Goal: Task Accomplishment & Management: Manage account settings

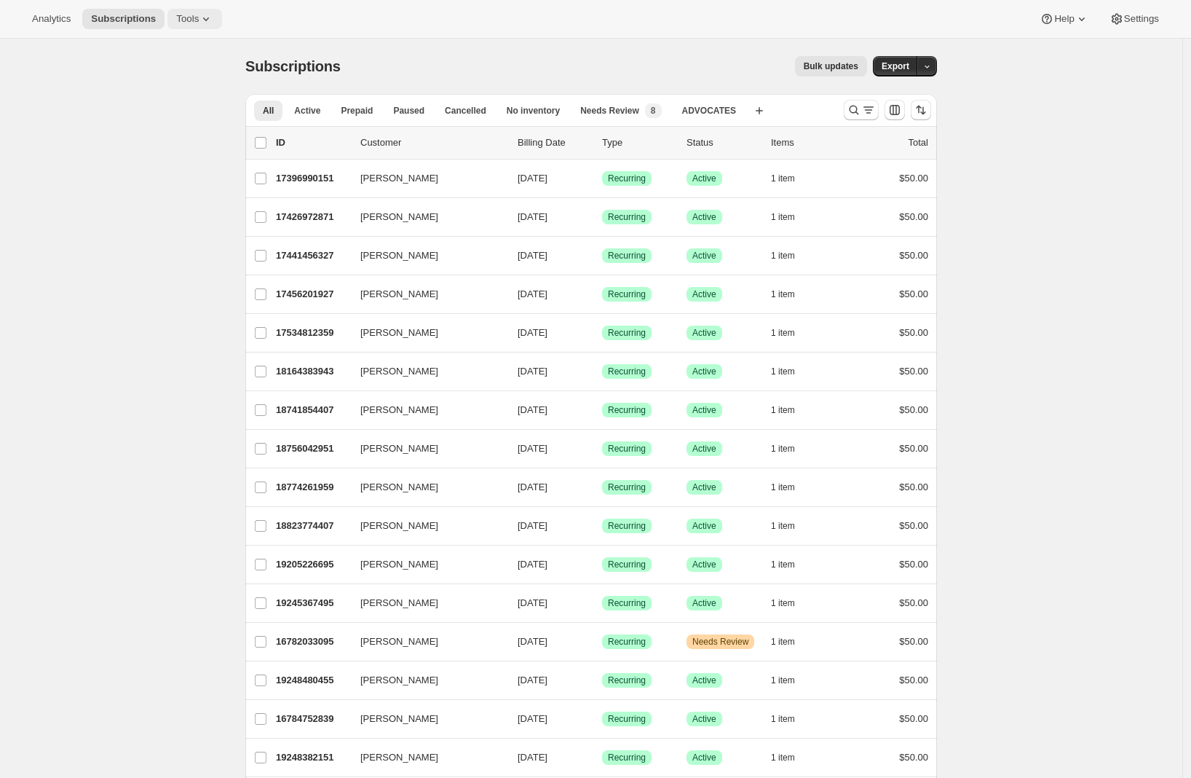
click at [192, 17] on span "Tools" at bounding box center [187, 19] width 23 height 12
click at [177, 106] on span "Bundles" at bounding box center [203, 99] width 129 height 15
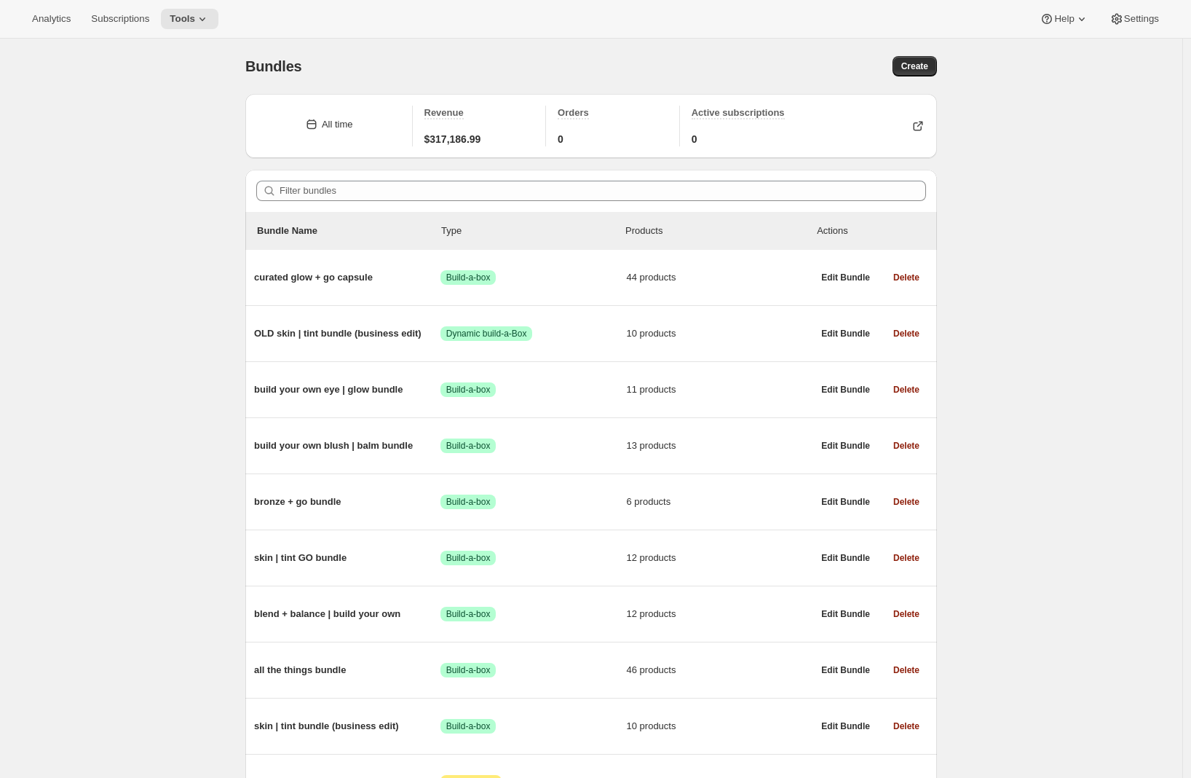
click at [179, 277] on div "Bundles. This page is ready Bundles Create All time Revenue $317,186.99 Orders …" at bounding box center [591, 732] width 1183 height 1387
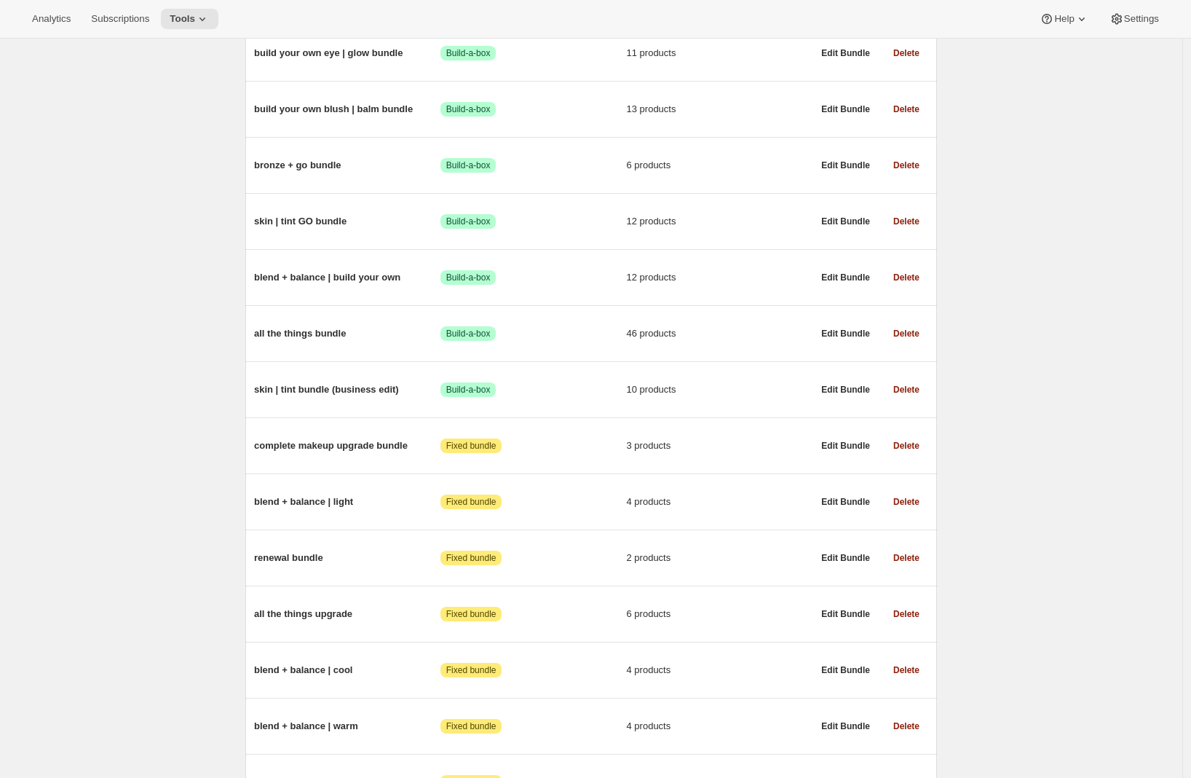
scroll to position [113, 0]
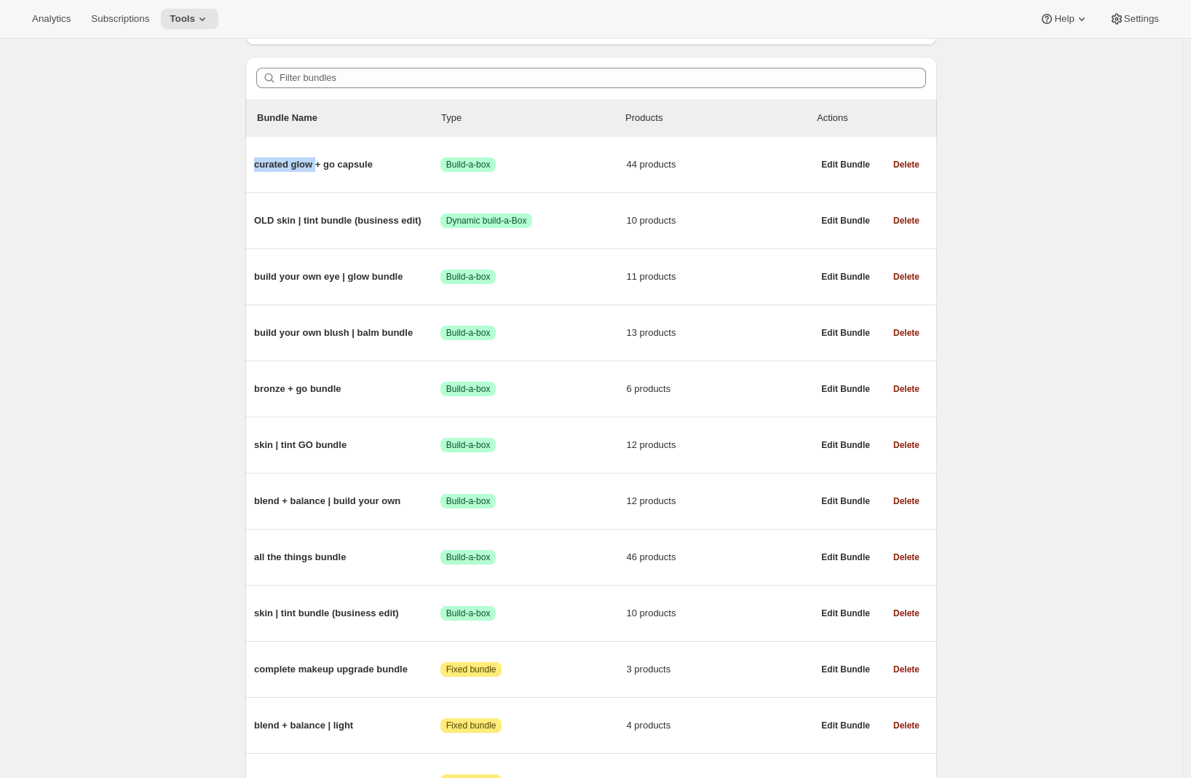
drag, startPoint x: 323, startPoint y: 162, endPoint x: 82, endPoint y: 188, distance: 242.5
click at [127, 178] on div "Bundles. This page is ready Bundles Create All time Revenue $317,186.99 Orders …" at bounding box center [591, 619] width 1183 height 1387
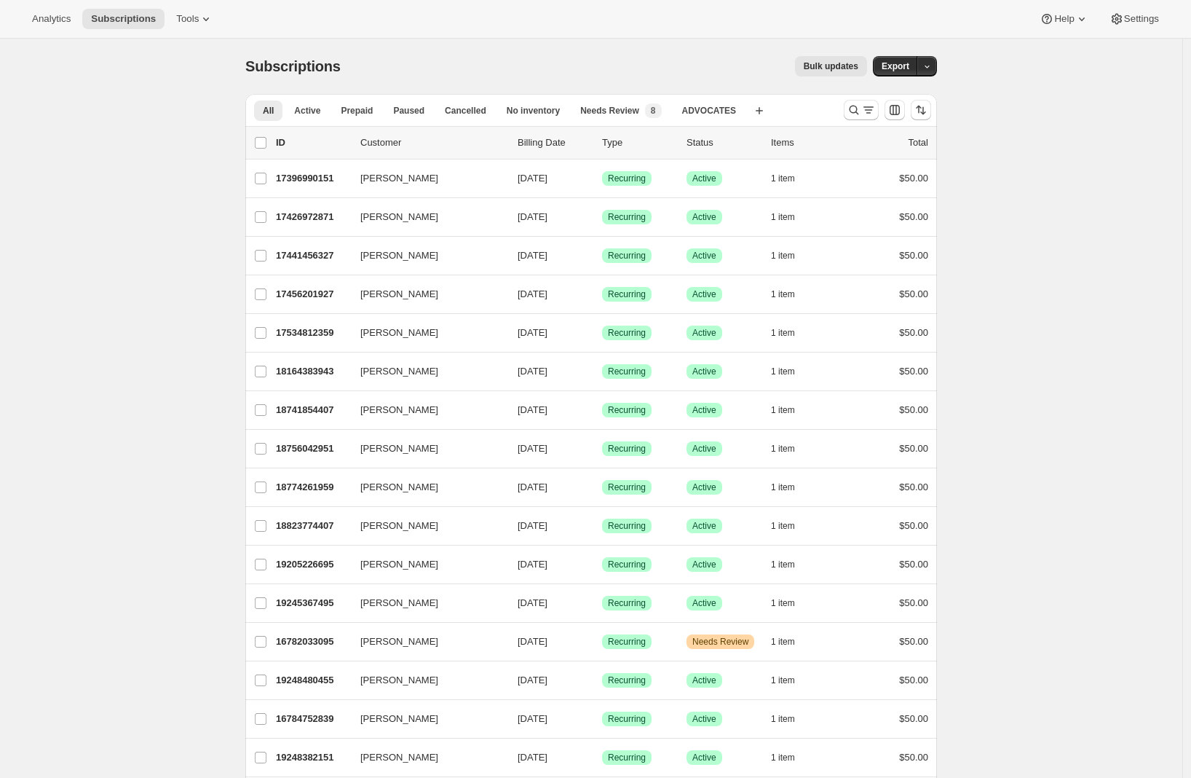
click at [205, 4] on div "Analytics Subscriptions Tools Help Settings" at bounding box center [595, 19] width 1191 height 39
click at [206, 16] on icon at bounding box center [206, 19] width 15 height 15
click at [145, 128] on span "Moments" at bounding box center [158, 123] width 39 height 11
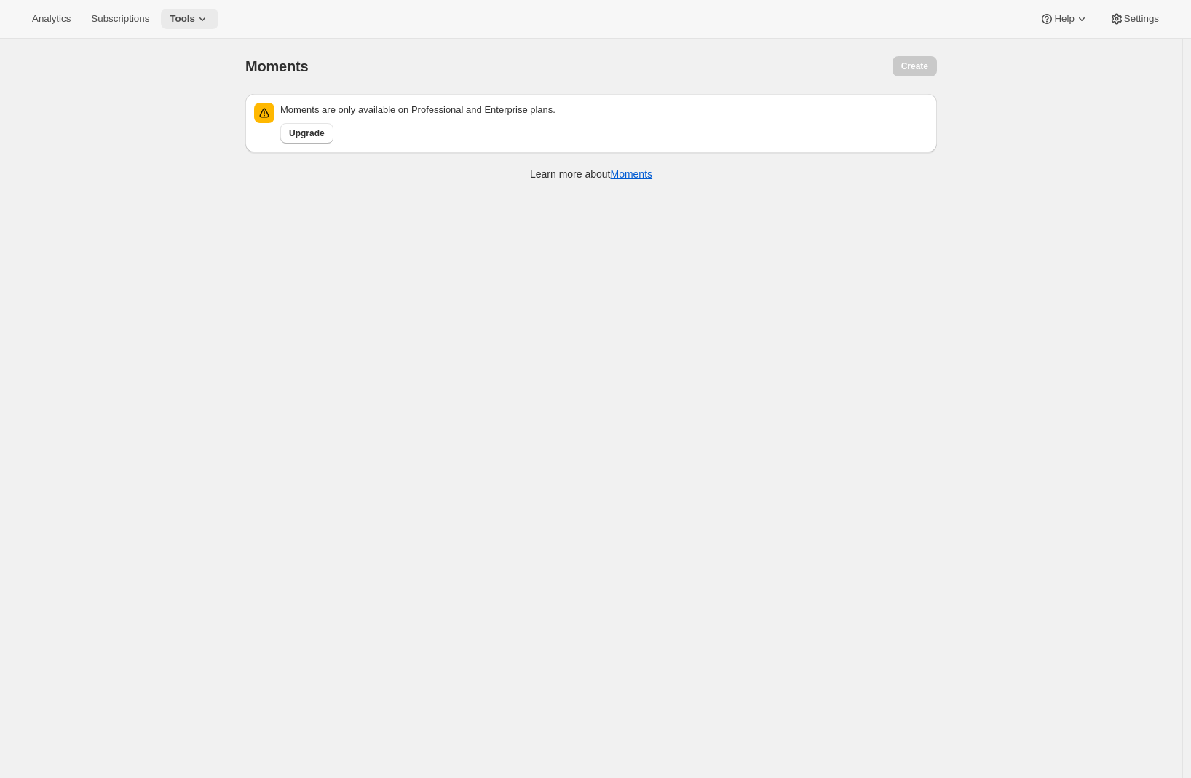
click at [187, 25] on button "Tools" at bounding box center [190, 19] width 58 height 20
click at [168, 93] on span "Bundles" at bounding box center [155, 98] width 34 height 11
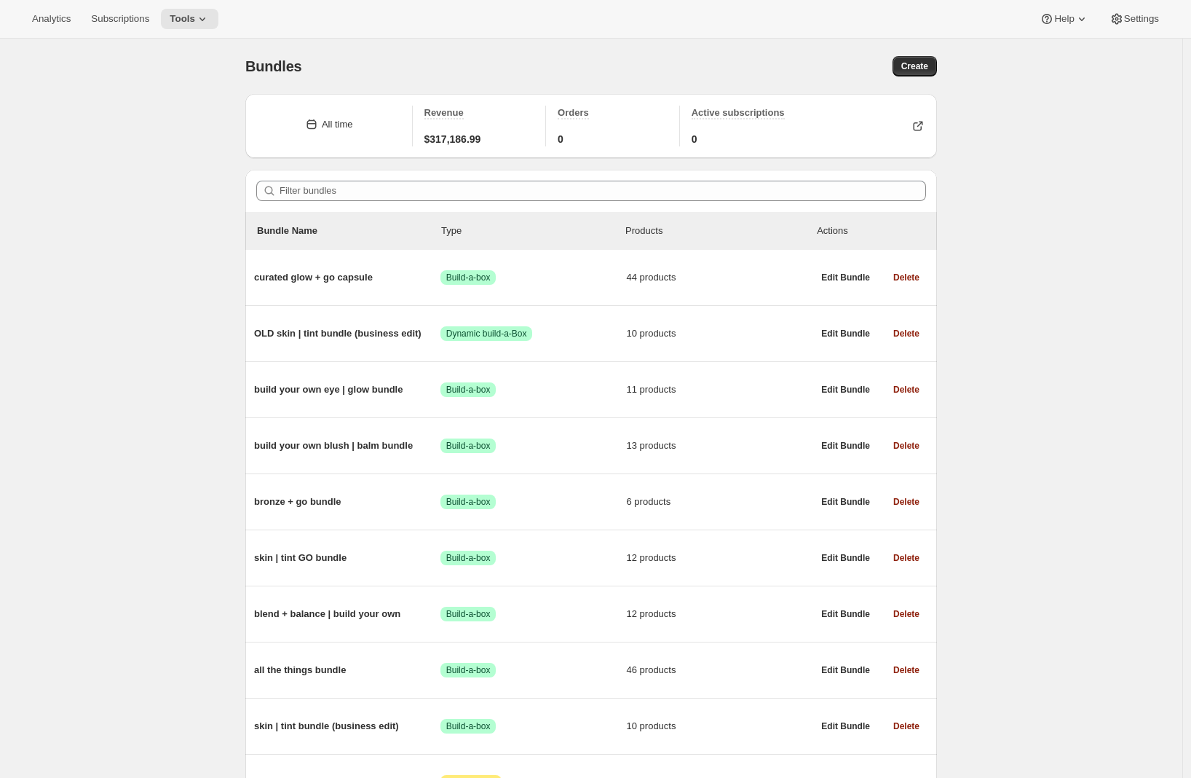
click at [151, 259] on div "Bundles. This page is ready Bundles Create All time Revenue $317,186.99 Orders …" at bounding box center [591, 732] width 1183 height 1387
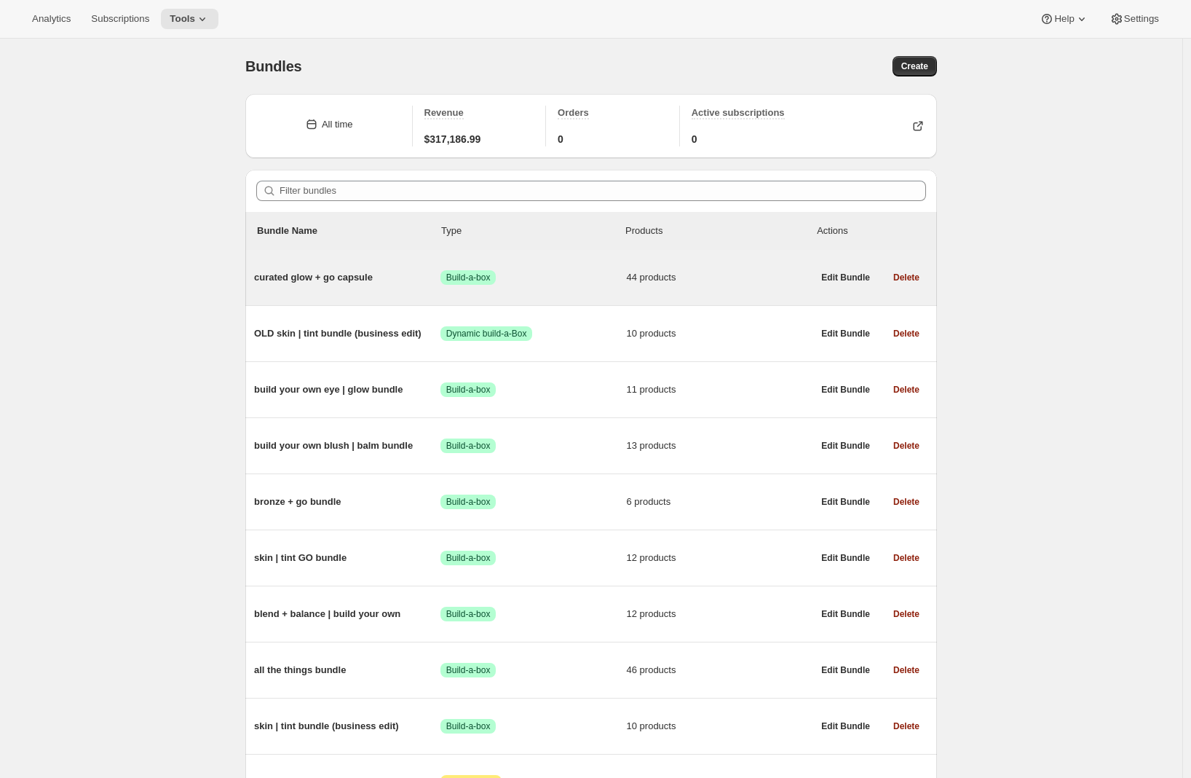
click at [291, 291] on div "curated glow + go capsule Success Build-a-box 44 products" at bounding box center [533, 278] width 559 height 38
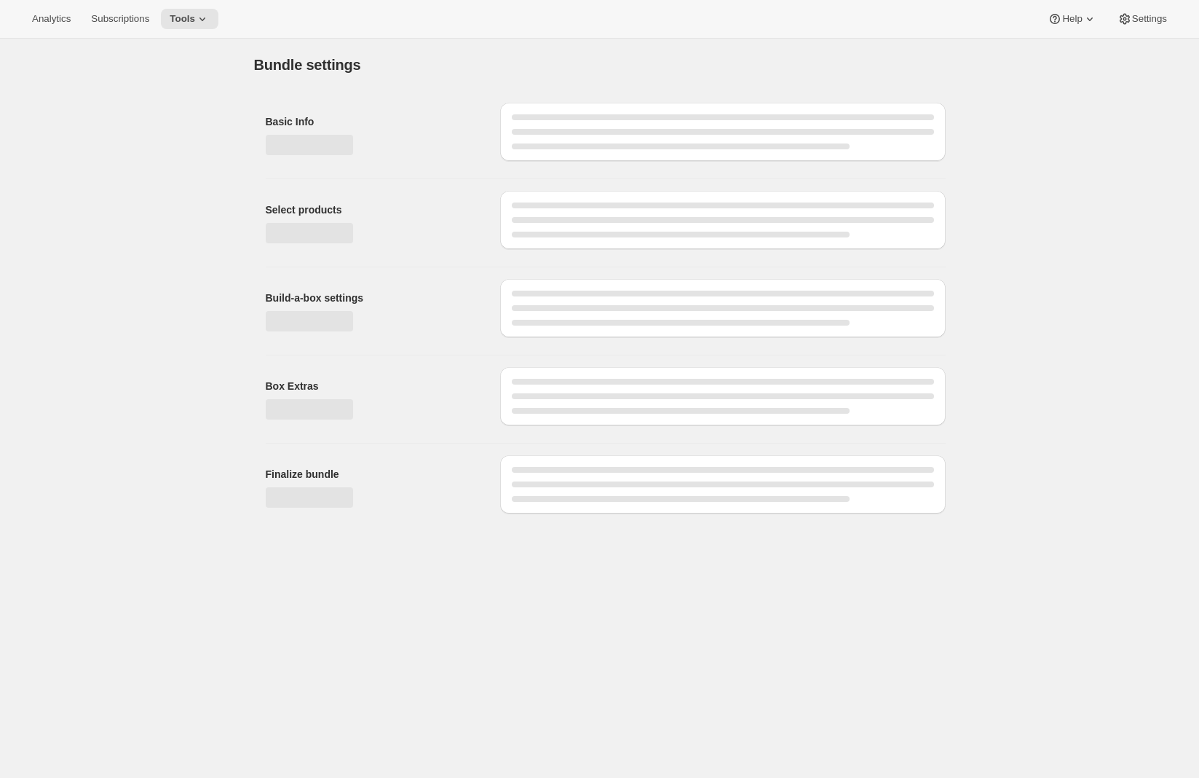
type input "curated glow + go capsule"
radio input "true"
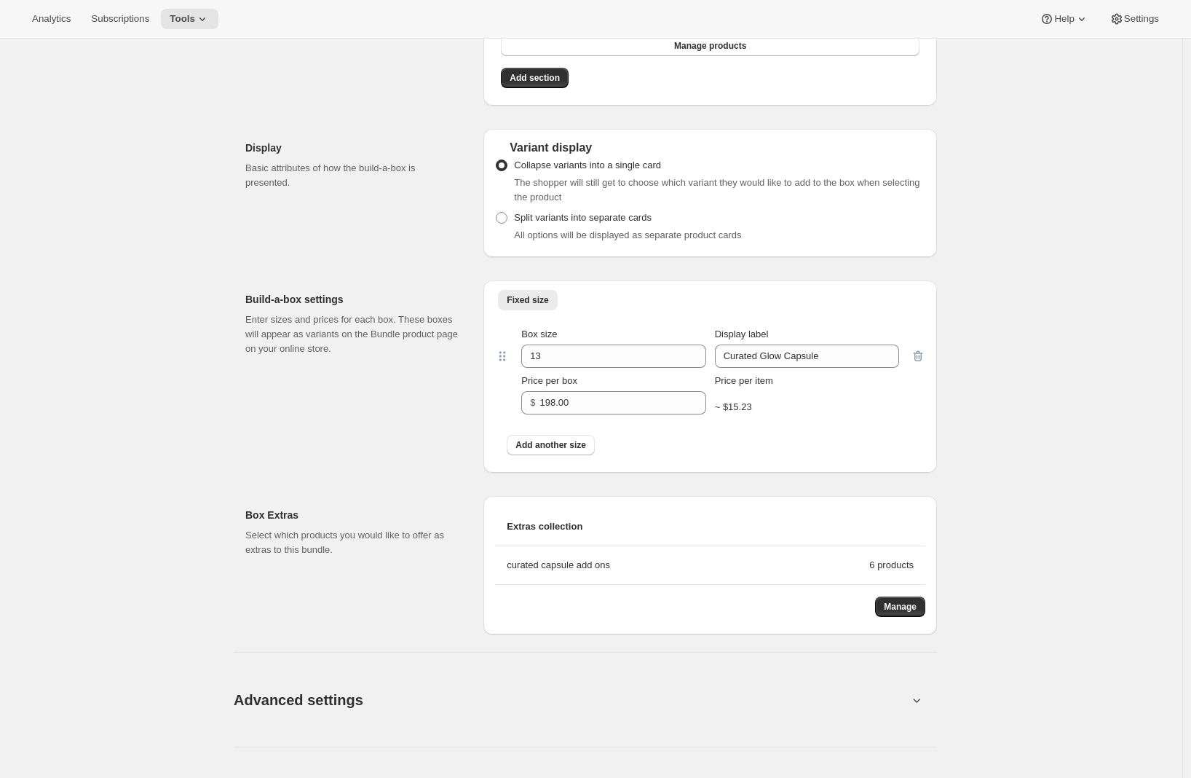
scroll to position [3314, 0]
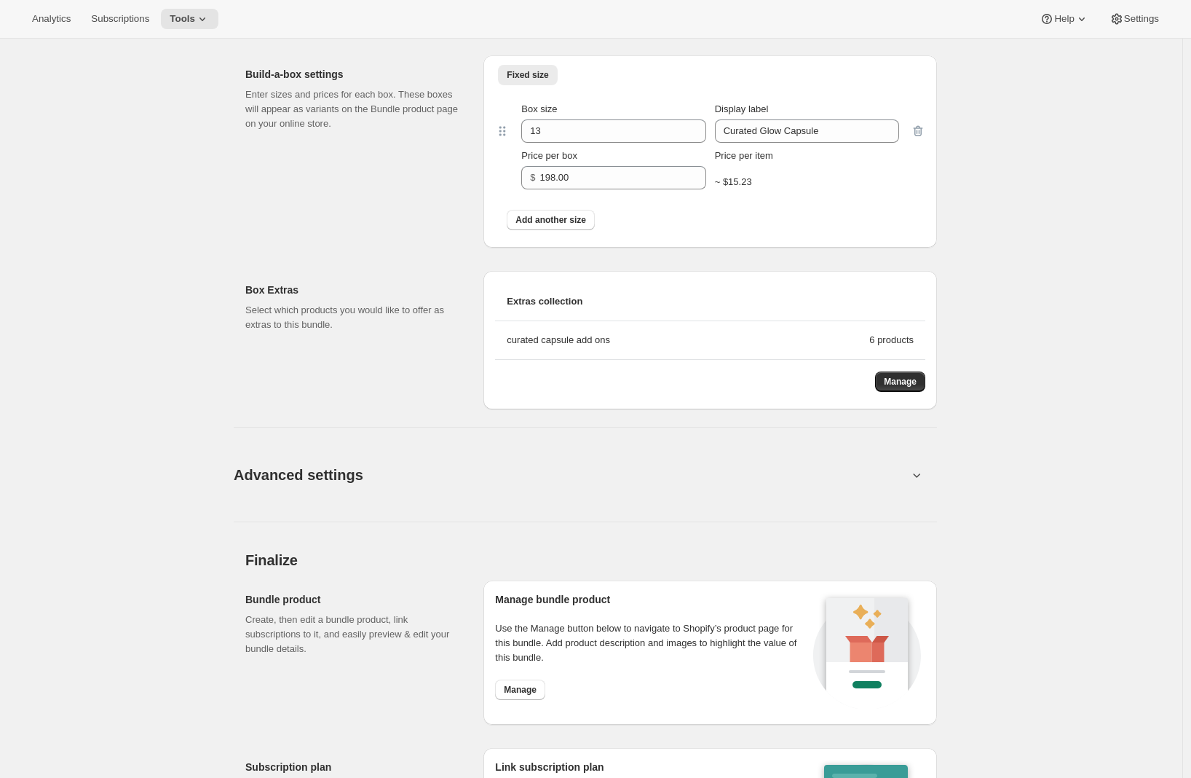
click at [531, 485] on button "Advanced settings" at bounding box center [571, 474] width 692 height 56
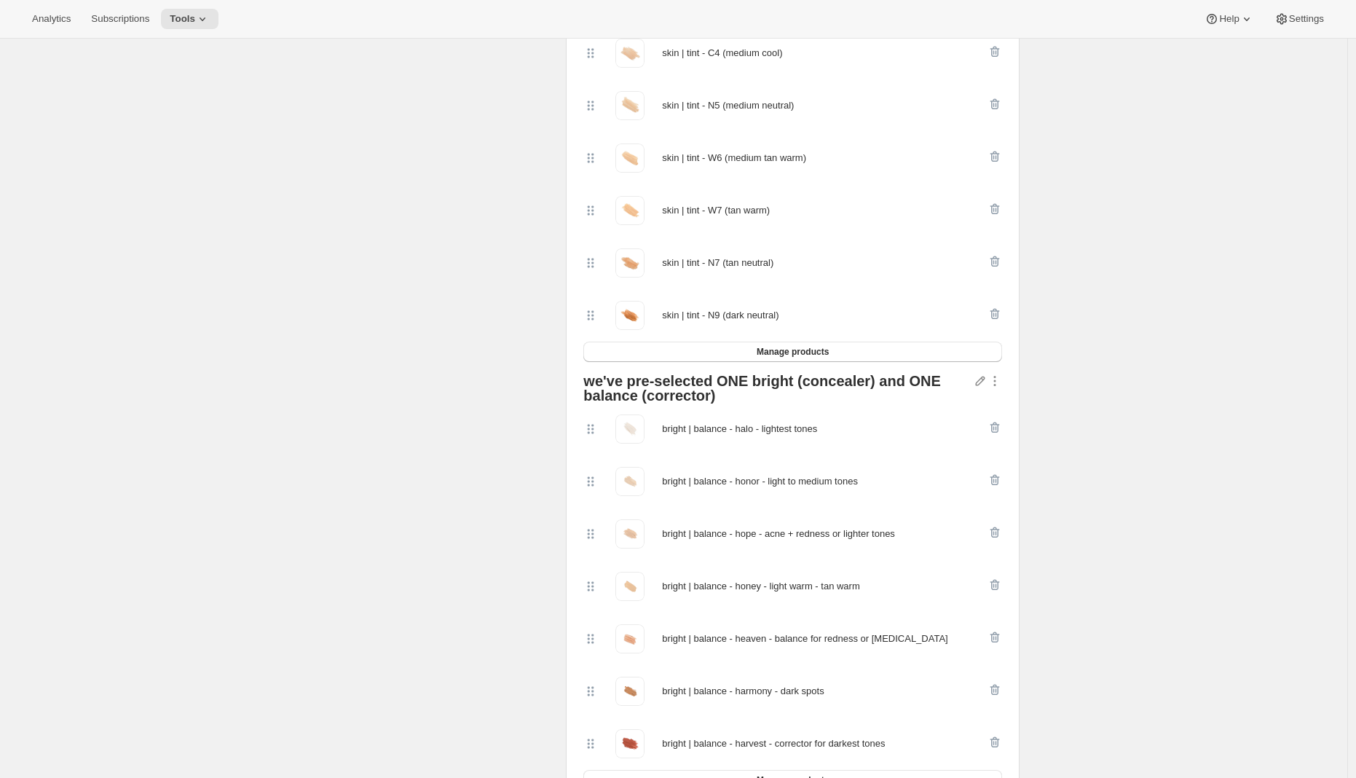
scroll to position [0, 0]
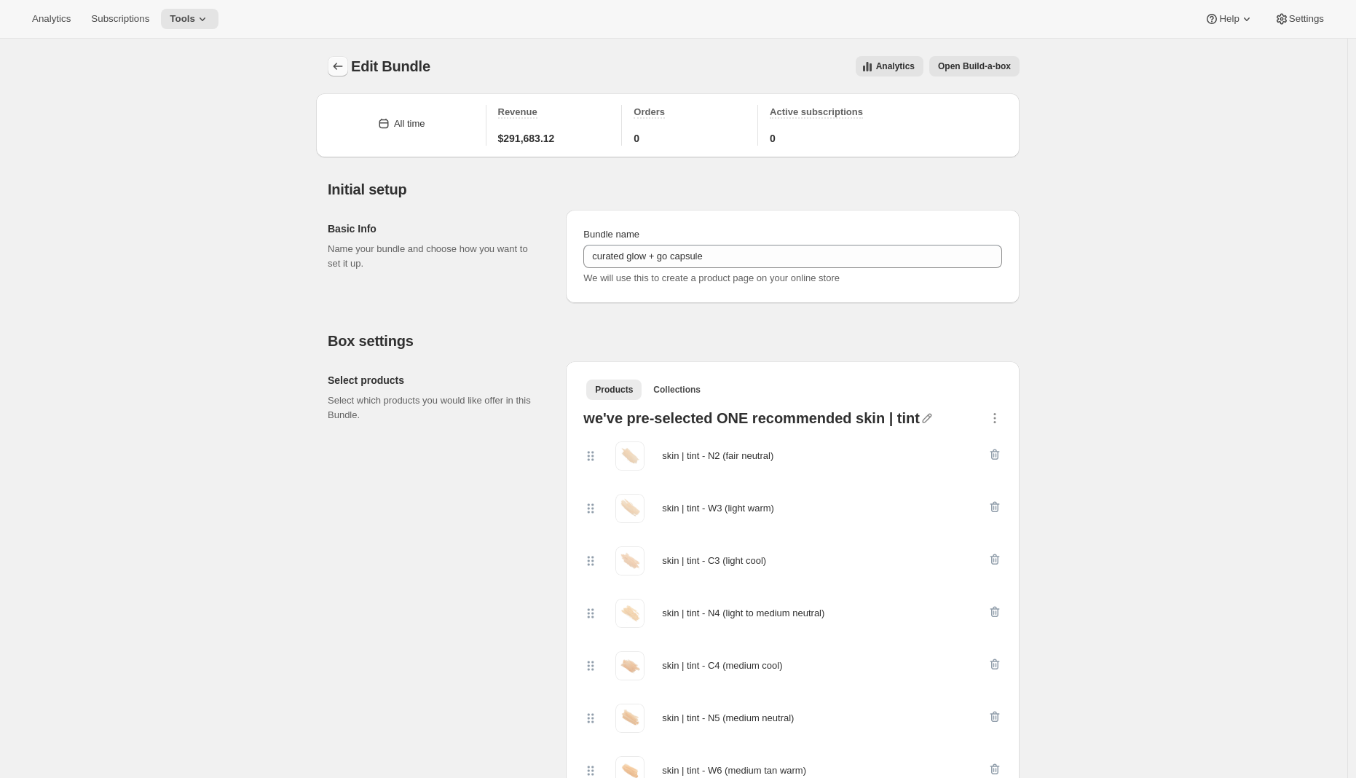
click at [340, 63] on icon "Bundles" at bounding box center [338, 66] width 15 height 15
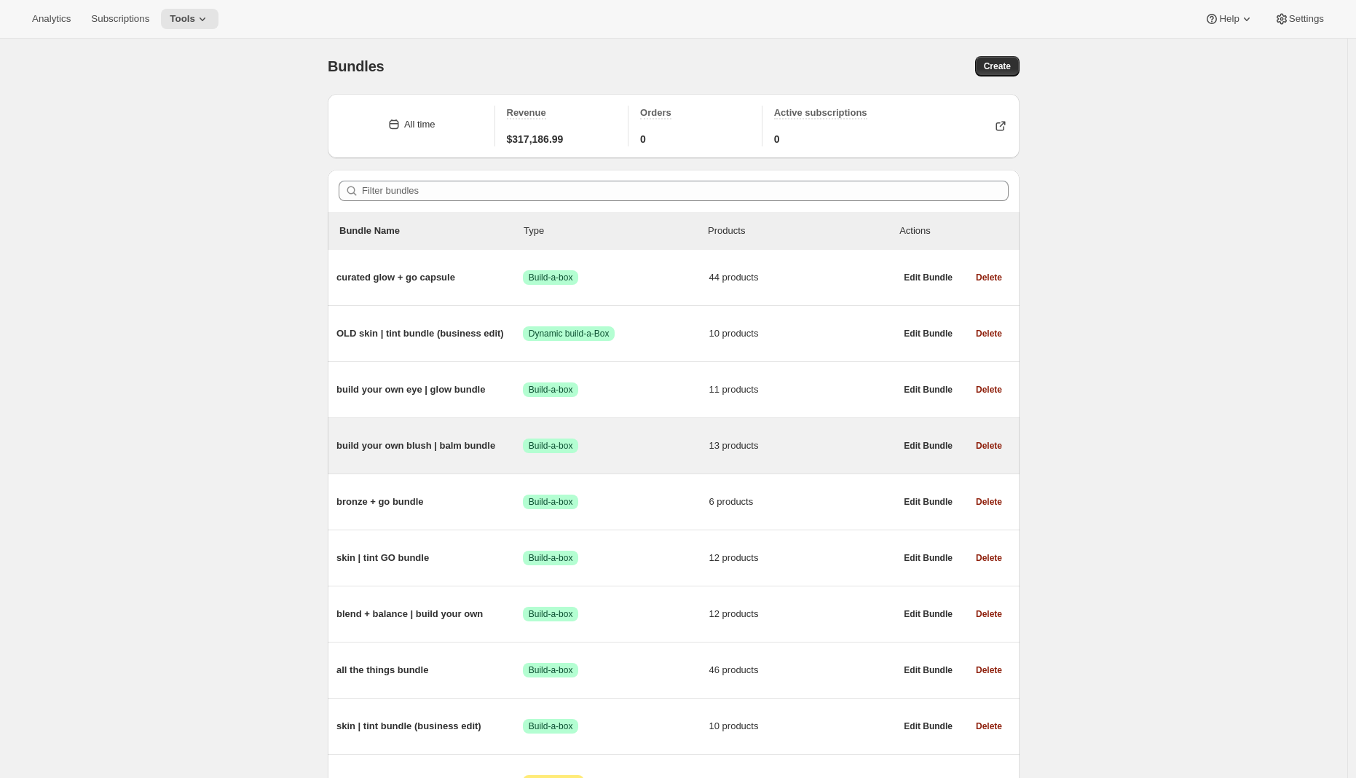
click at [374, 458] on div "build your own blush | balm bundle Success Build-a-box 13 products" at bounding box center [615, 446] width 559 height 38
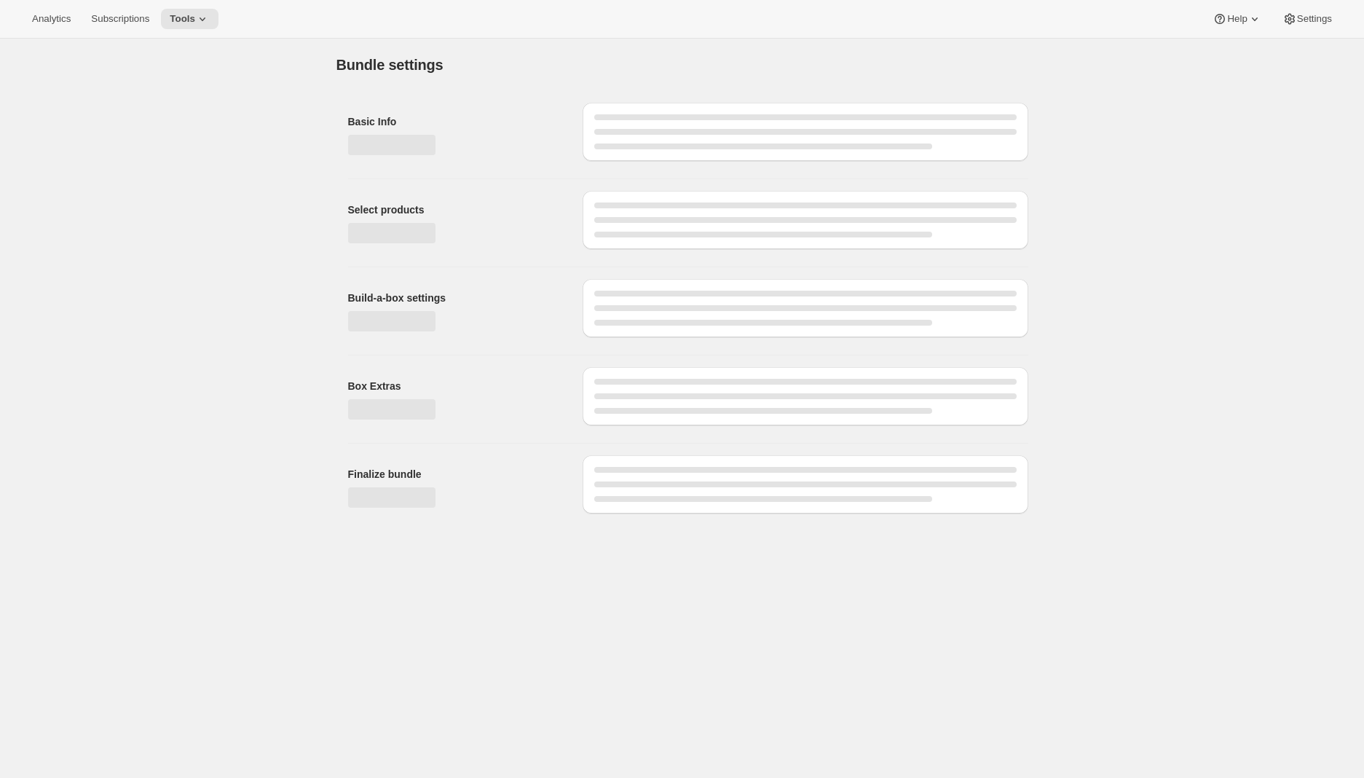
type input "build your own blush | balm bundle"
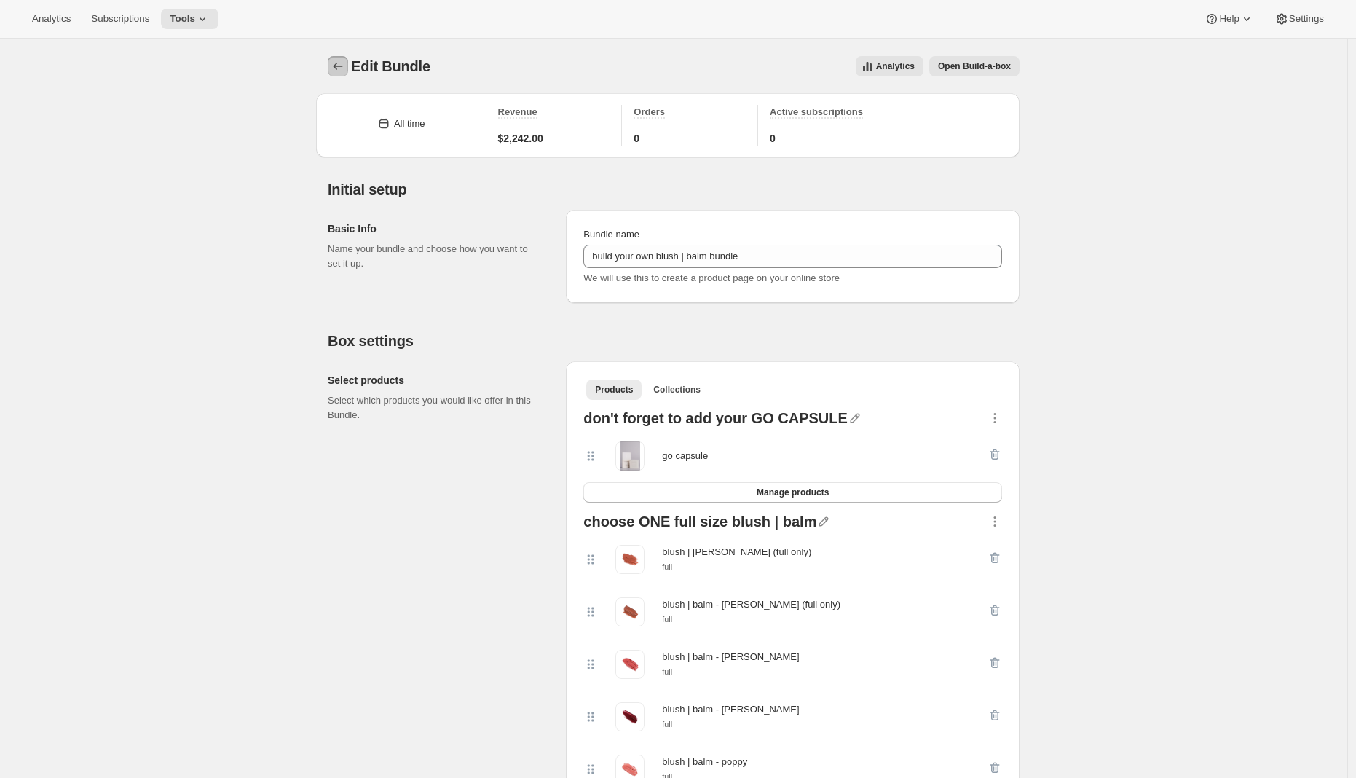
click at [339, 72] on icon "Bundles" at bounding box center [338, 66] width 15 height 15
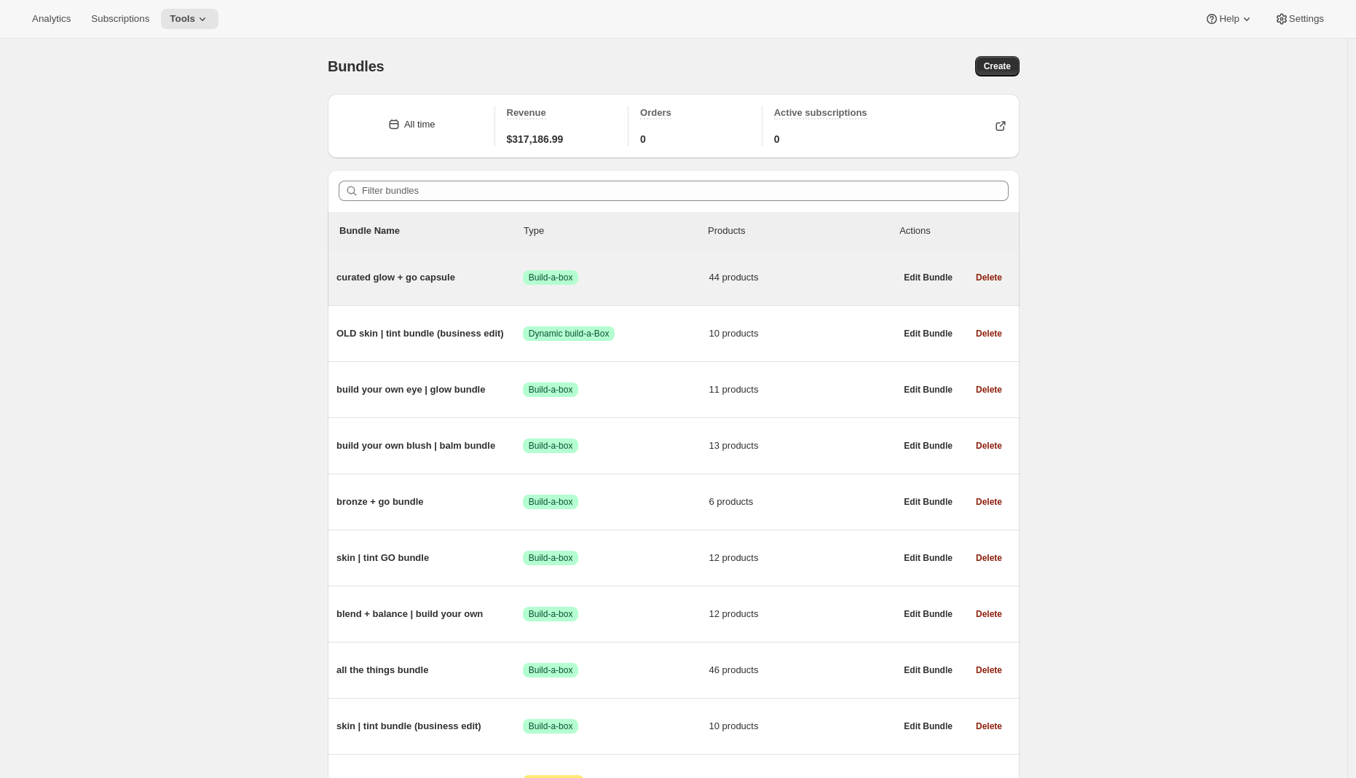
click at [432, 270] on span "curated glow + go capsule" at bounding box center [429, 277] width 186 height 15
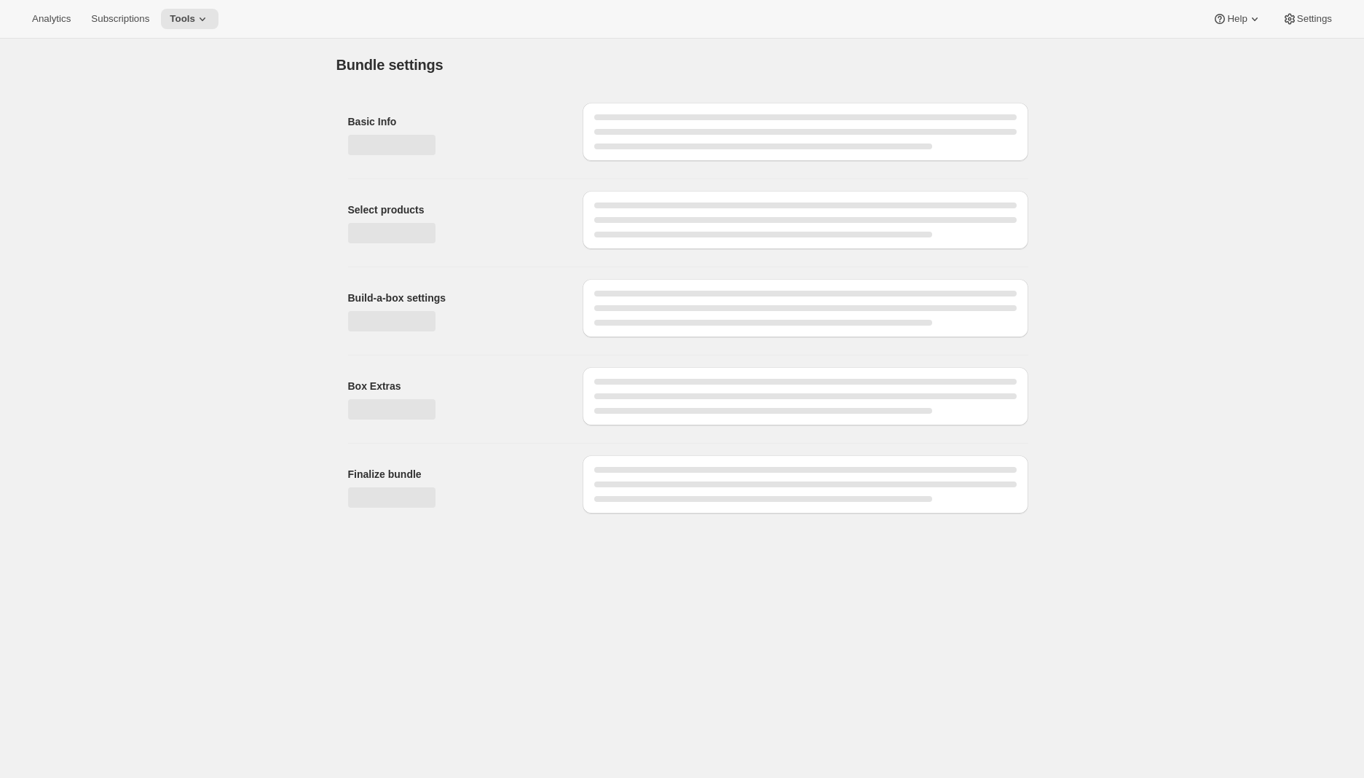
type input "curated glow + go capsule"
radio input "true"
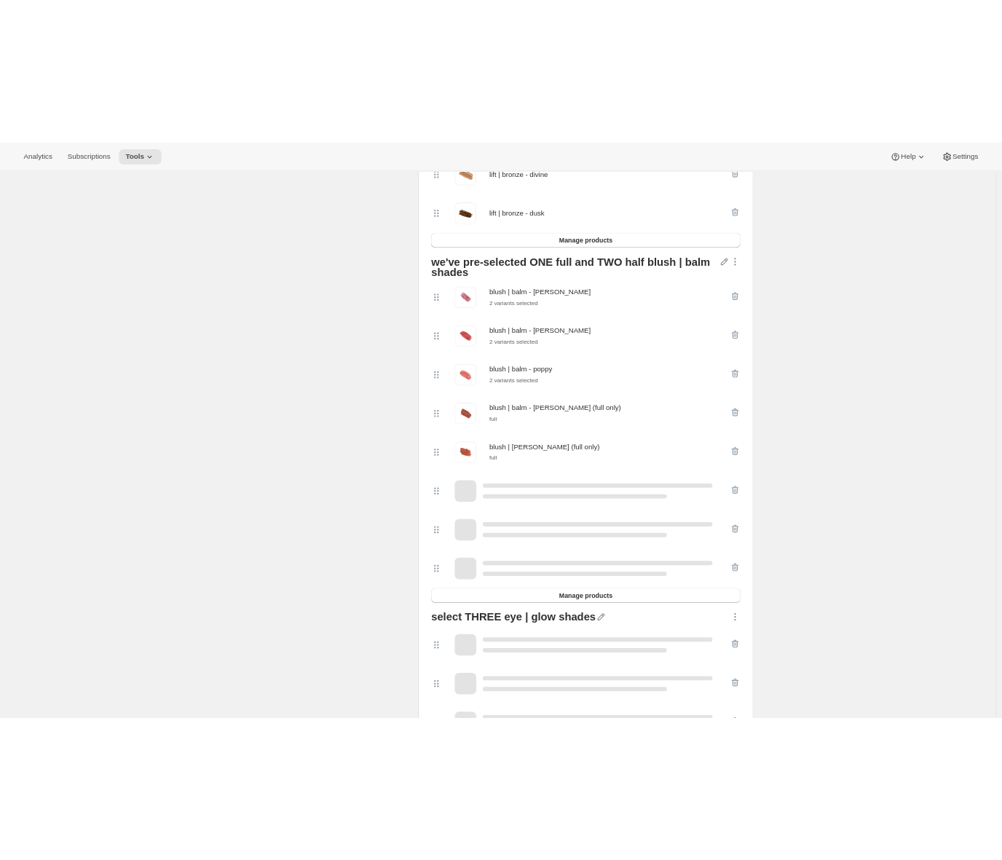
scroll to position [1606, 0]
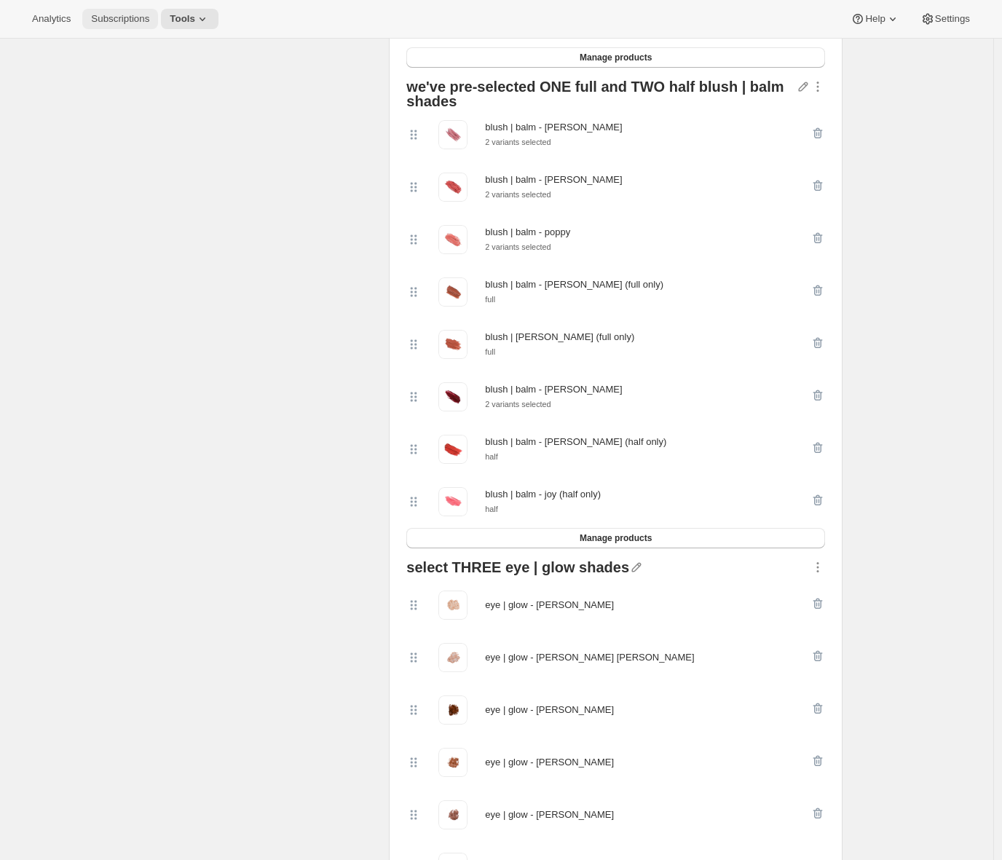
click at [124, 19] on span "Subscriptions" at bounding box center [120, 19] width 58 height 12
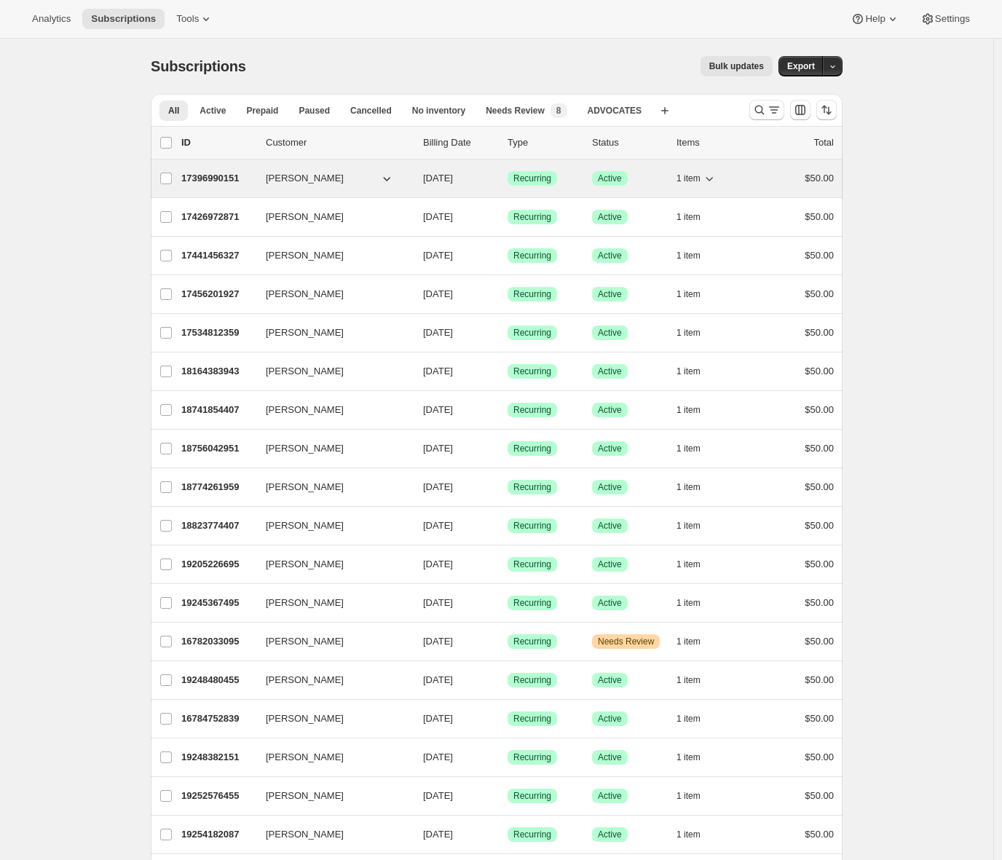
click at [201, 175] on p "17396990151" at bounding box center [217, 178] width 73 height 15
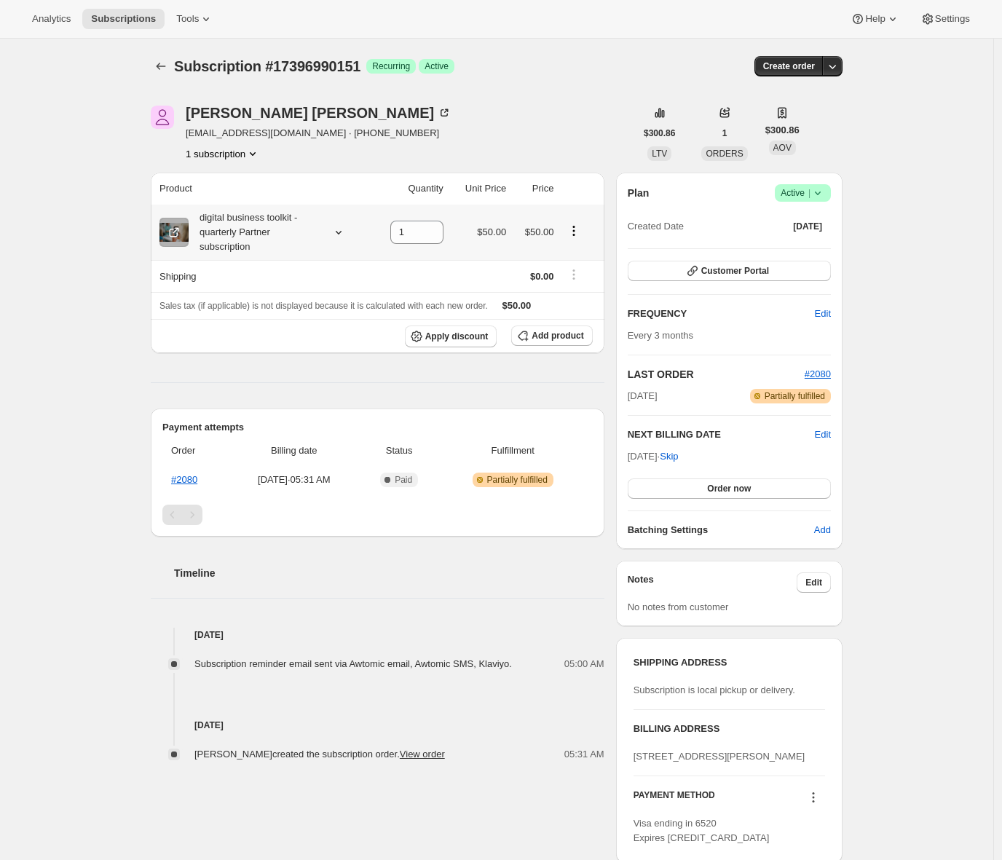
click at [342, 232] on icon at bounding box center [339, 233] width 6 height 4
click at [100, 240] on div "Subscription #17396990151. This page is ready Subscription #17396990151 Success…" at bounding box center [496, 479] width 993 height 880
click at [119, 351] on div "Subscription #17396990151. This page is ready Subscription #17396990151 Success…" at bounding box center [496, 479] width 993 height 880
click at [199, 23] on span "Tools" at bounding box center [187, 19] width 23 height 12
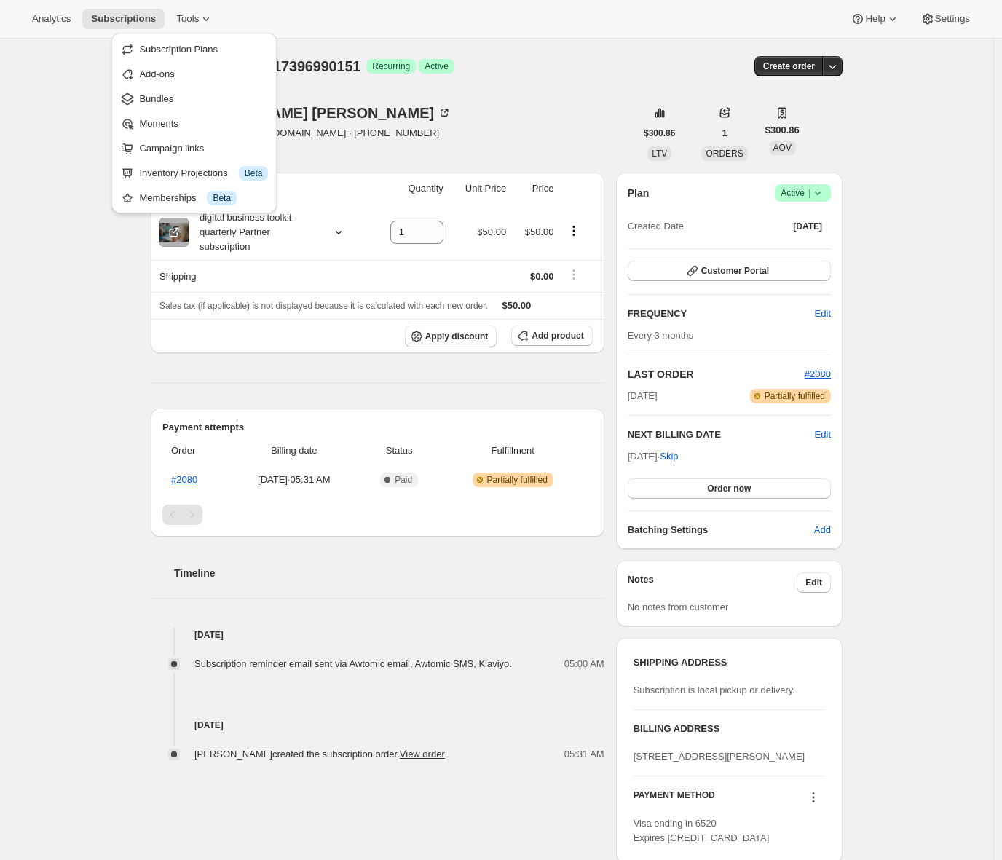
click at [90, 441] on div "Subscription #17396990151. This page is ready Subscription #17396990151 Success…" at bounding box center [496, 479] width 993 height 880
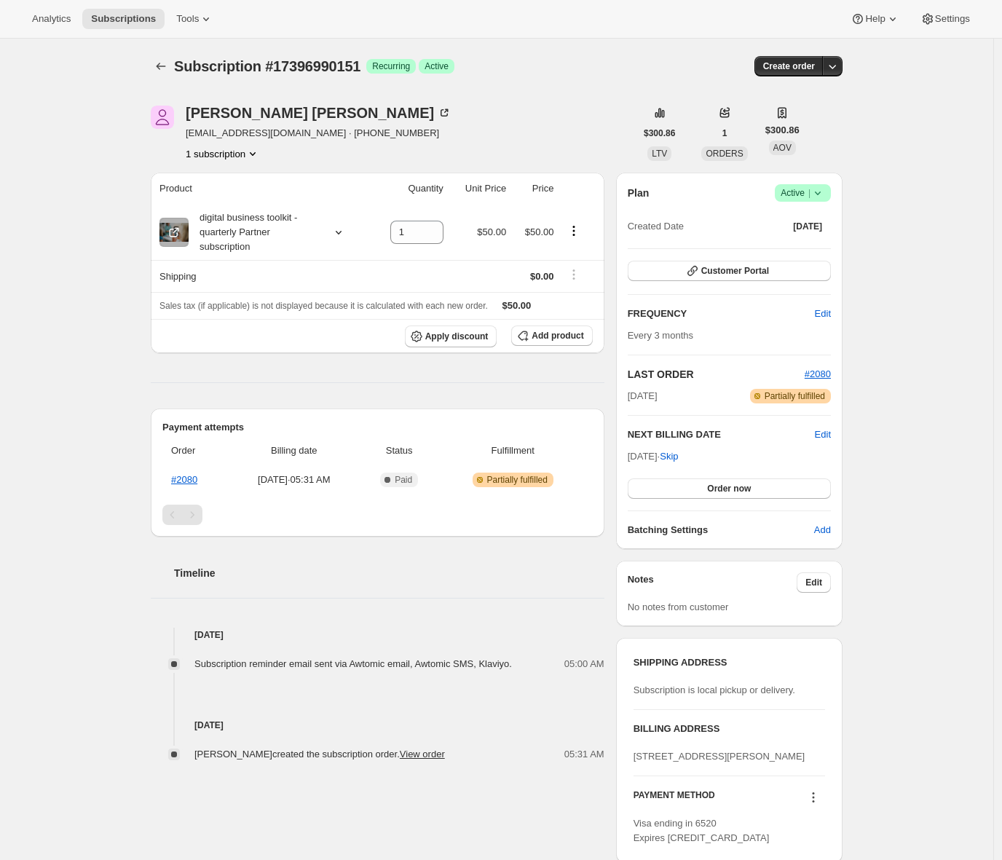
click at [124, 355] on div "Subscription #17396990151. This page is ready Subscription #17396990151 Success…" at bounding box center [496, 479] width 993 height 880
click at [165, 68] on icon "Subscriptions" at bounding box center [161, 66] width 15 height 15
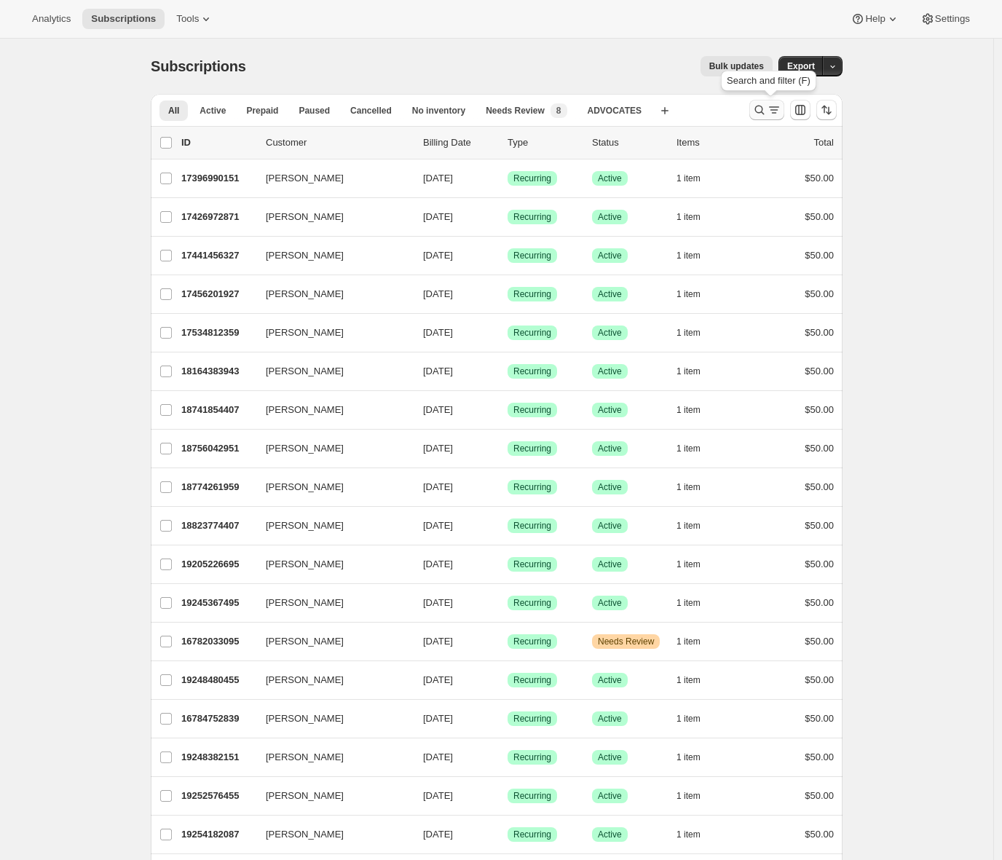
click at [776, 110] on icon "Search and filter results" at bounding box center [775, 109] width 8 height 1
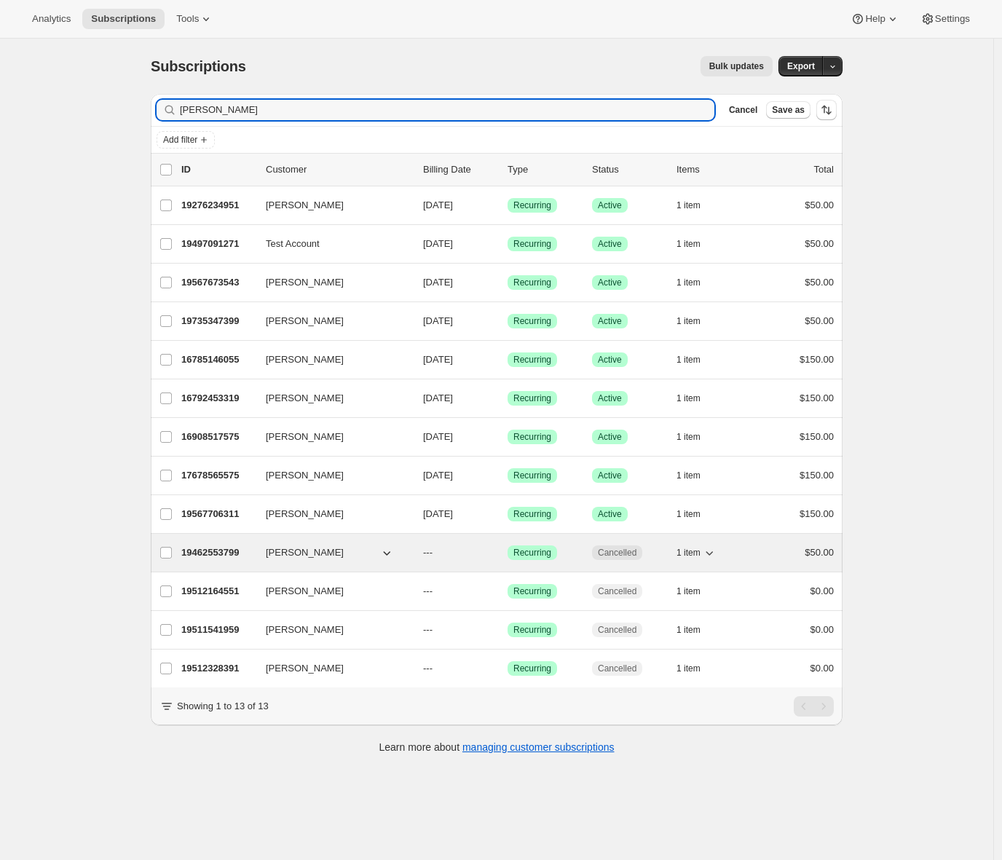
type input "heather"
click at [229, 550] on p "19462553799" at bounding box center [217, 552] width 73 height 15
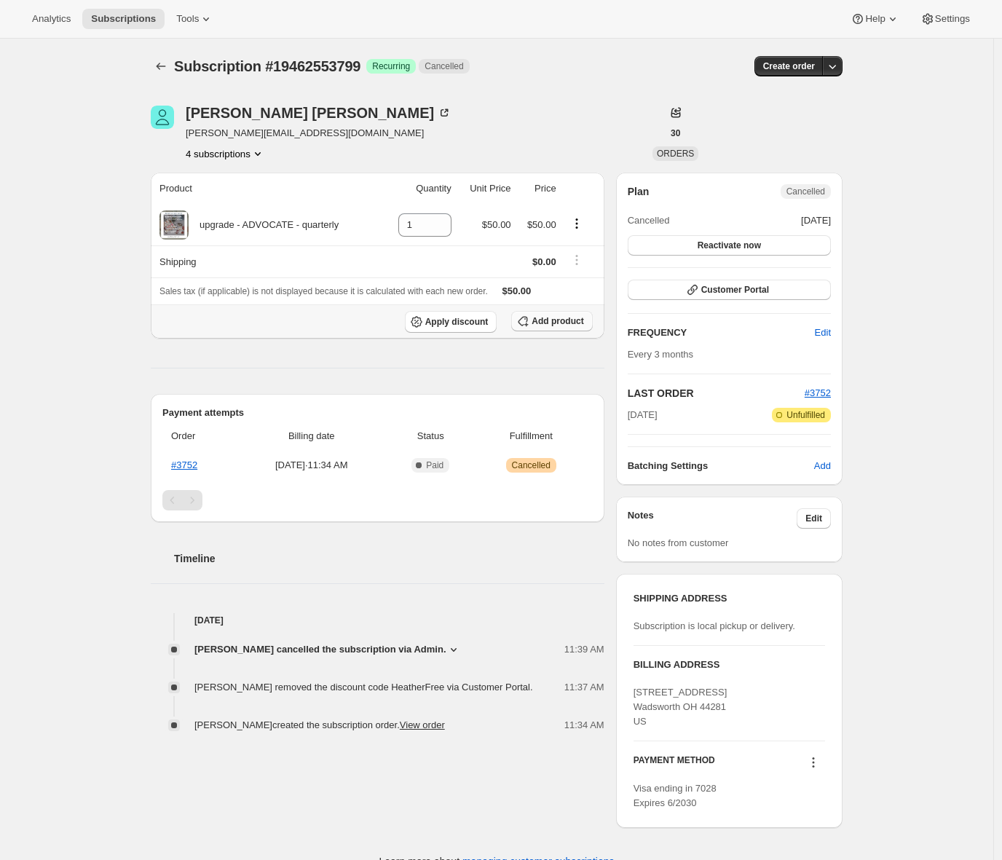
click at [559, 322] on span "Add product" at bounding box center [558, 321] width 52 height 12
click at [534, 316] on button "Add product" at bounding box center [551, 321] width 81 height 20
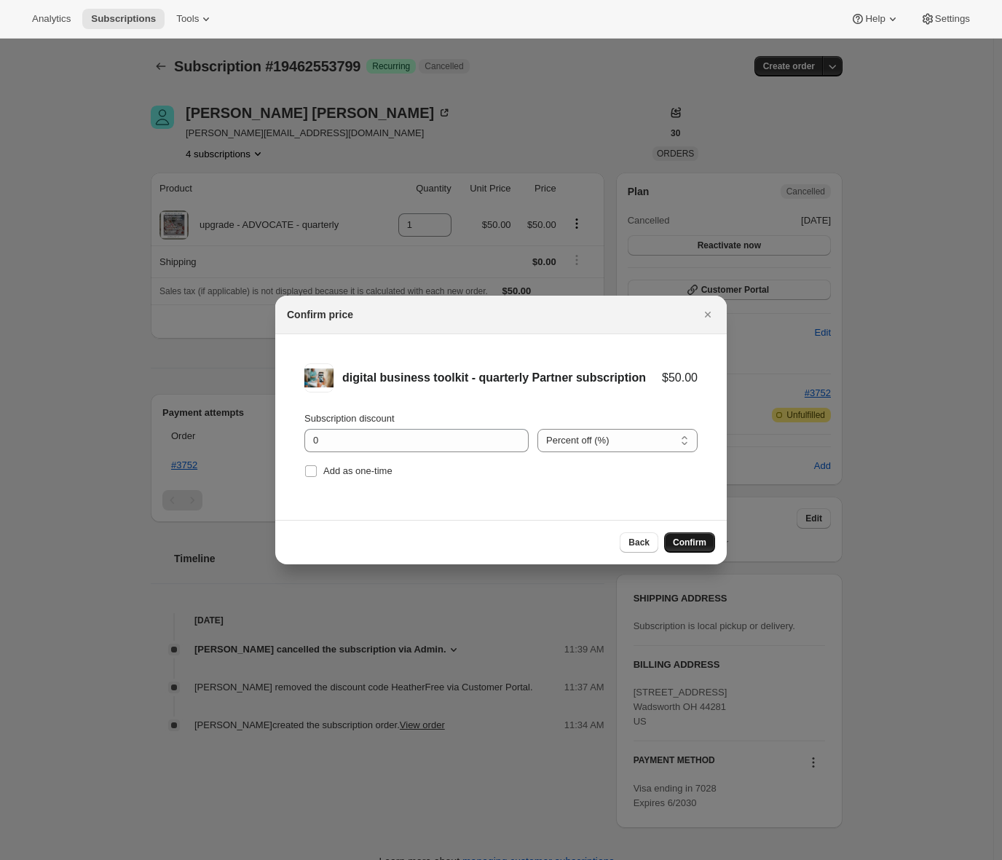
click at [684, 543] on span "Confirm" at bounding box center [690, 543] width 34 height 12
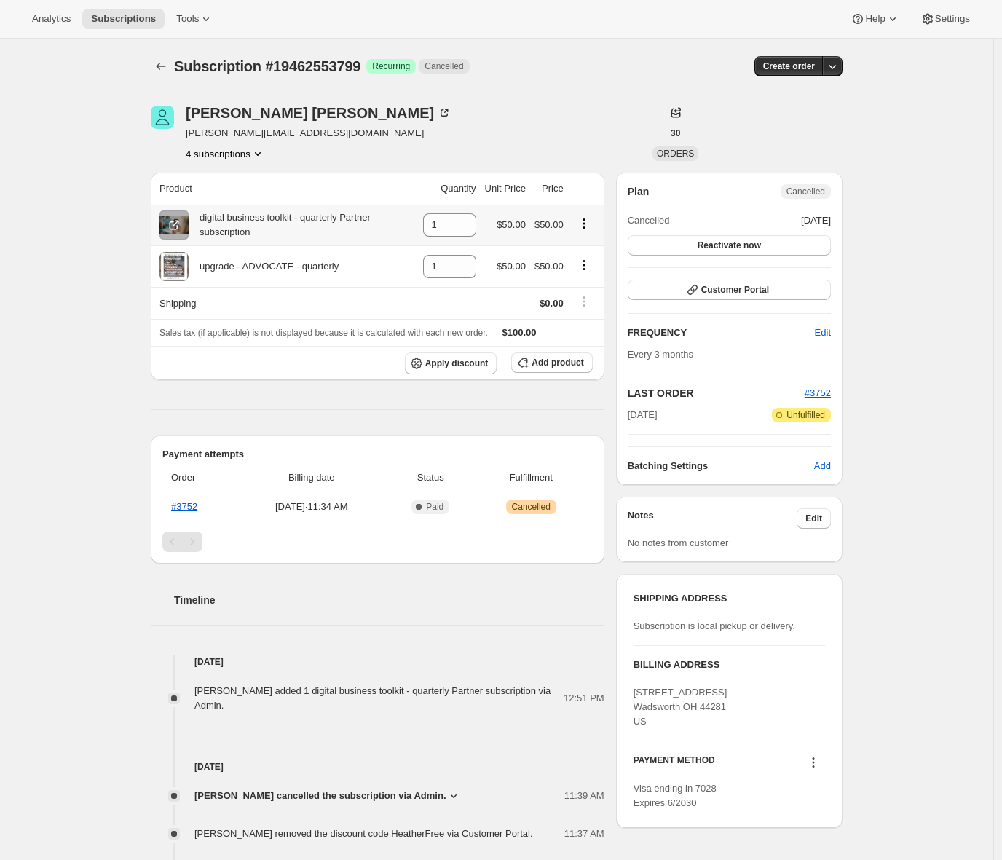
click at [586, 226] on icon "Product actions" at bounding box center [584, 223] width 15 height 15
drag, startPoint x: 38, startPoint y: 342, endPoint x: 211, endPoint y: 330, distance: 173.7
click at [38, 342] on div "Subscription #19462553799. This page is ready Subscription #19462553799 Success…" at bounding box center [496, 481] width 993 height 884
click at [588, 263] on icon "Product actions" at bounding box center [584, 265] width 15 height 15
click at [56, 311] on div "Subscription #19462553799. This page is ready Subscription #19462553799 Success…" at bounding box center [496, 481] width 993 height 884
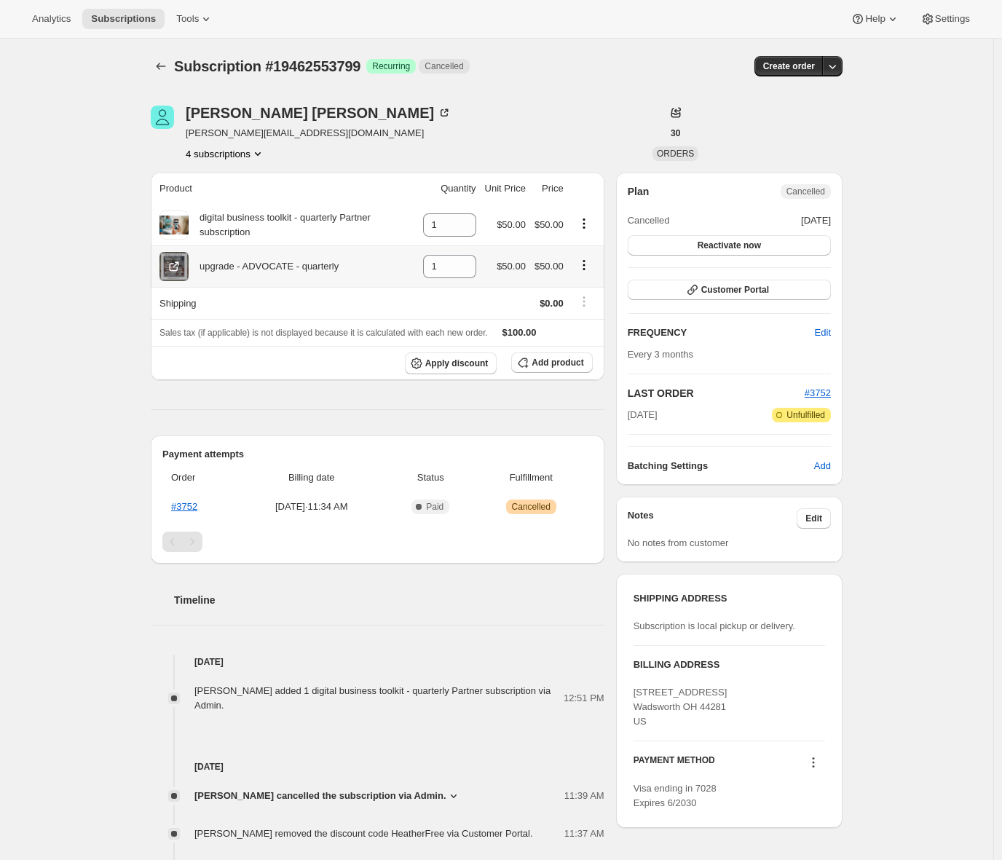
click at [588, 267] on icon "Product actions" at bounding box center [584, 265] width 15 height 15
click at [463, 272] on icon at bounding box center [465, 271] width 7 height 4
type input "0"
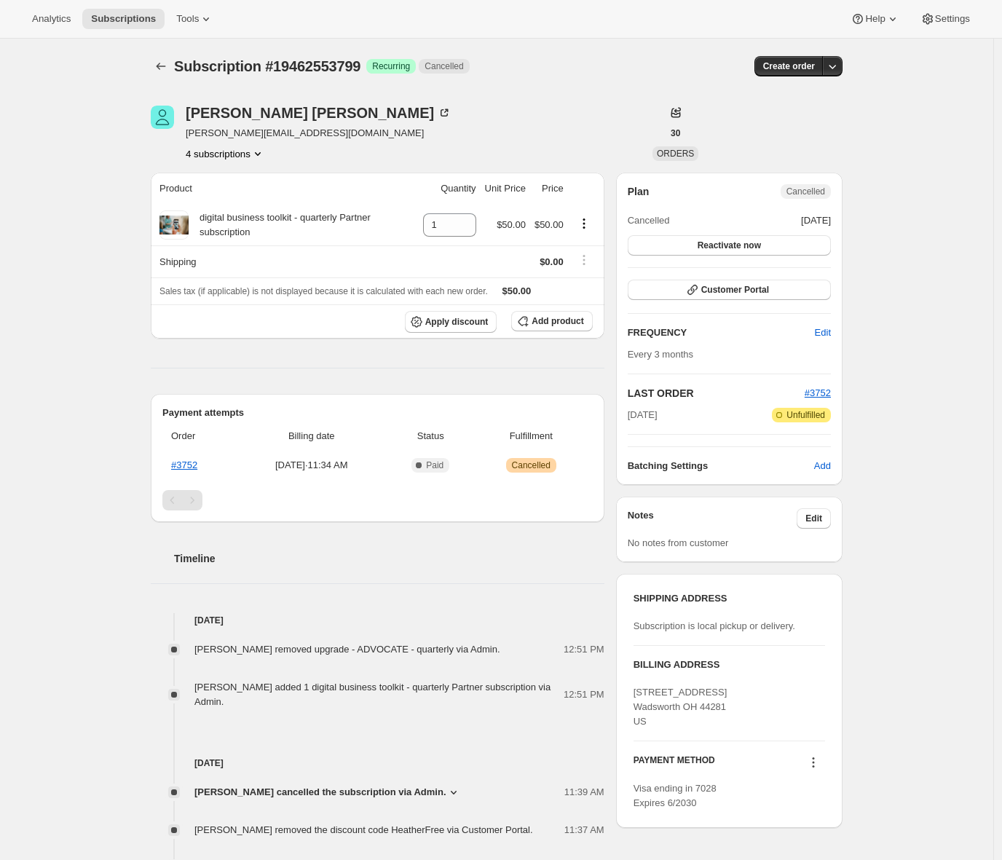
click at [105, 274] on div "Subscription #19462553799. This page is ready Subscription #19462553799 Success…" at bounding box center [496, 479] width 993 height 880
click at [589, 223] on icon "Product actions" at bounding box center [584, 223] width 15 height 15
click at [598, 275] on span "Swap variant" at bounding box center [586, 276] width 55 height 11
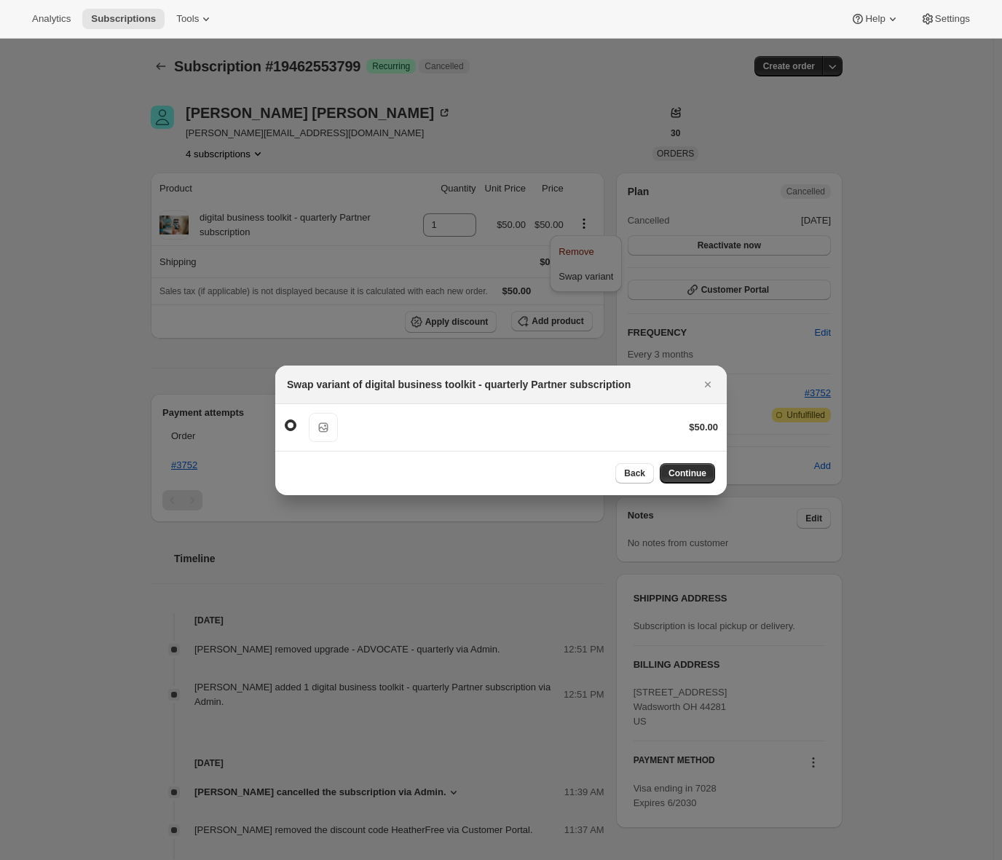
click at [711, 385] on icon "Close" at bounding box center [708, 384] width 15 height 15
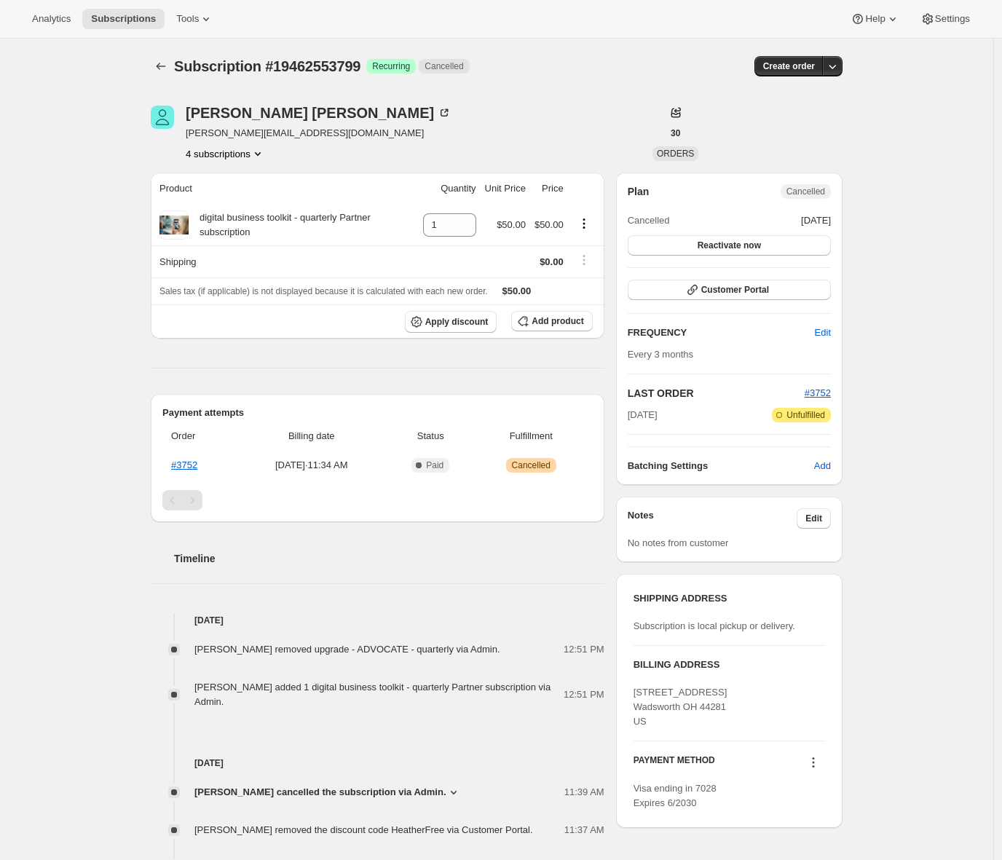
click at [117, 344] on div "Subscription #19462553799. This page is ready Subscription #19462553799 Success…" at bounding box center [496, 479] width 993 height 880
click at [769, 291] on span "Customer Portal" at bounding box center [735, 290] width 68 height 12
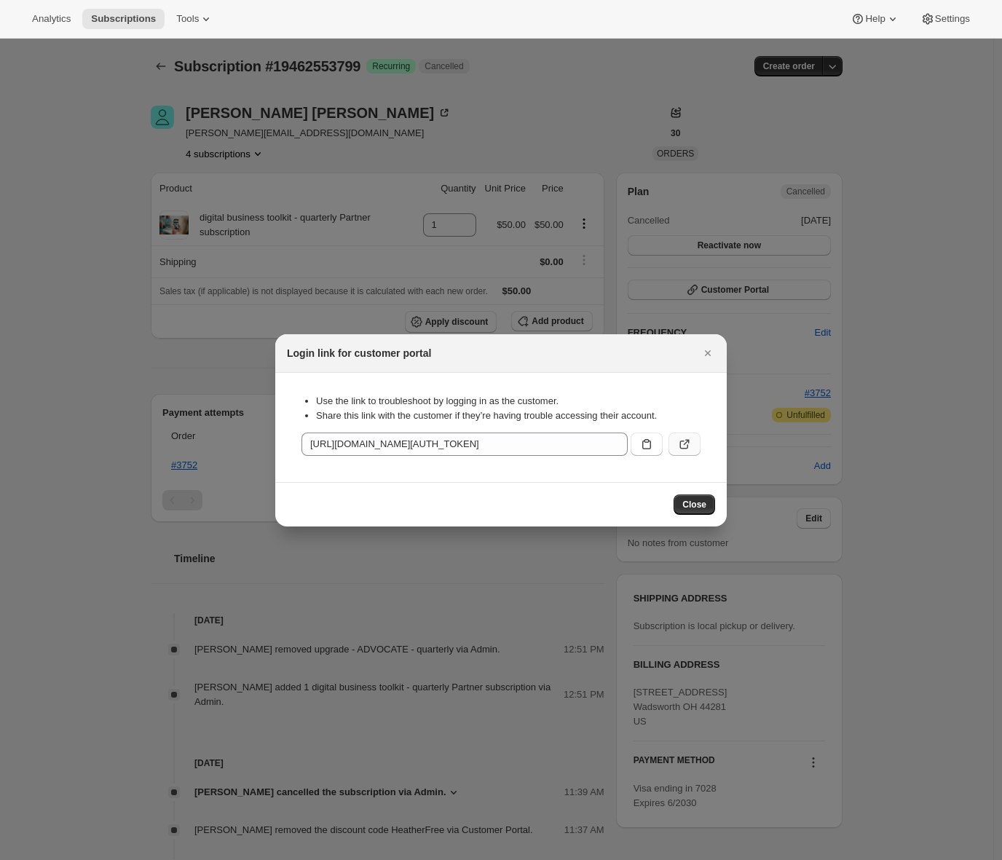
click at [693, 436] on button ":r36:" at bounding box center [685, 444] width 32 height 23
click at [702, 356] on icon "Close" at bounding box center [708, 353] width 15 height 15
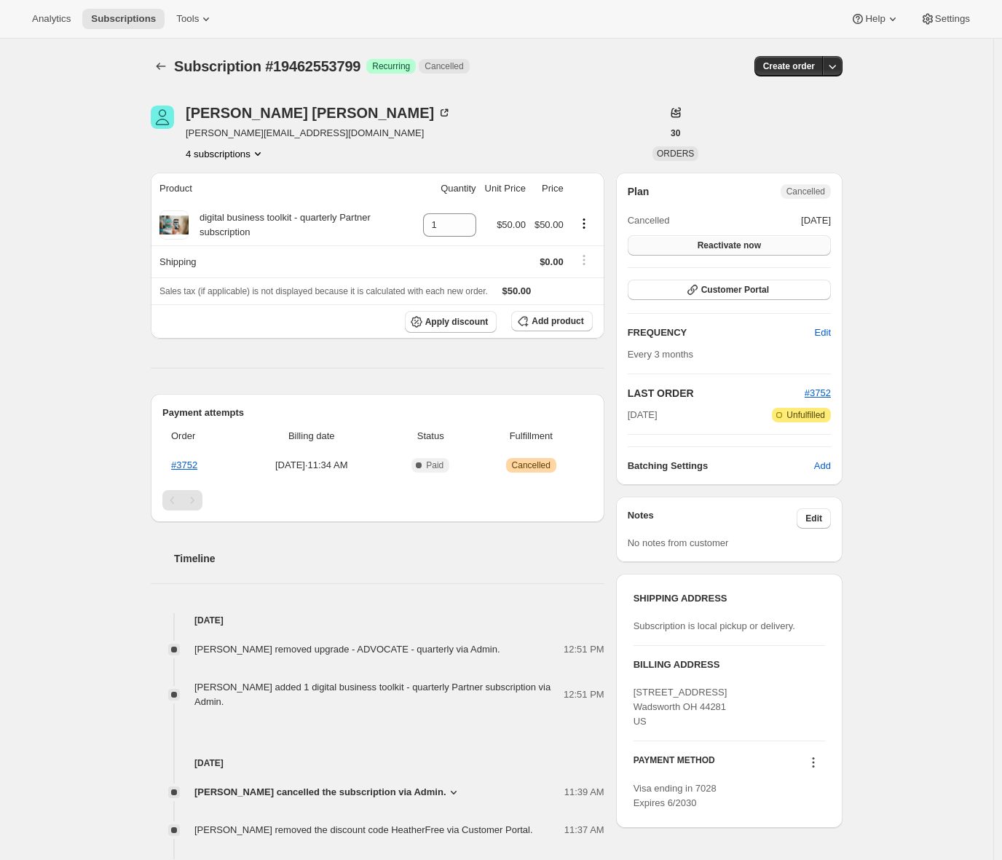
click at [787, 248] on button "Reactivate now" at bounding box center [729, 245] width 203 height 20
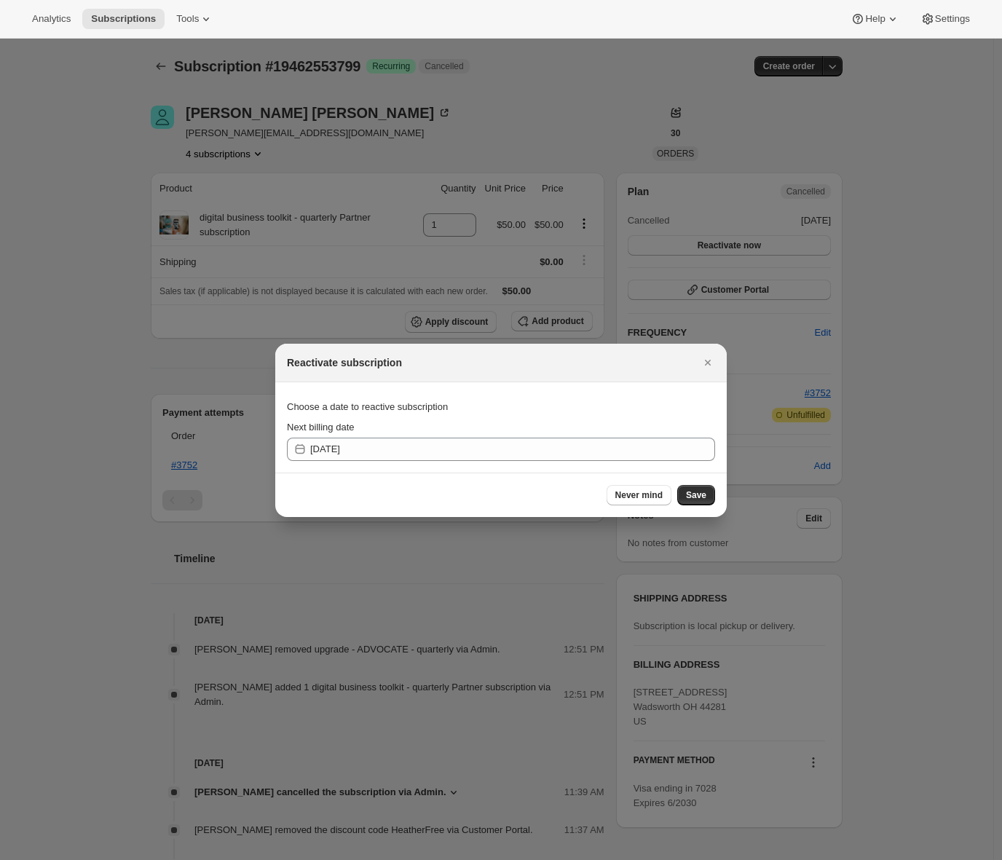
click at [423, 460] on section "Choose a date to reactive subscription Next billing date [DATE]" at bounding box center [501, 427] width 452 height 90
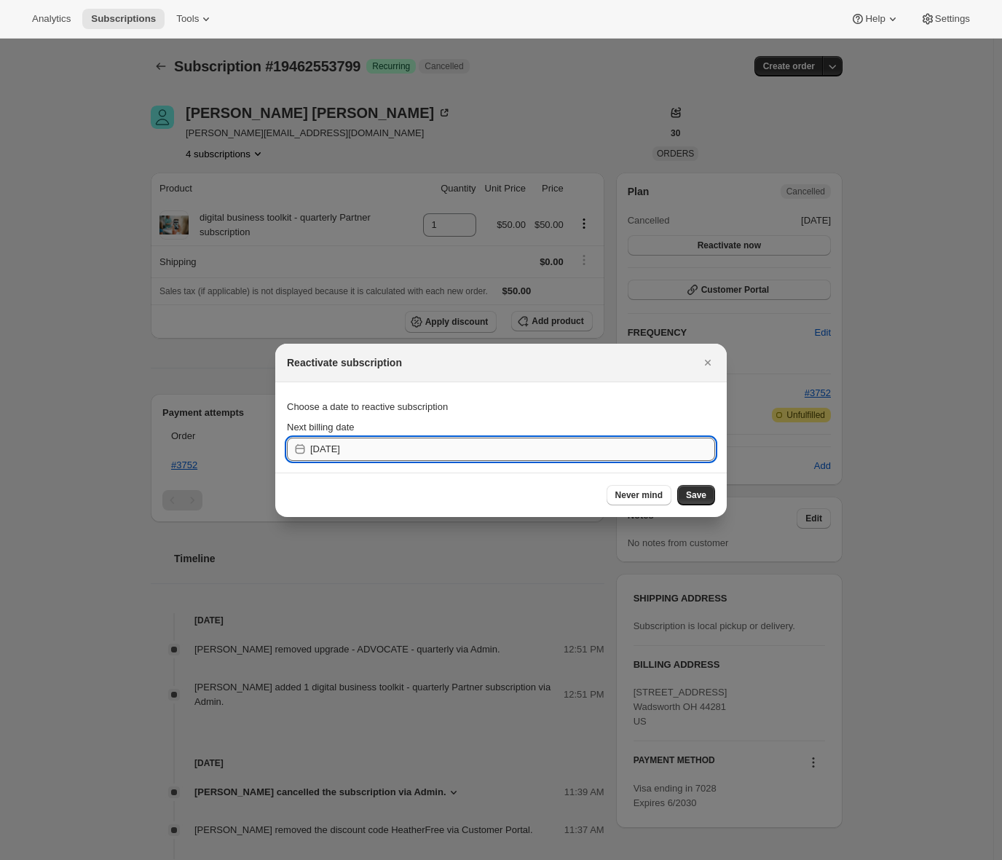
click at [422, 450] on input "[DATE]" at bounding box center [512, 449] width 405 height 23
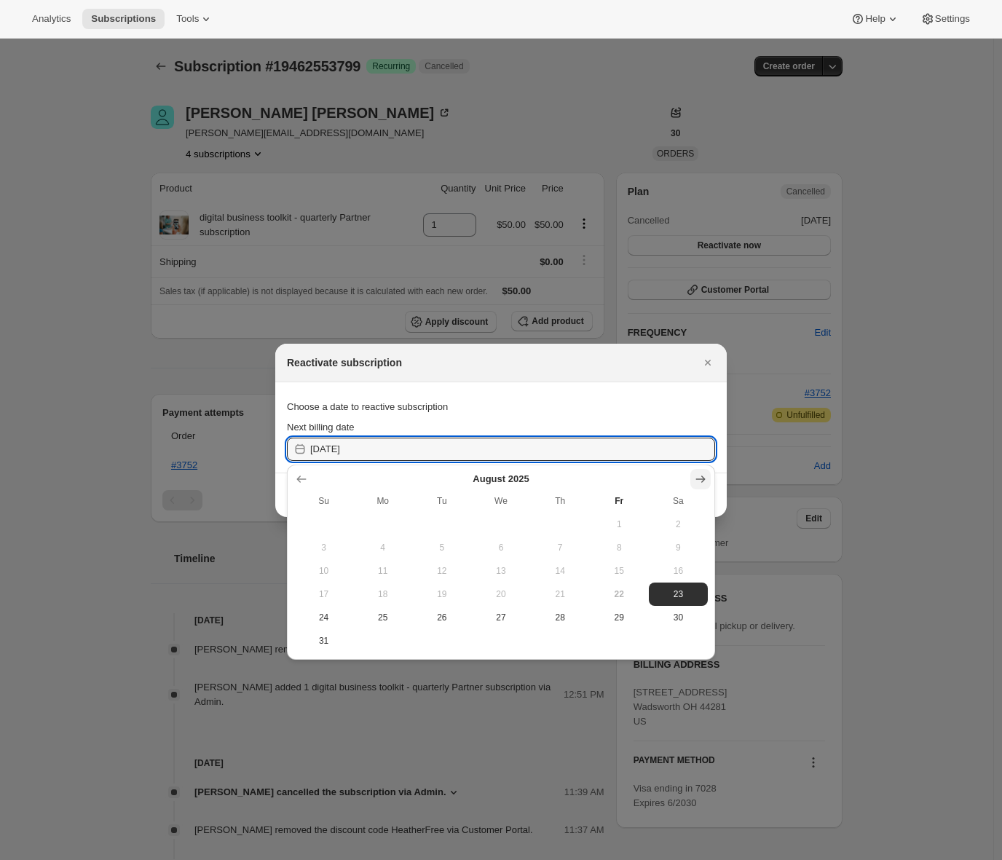
click at [696, 481] on icon "Show next month, September 2025" at bounding box center [700, 479] width 15 height 15
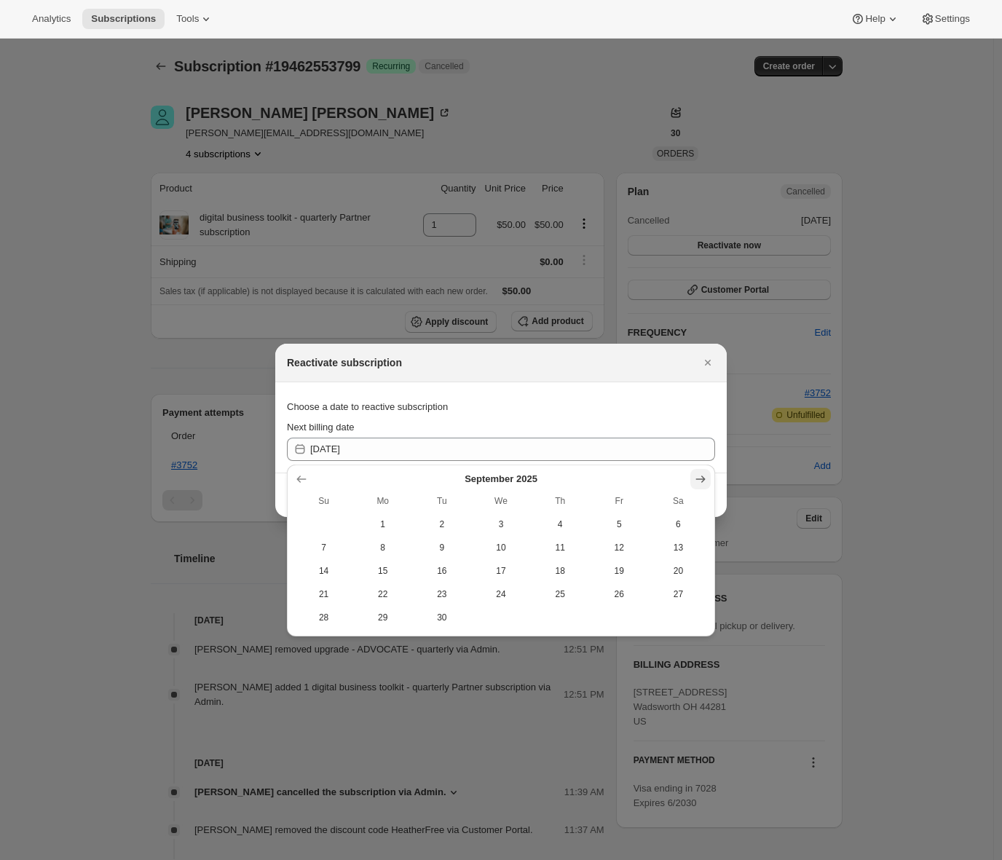
click at [697, 480] on icon "Show next month, October 2025" at bounding box center [700, 479] width 15 height 15
click at [556, 618] on span "30" at bounding box center [560, 618] width 47 height 12
type input "[DATE]"
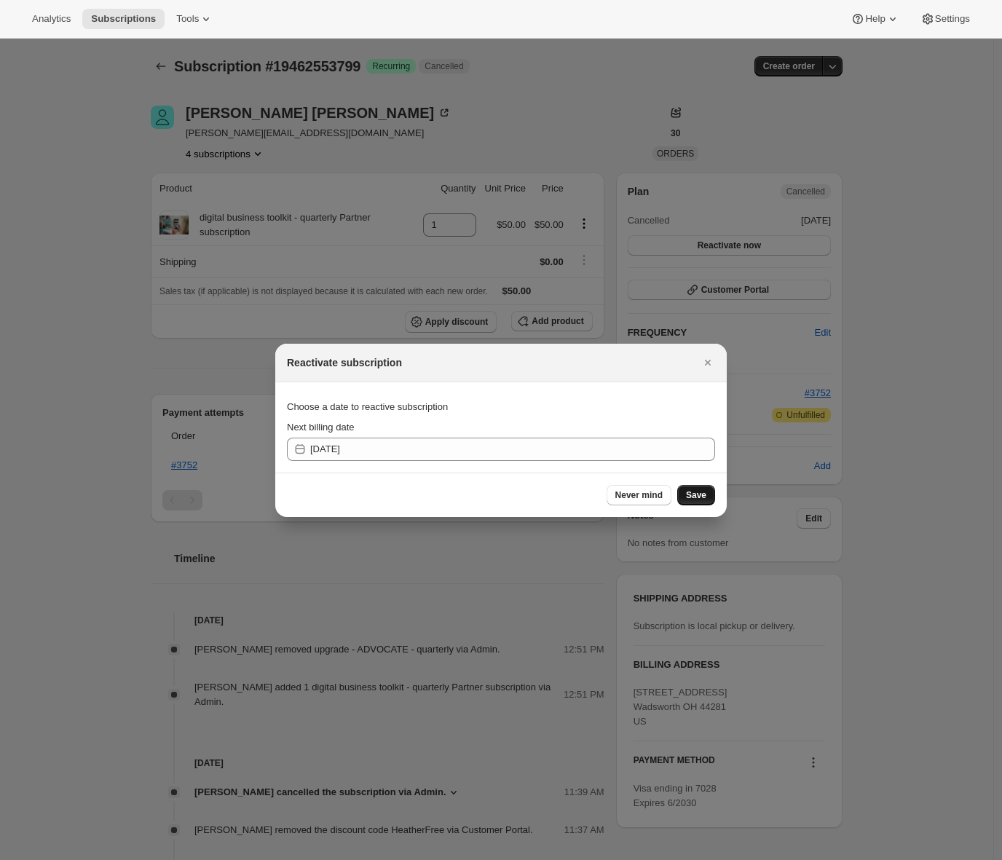
click at [694, 495] on span "Save" at bounding box center [696, 495] width 20 height 12
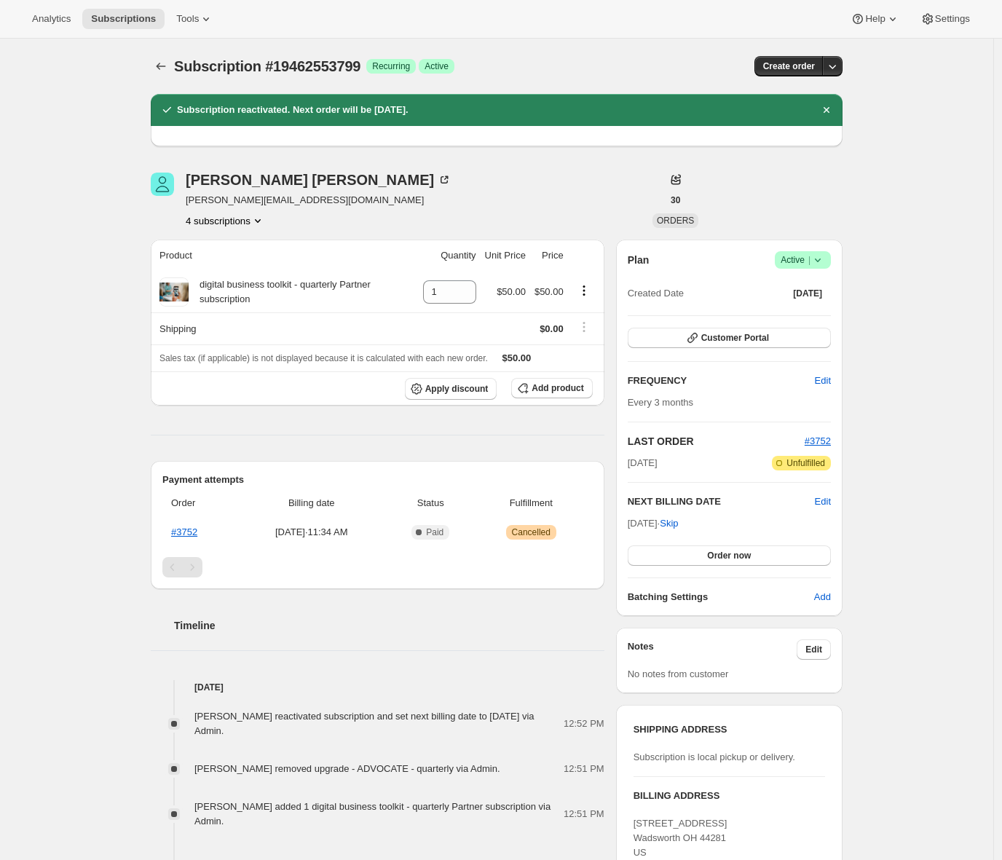
click at [137, 327] on div "Subscription #19462553799. This page is ready Subscription #19462553799 Success…" at bounding box center [496, 539] width 727 height 1000
click at [131, 245] on div "Subscription #19462553799. This page is ready Subscription #19462553799 Success…" at bounding box center [496, 539] width 993 height 1000
click at [98, 264] on div "Subscription #19462553799. This page is ready Subscription #19462553799 Success…" at bounding box center [496, 539] width 993 height 1000
click at [117, 268] on div "Subscription #19462553799. This page is ready Subscription #19462553799 Success…" at bounding box center [496, 539] width 993 height 1000
click at [198, 15] on span "Tools" at bounding box center [187, 19] width 23 height 12
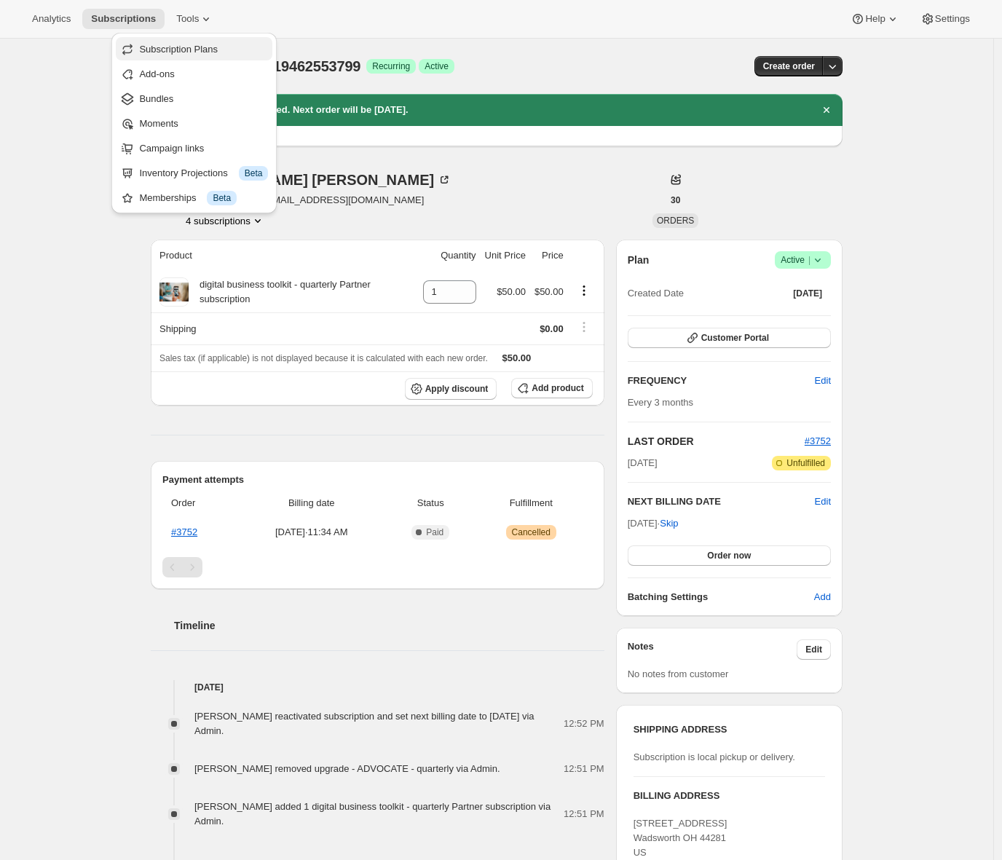
click at [204, 55] on span "Subscription Plans" at bounding box center [178, 49] width 79 height 11
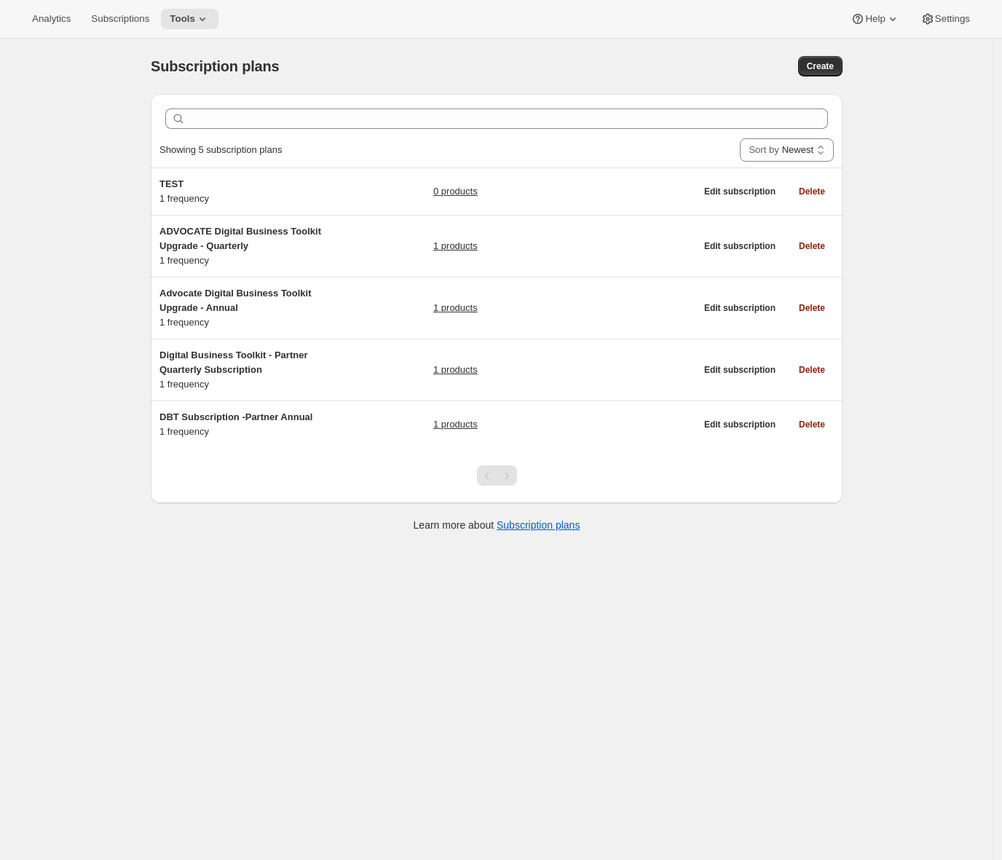
click at [90, 334] on div "Subscription plans. This page is ready Subscription plans Create Clear Showing …" at bounding box center [496, 469] width 993 height 860
click at [84, 283] on div "Subscription plans. This page is ready Subscription plans Create Clear Showing …" at bounding box center [496, 469] width 993 height 860
click at [118, 266] on div "Subscription plans. This page is ready Subscription plans Create Clear Showing …" at bounding box center [496, 469] width 993 height 860
click at [111, 239] on div "Subscription plans. This page is ready Subscription plans Create Clear Showing …" at bounding box center [496, 469] width 993 height 860
click at [195, 20] on span "Tools" at bounding box center [182, 19] width 25 height 12
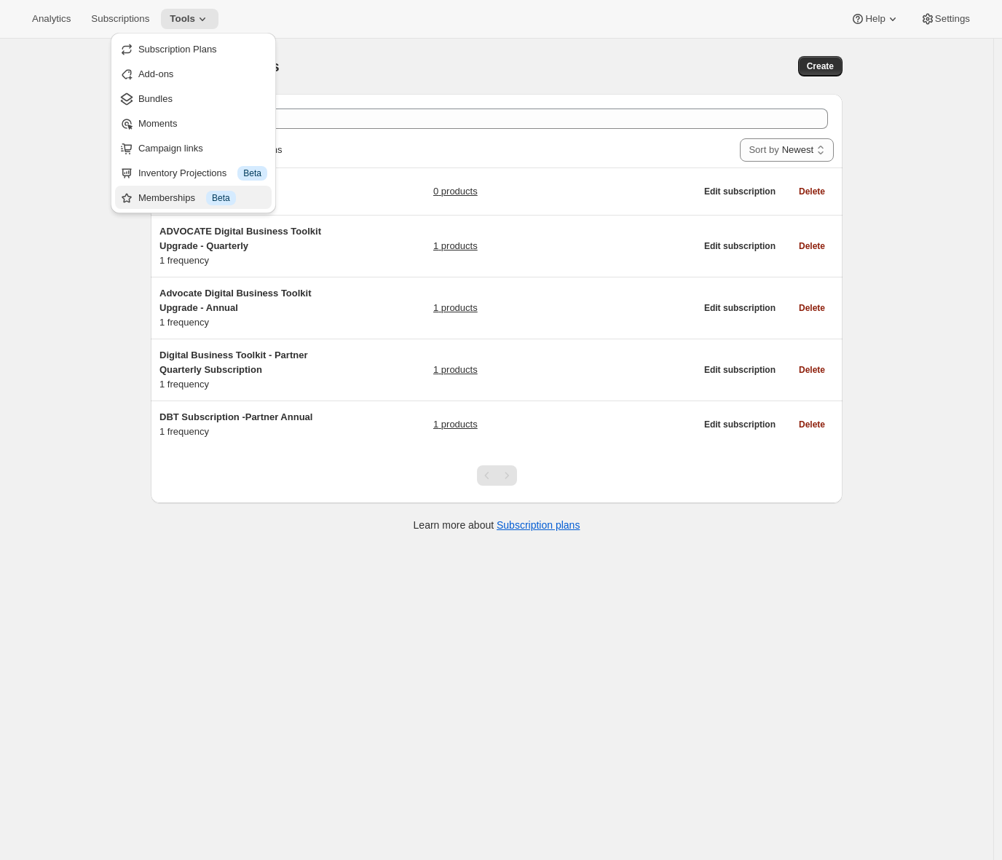
click at [177, 203] on div "Memberships Info Beta" at bounding box center [202, 198] width 129 height 15
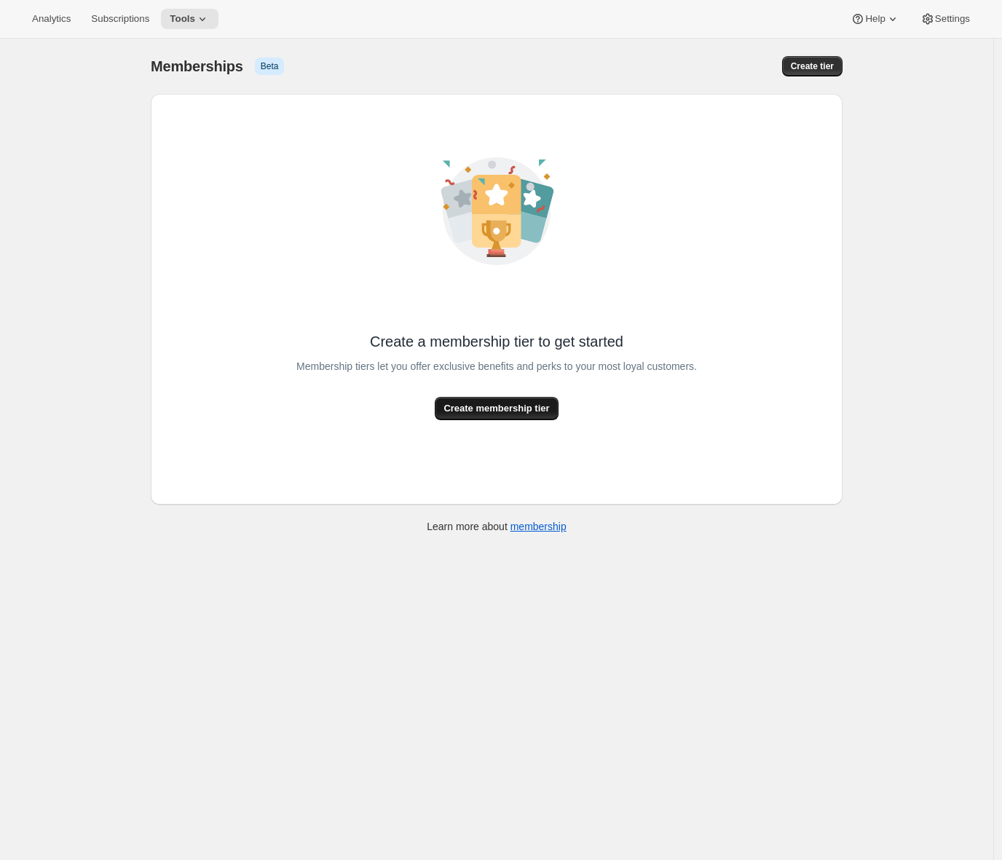
click at [491, 411] on span "Create membership tier" at bounding box center [497, 408] width 106 height 15
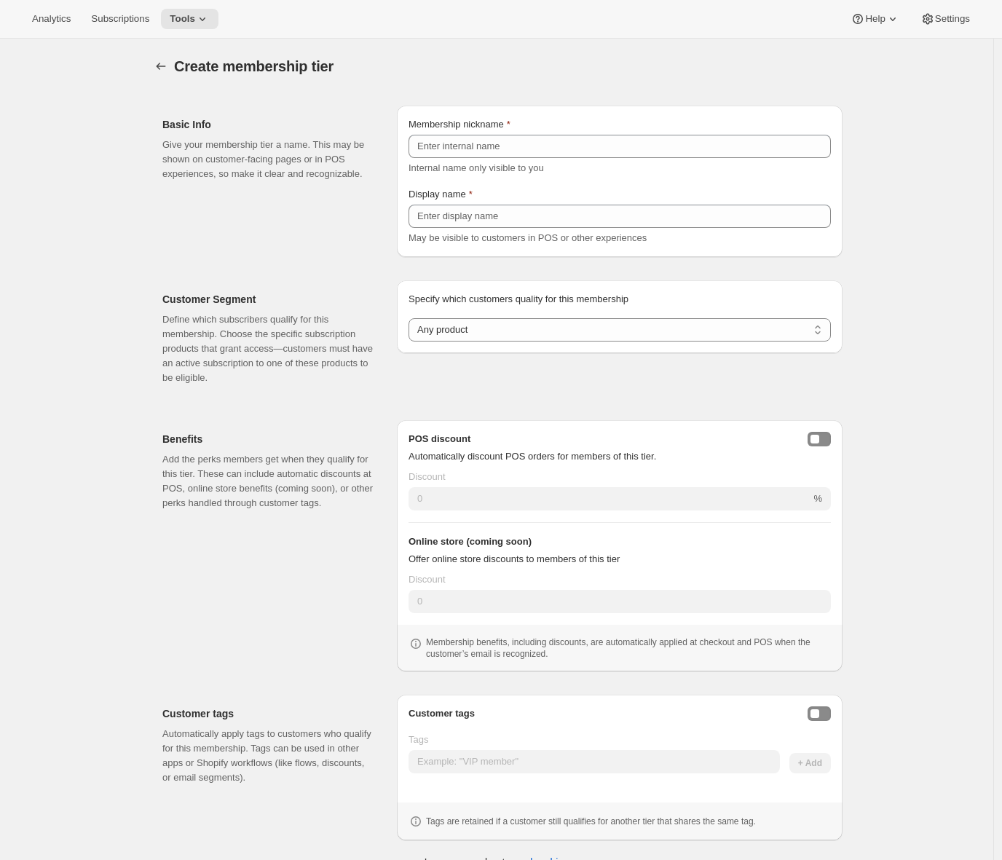
scroll to position [39, 0]
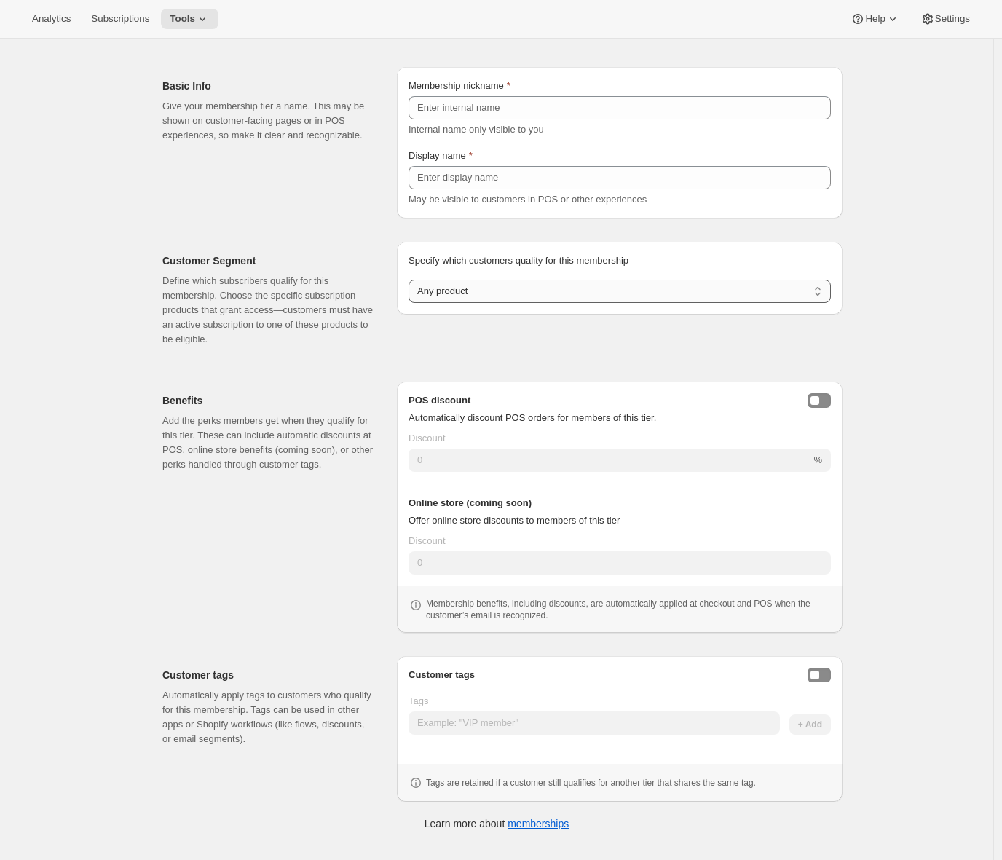
click at [481, 291] on select "Any product Subscribe to specific product(s) Subscribe to specific variant(s)" at bounding box center [620, 291] width 422 height 23
select select "products"
click at [412, 303] on select "Any product Subscribe to specific product(s) Subscribe to specific variant(s)" at bounding box center [620, 291] width 422 height 23
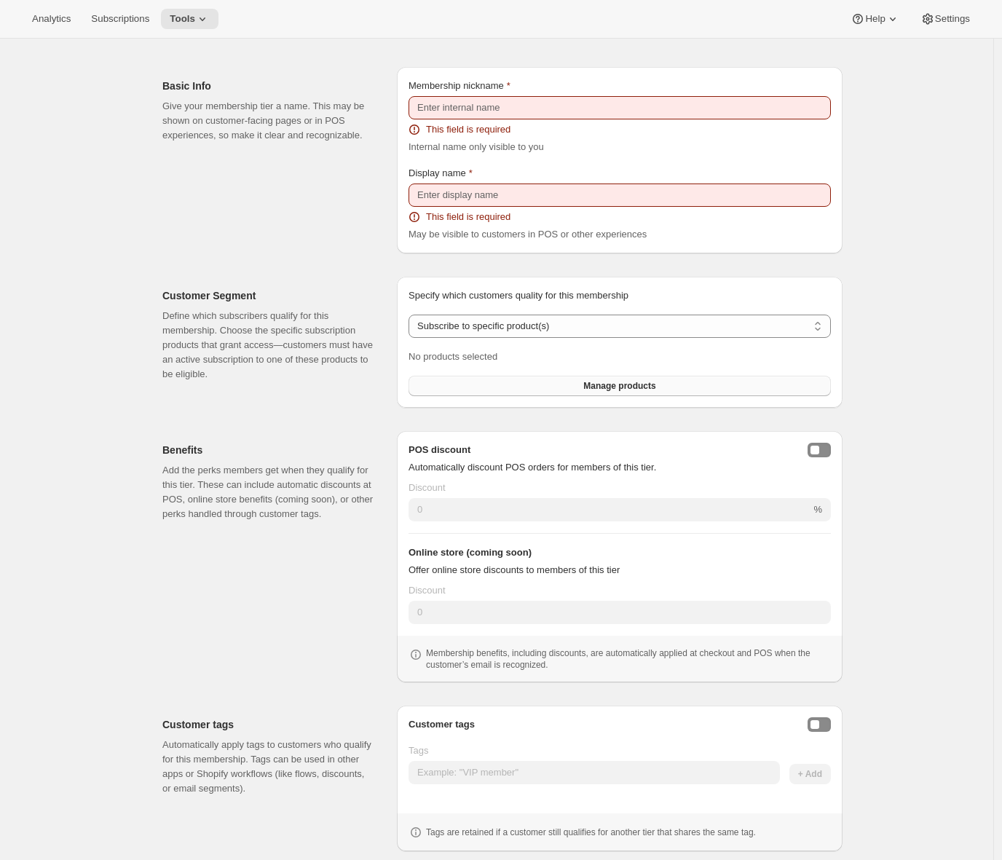
click at [572, 385] on button "Manage products" at bounding box center [620, 386] width 422 height 20
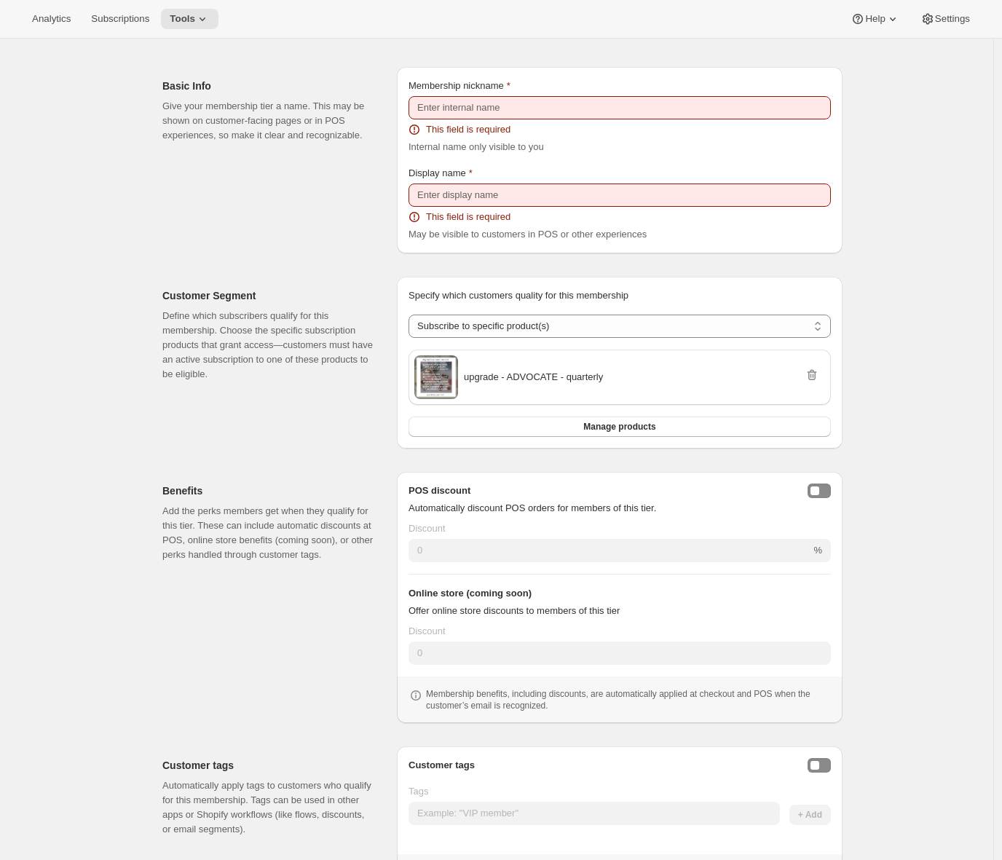
scroll to position [114, 0]
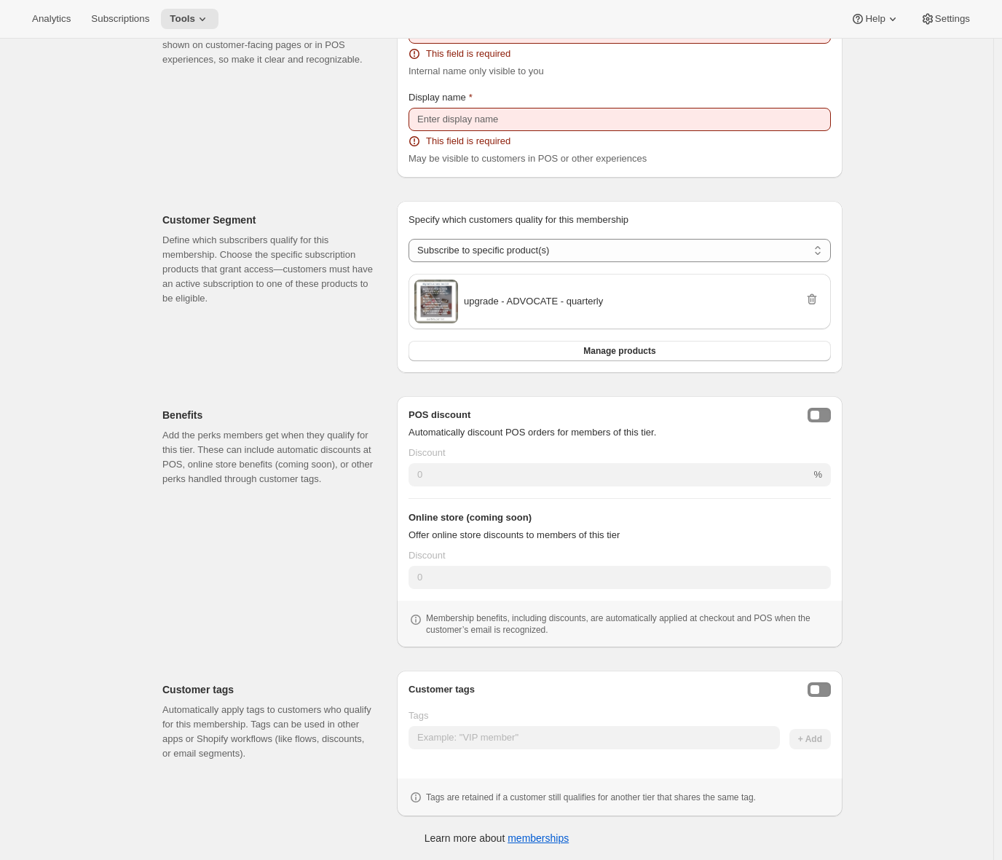
drag, startPoint x: 825, startPoint y: 695, endPoint x: 422, endPoint y: 648, distance: 405.4
click at [422, 648] on div "Customer tags Automatically apply tags to customers who qualify for this member…" at bounding box center [491, 731] width 704 height 169
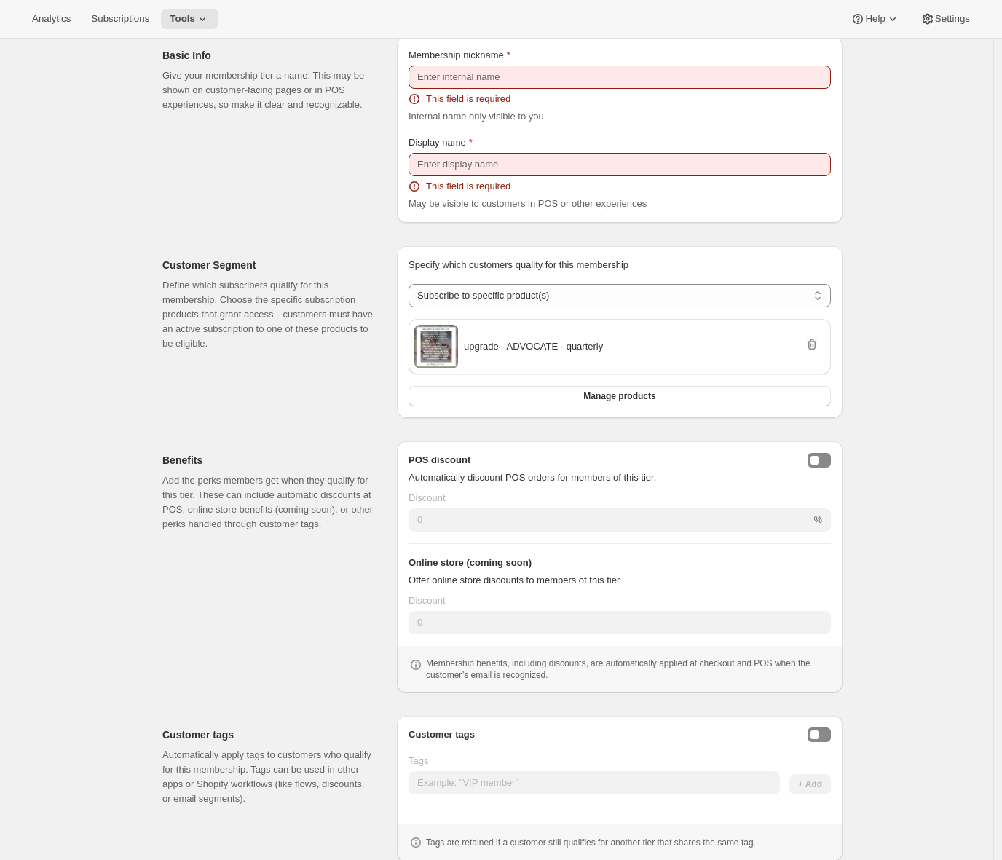
drag, startPoint x: 414, startPoint y: 461, endPoint x: 334, endPoint y: 576, distance: 139.8
click at [334, 576] on div "Benefits Add the perks members get when they qualify for this tier. These can i…" at bounding box center [497, 561] width 692 height 263
click at [334, 576] on div "Benefits Add the perks members get when they qualify for this tier. These can i…" at bounding box center [273, 566] width 223 height 251
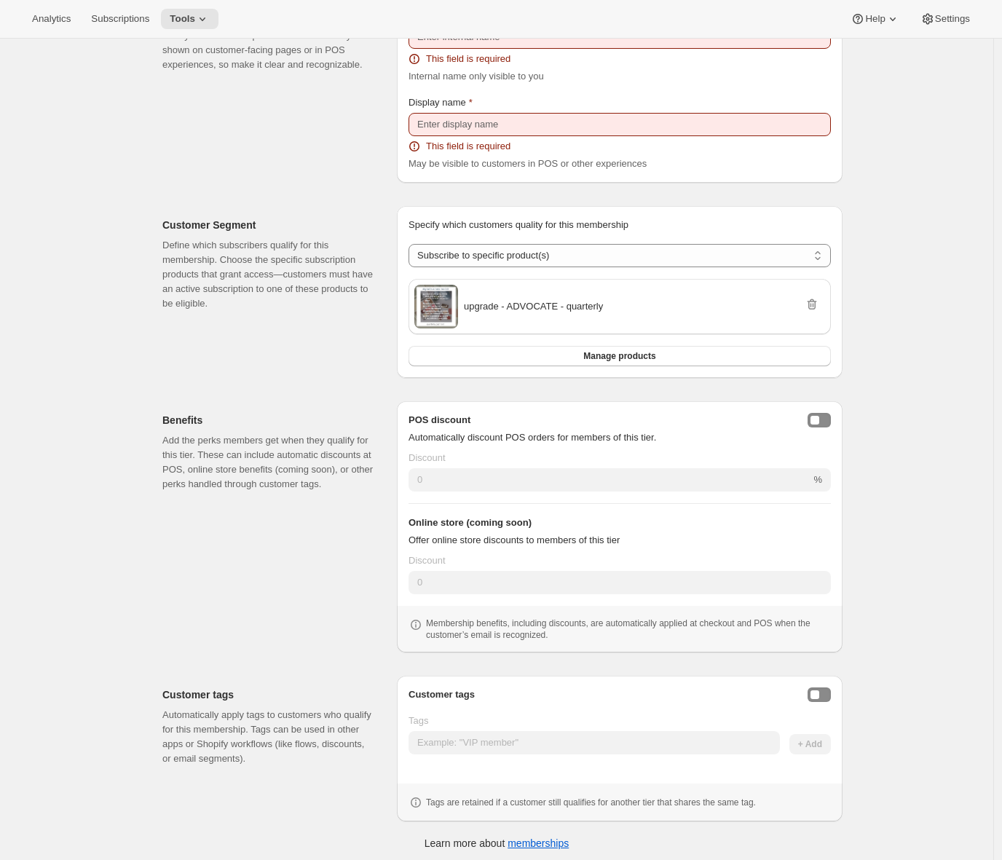
scroll to position [114, 0]
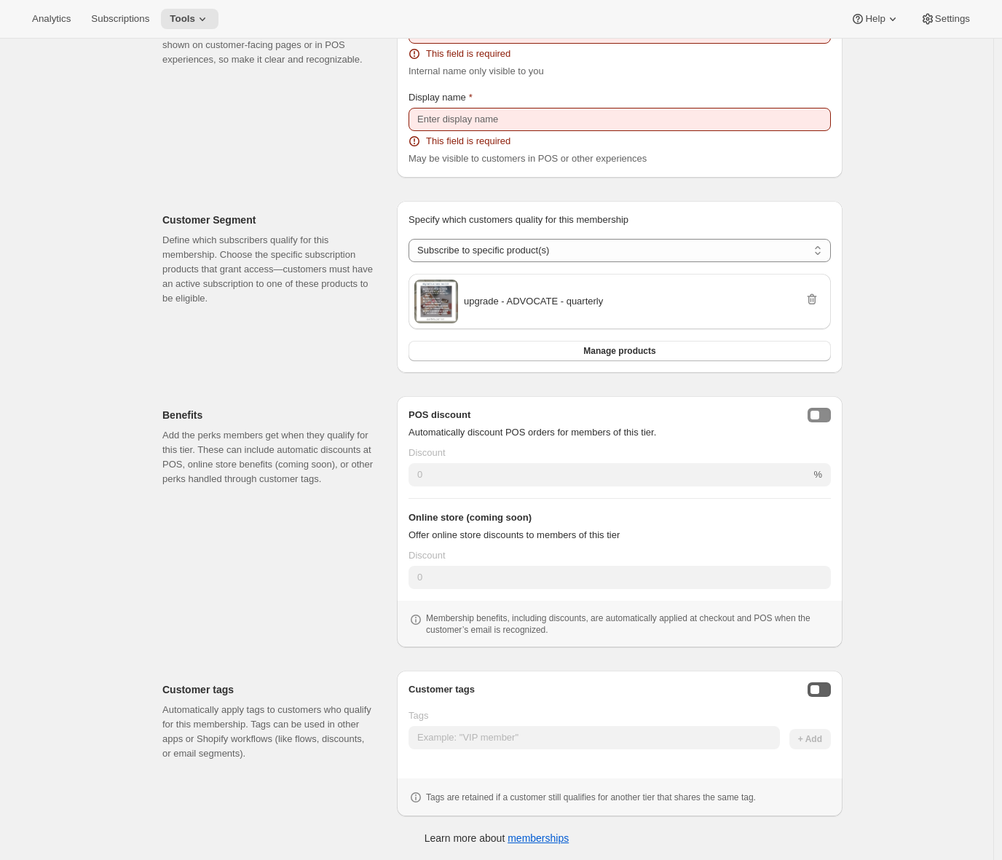
click at [819, 696] on button "Enable customer tags" at bounding box center [819, 689] width 23 height 15
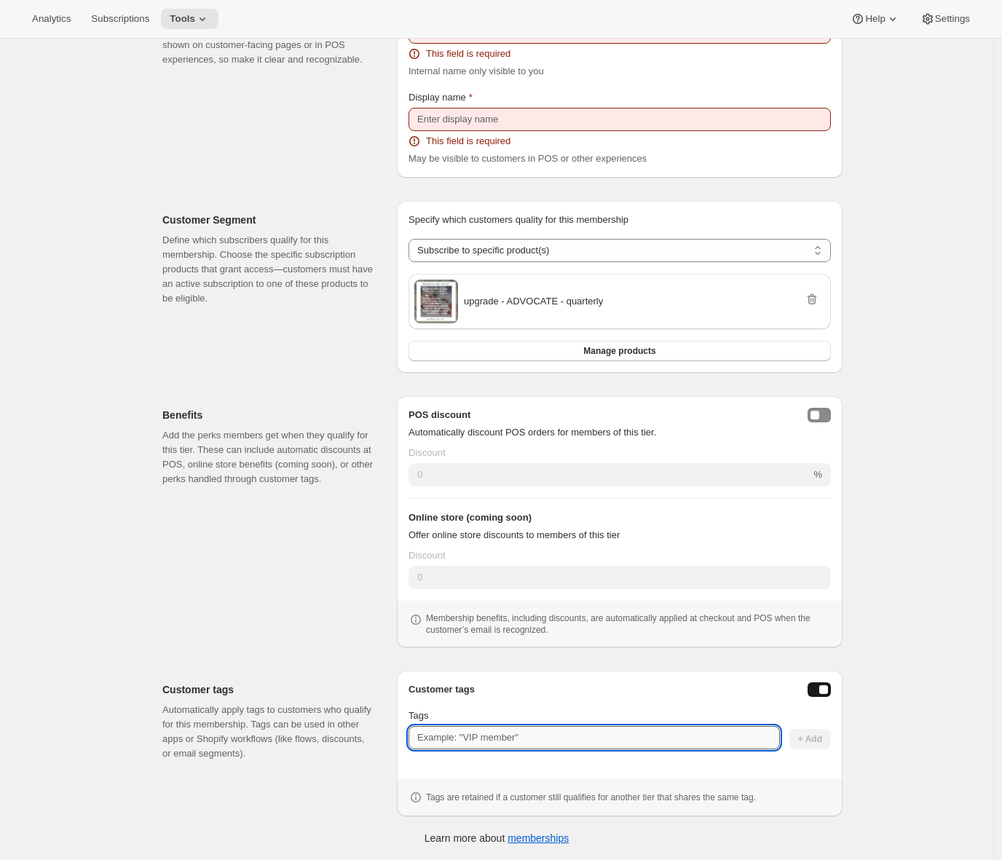
click at [527, 732] on input "Tags" at bounding box center [594, 737] width 371 height 23
type input "Advocate"
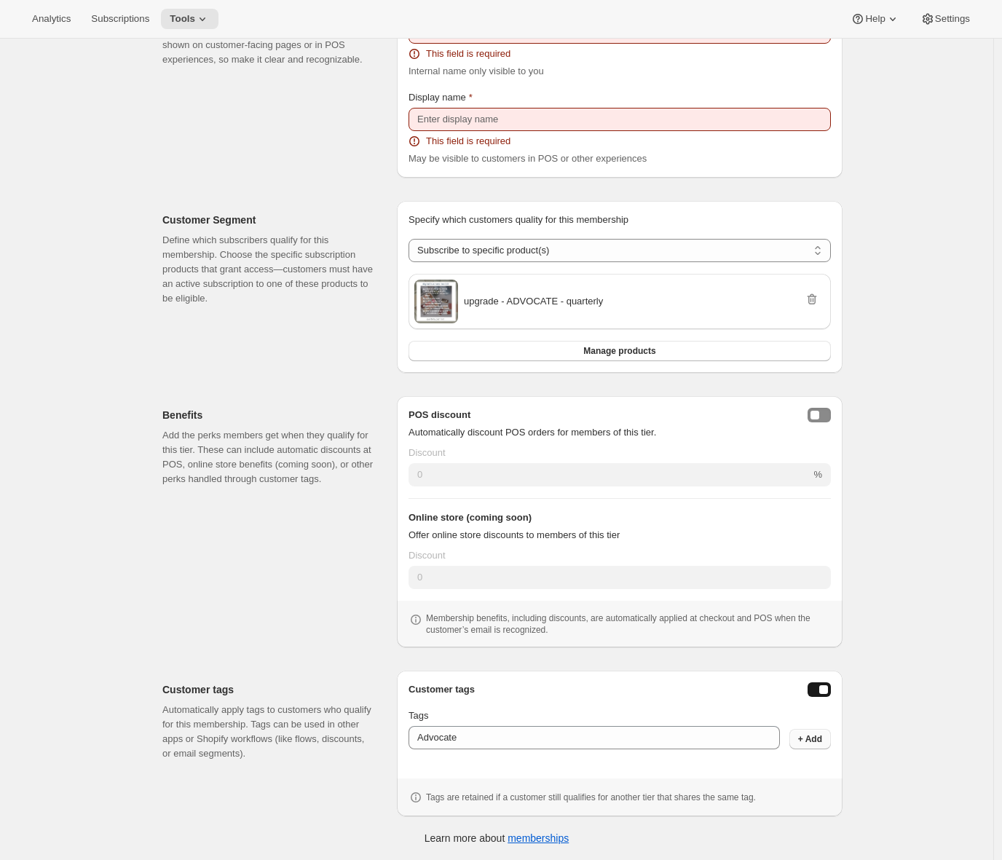
click at [821, 741] on span "+ Add" at bounding box center [810, 739] width 24 height 12
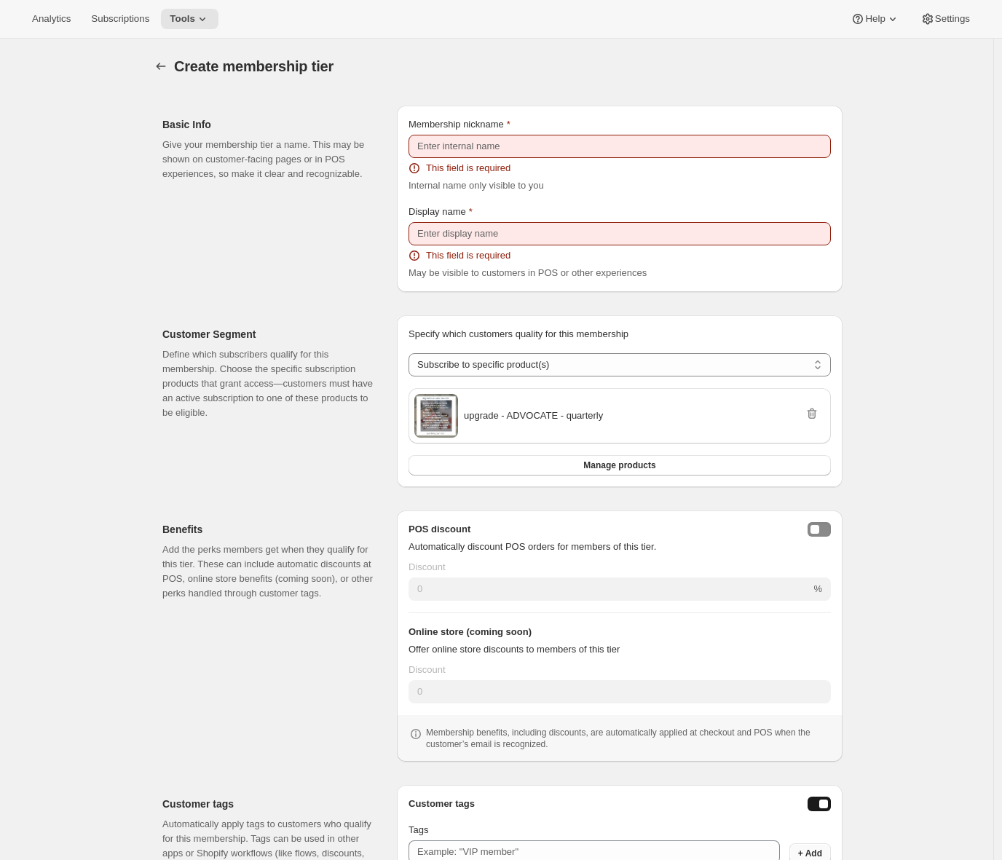
scroll to position [129, 0]
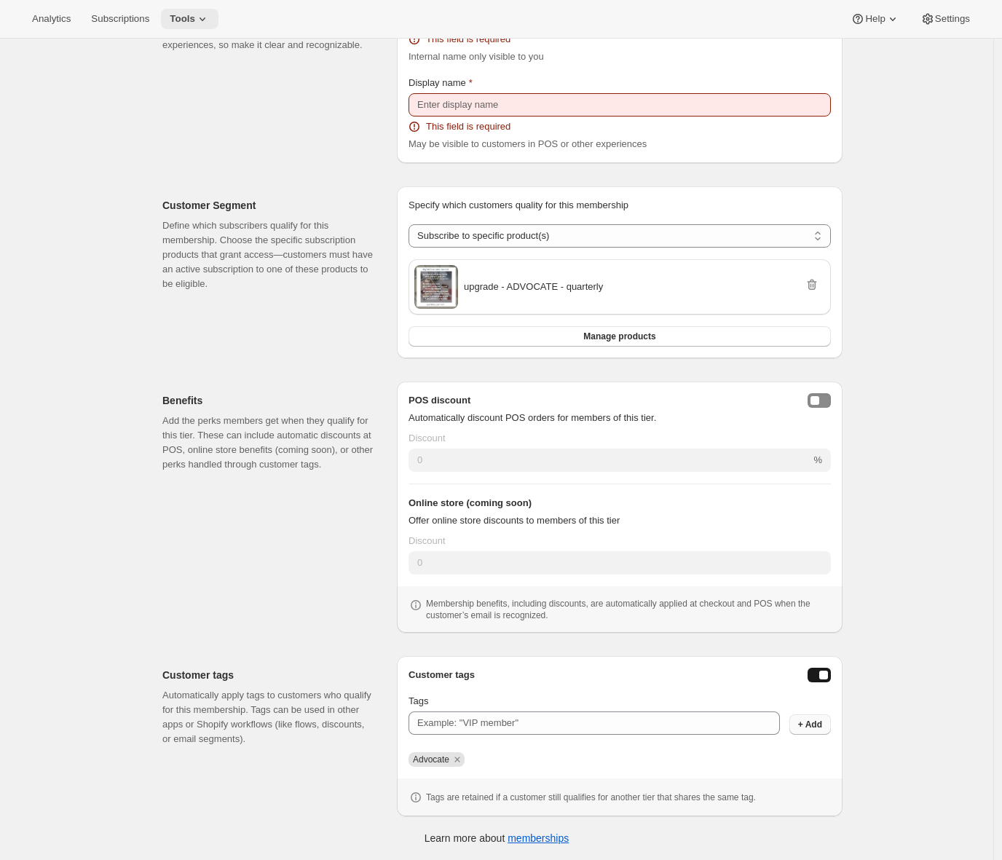
click at [203, 25] on icon at bounding box center [202, 19] width 15 height 15
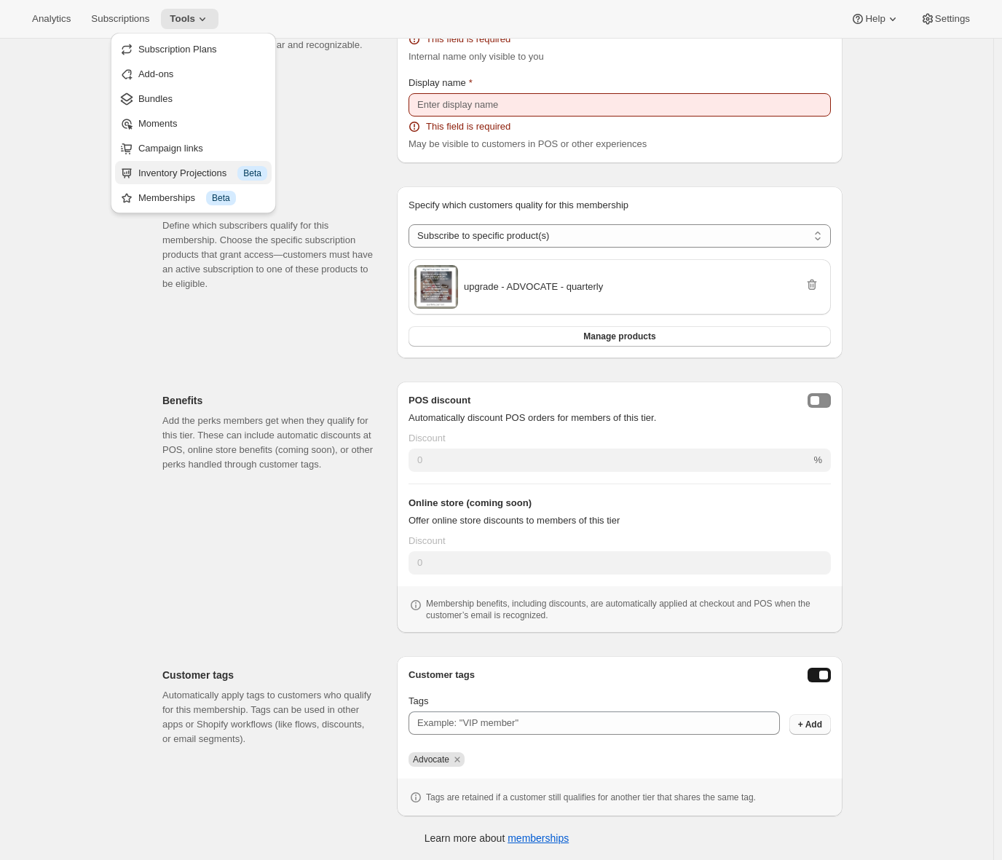
click at [183, 166] on div "Inventory Projections Info Beta" at bounding box center [202, 173] width 129 height 15
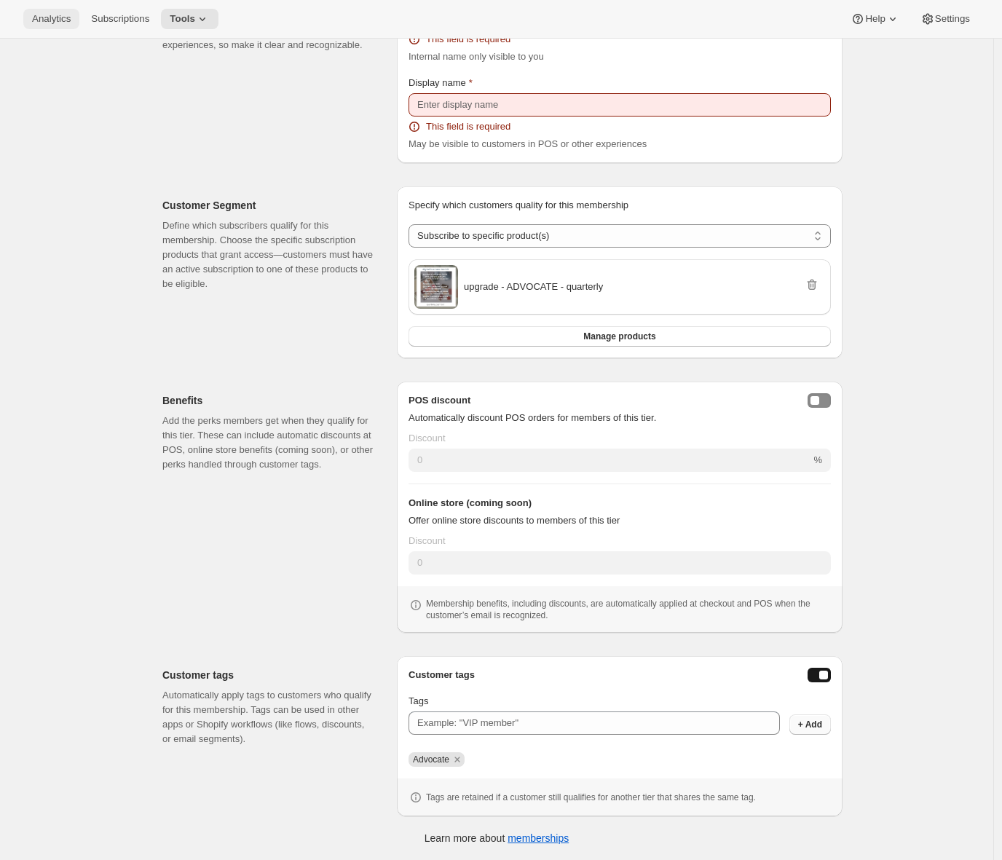
click at [62, 18] on span "Analytics" at bounding box center [51, 19] width 39 height 12
select select "any"
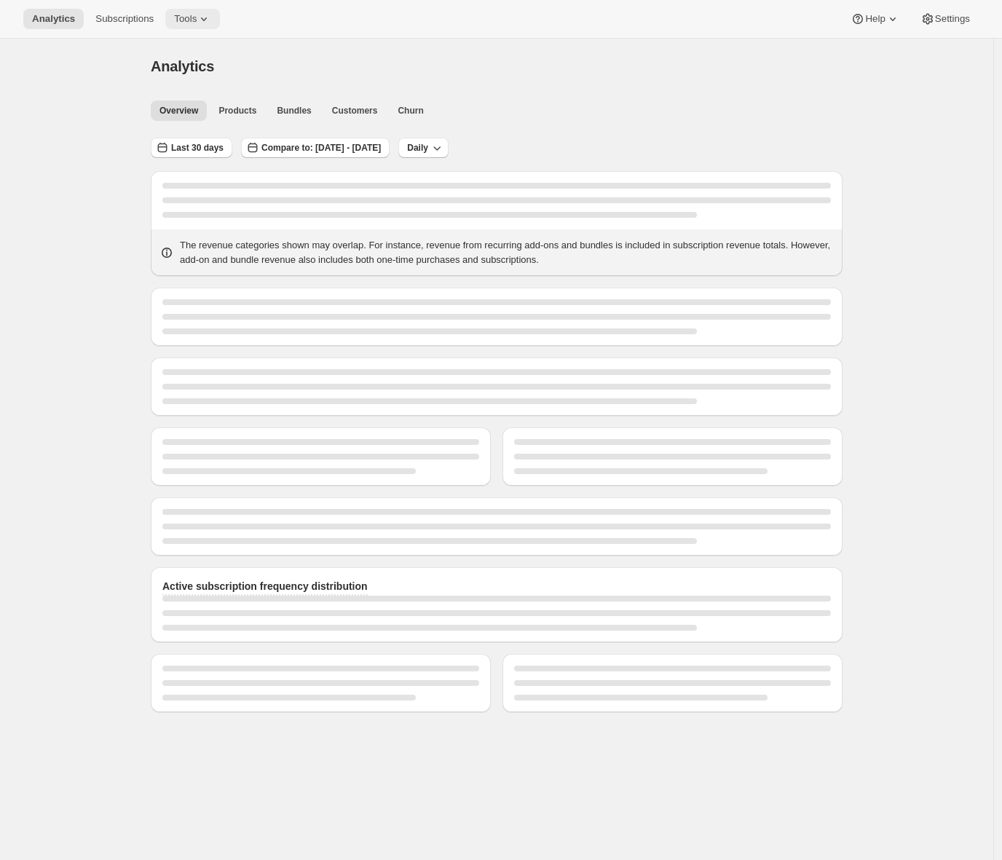
click at [194, 13] on span "Tools" at bounding box center [185, 19] width 23 height 12
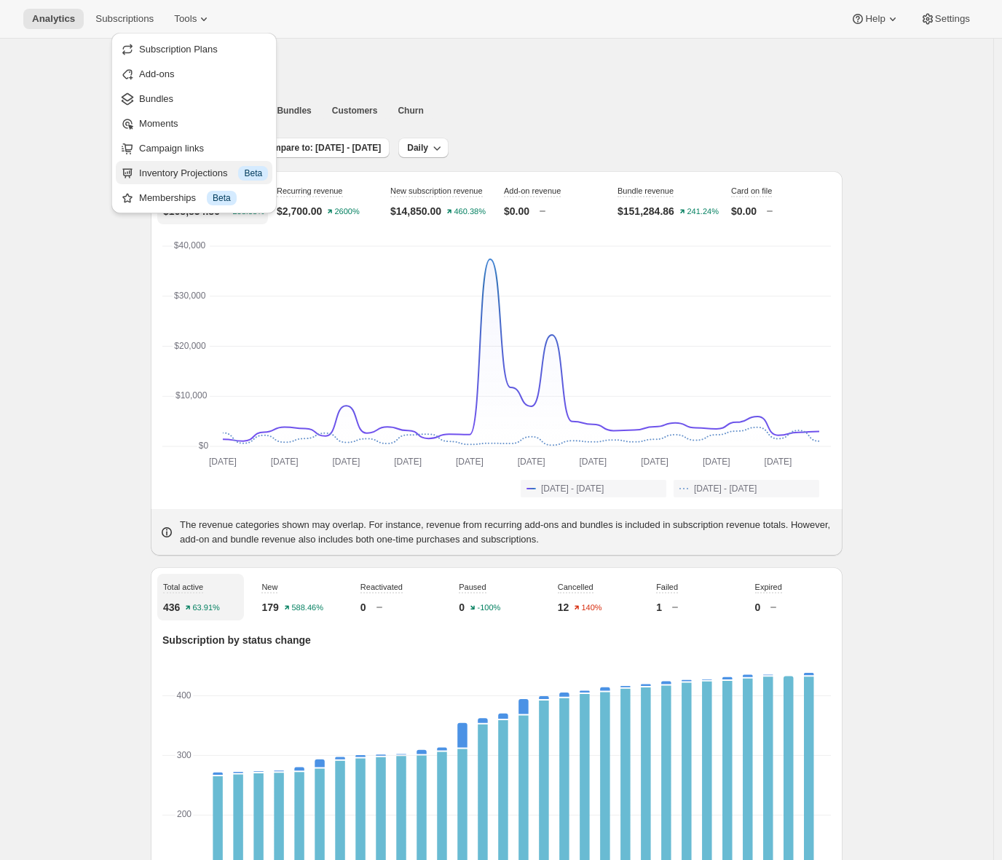
click at [191, 176] on div "Inventory Projections Info Beta" at bounding box center [203, 173] width 129 height 15
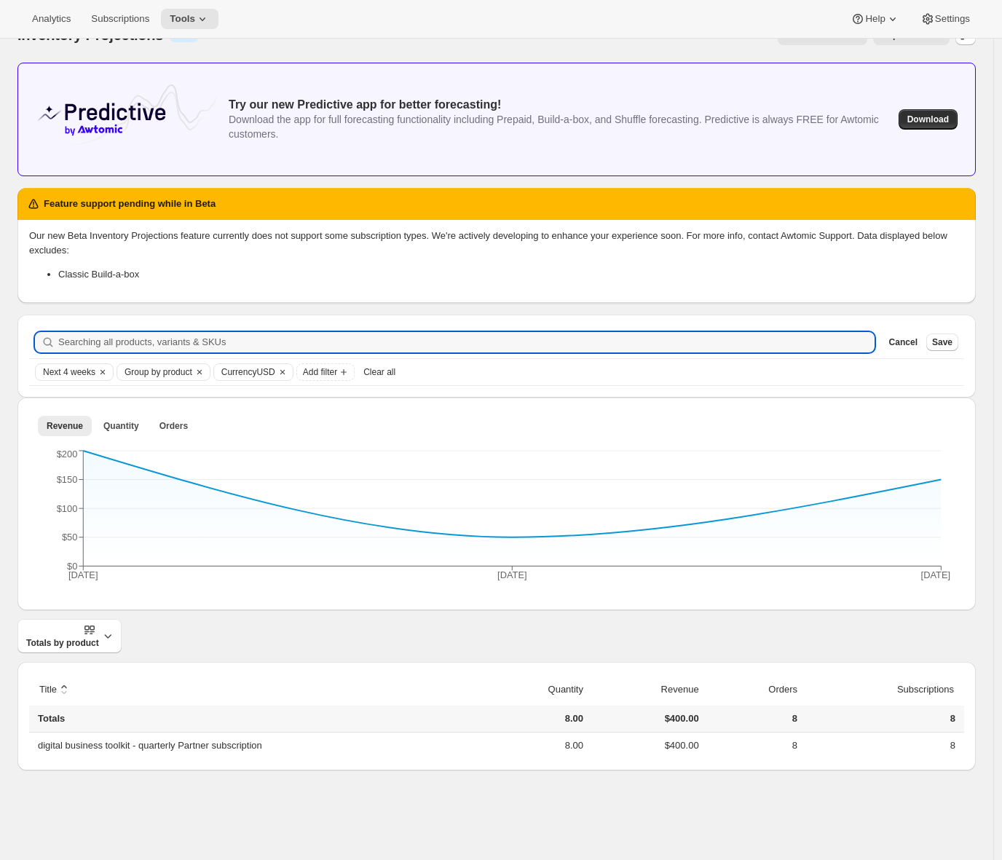
scroll to position [39, 0]
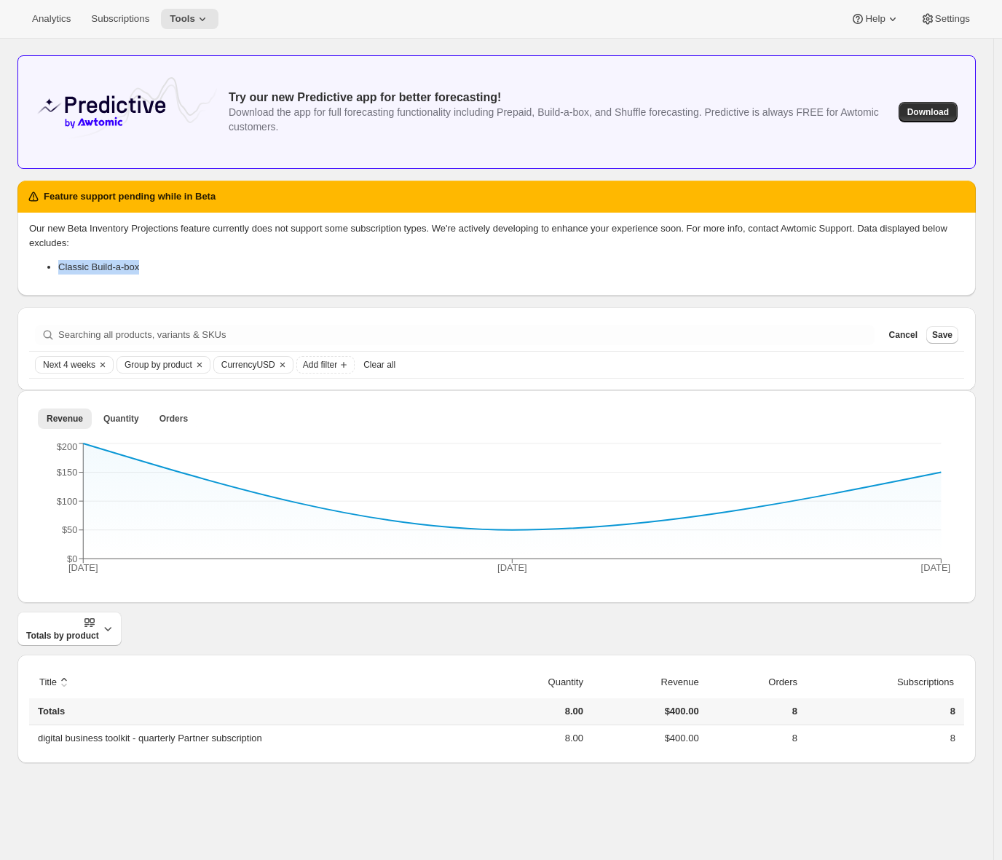
drag, startPoint x: 151, startPoint y: 269, endPoint x: 56, endPoint y: 266, distance: 94.7
click at [56, 266] on ul "Classic Build-a-box" at bounding box center [496, 267] width 935 height 15
click at [78, 368] on span "Next 4 weeks" at bounding box center [69, 365] width 52 height 12
drag, startPoint x: 66, startPoint y: 408, endPoint x: 122, endPoint y: 414, distance: 56.5
type input "18"
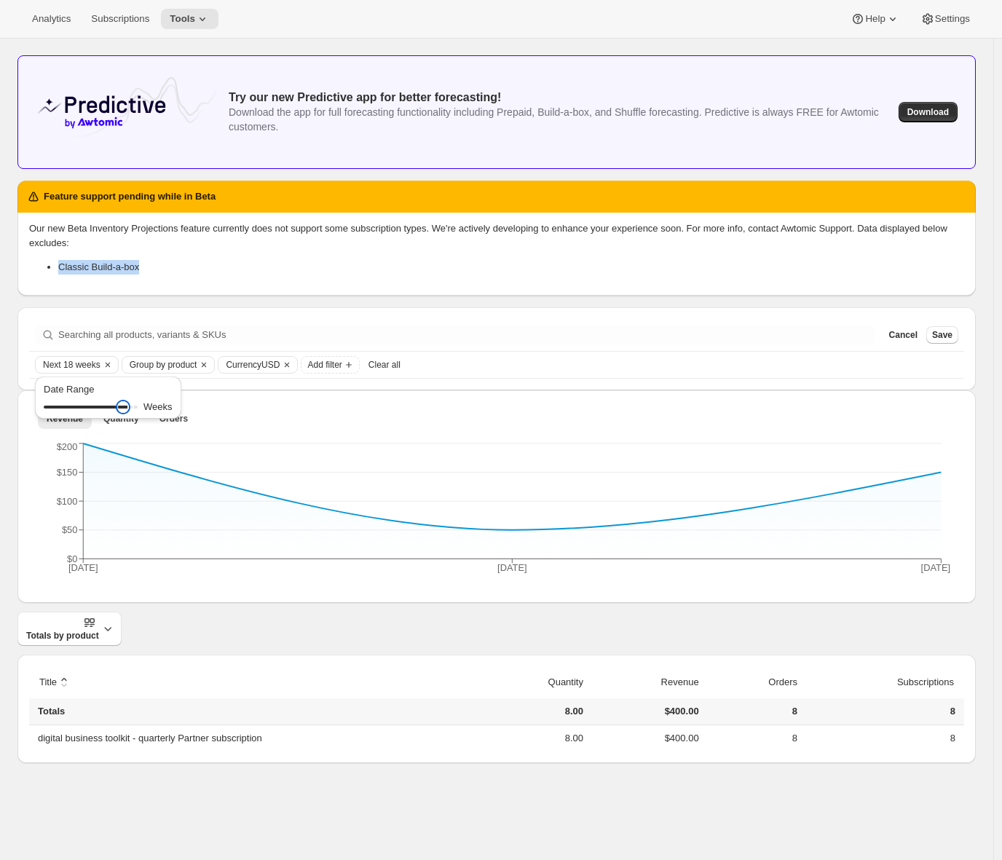
click at [122, 414] on input "Date Range" at bounding box center [91, 407] width 94 height 20
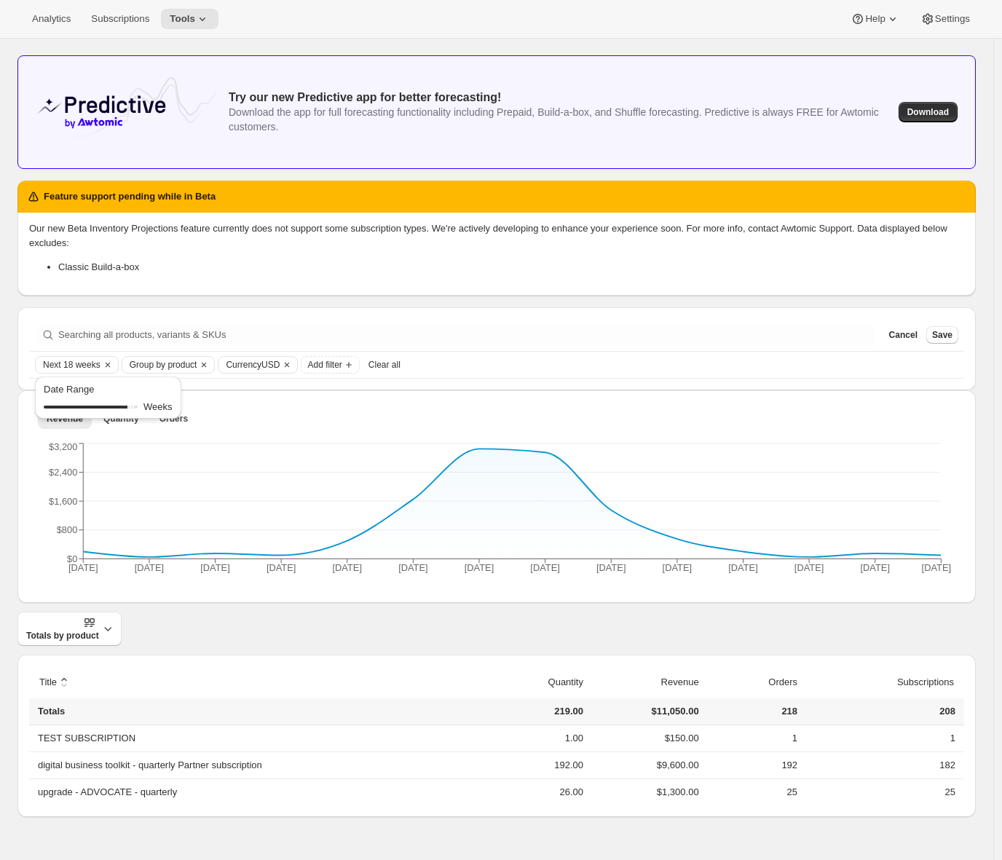
click at [12, 547] on div "Inventory Projections. This page is ready Inventory Projections Info Beta Provi…" at bounding box center [496, 420] width 993 height 840
click at [205, 15] on icon at bounding box center [202, 19] width 15 height 15
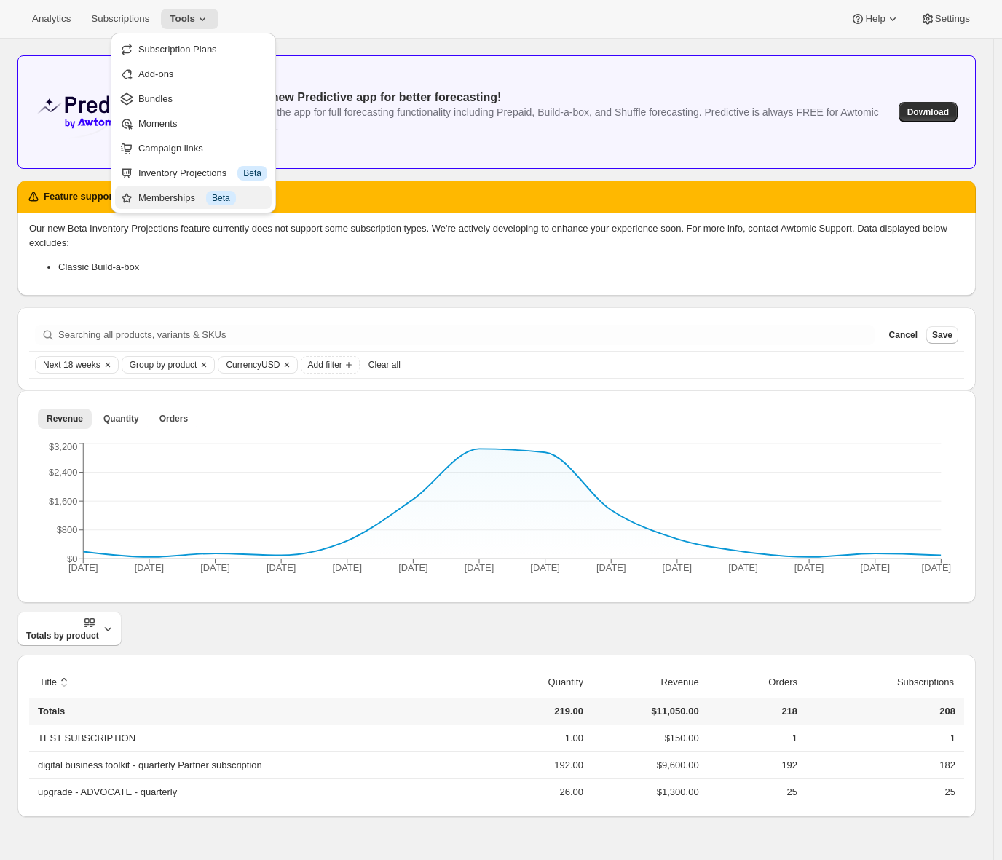
click at [183, 200] on div "Memberships Info Beta" at bounding box center [202, 198] width 129 height 15
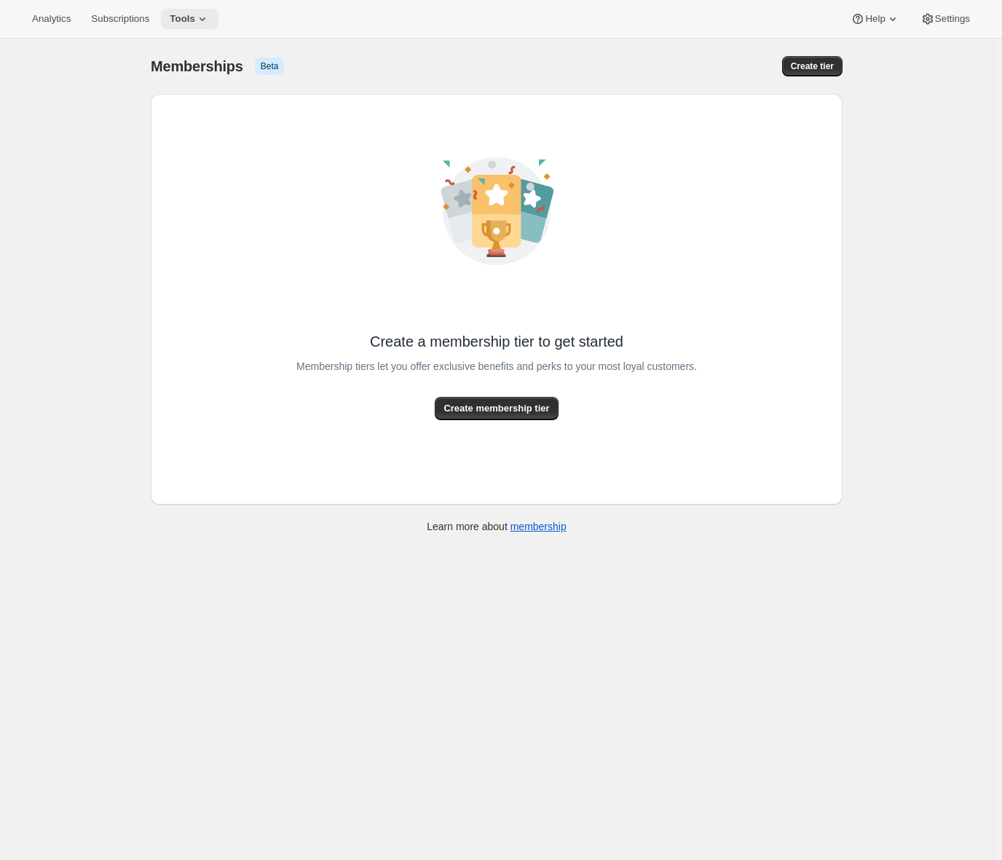
click at [202, 17] on icon at bounding box center [202, 19] width 15 height 15
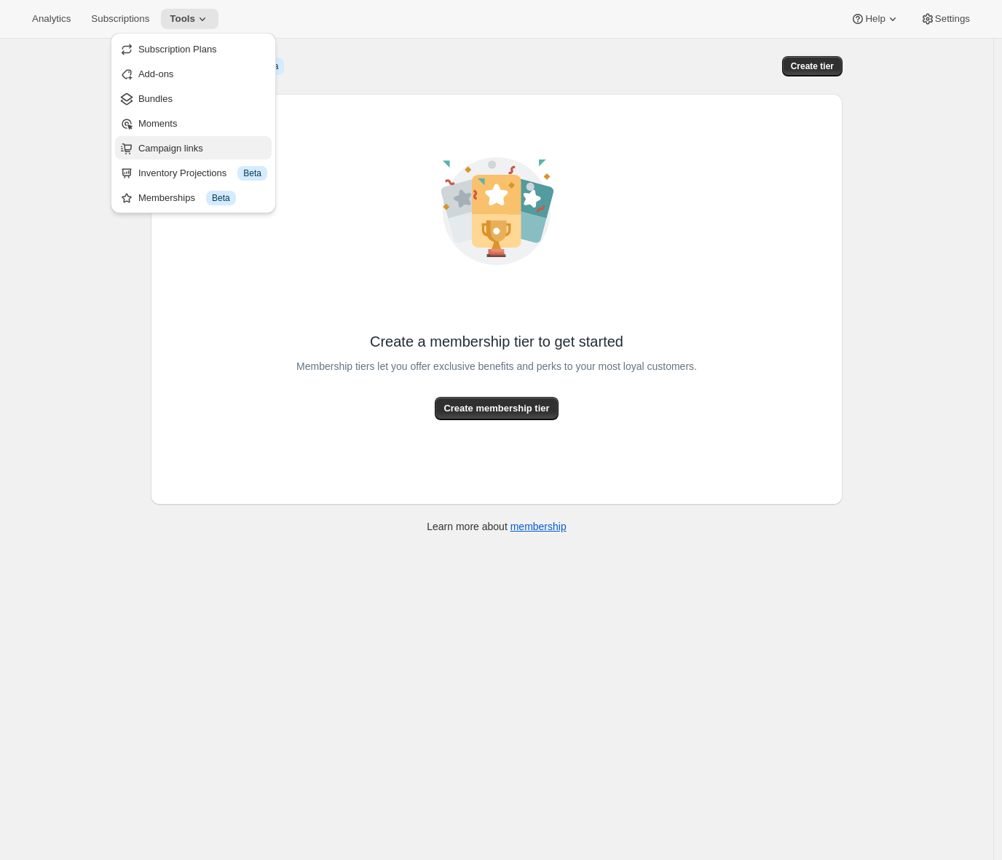
click at [195, 151] on span "Campaign links" at bounding box center [170, 148] width 65 height 11
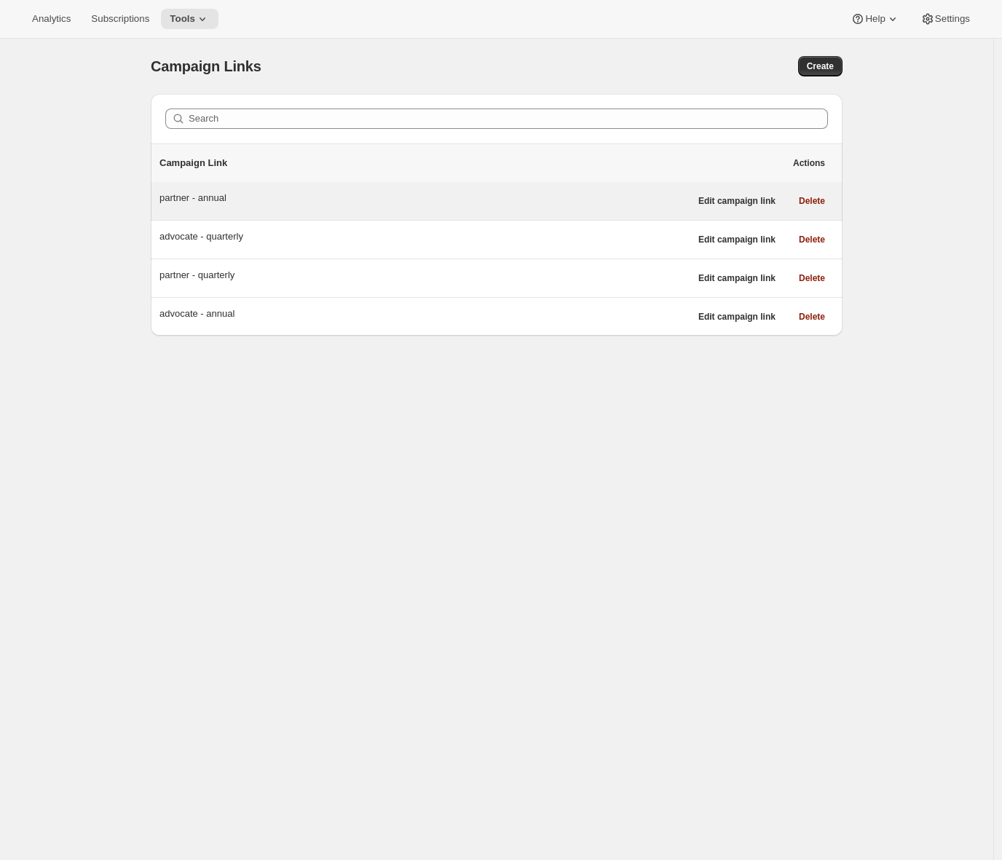
click at [321, 202] on div "partner - annual" at bounding box center [424, 198] width 530 height 15
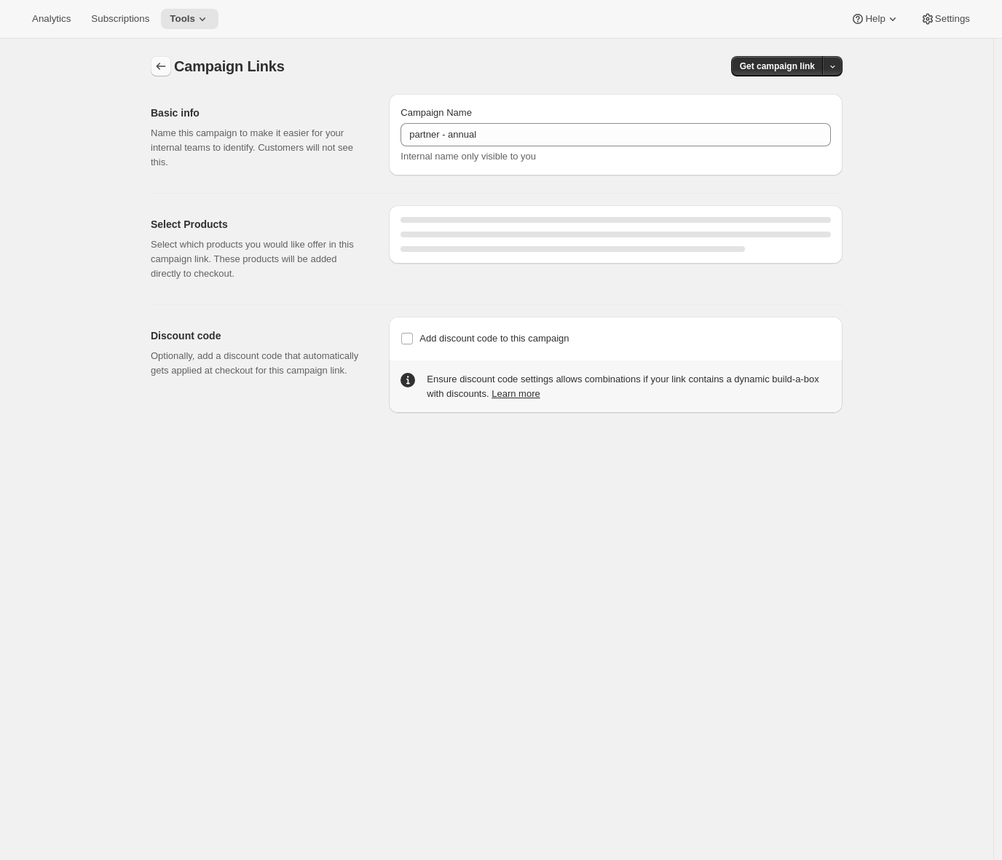
select select "gid://shopify/SellingPlan/2222915783"
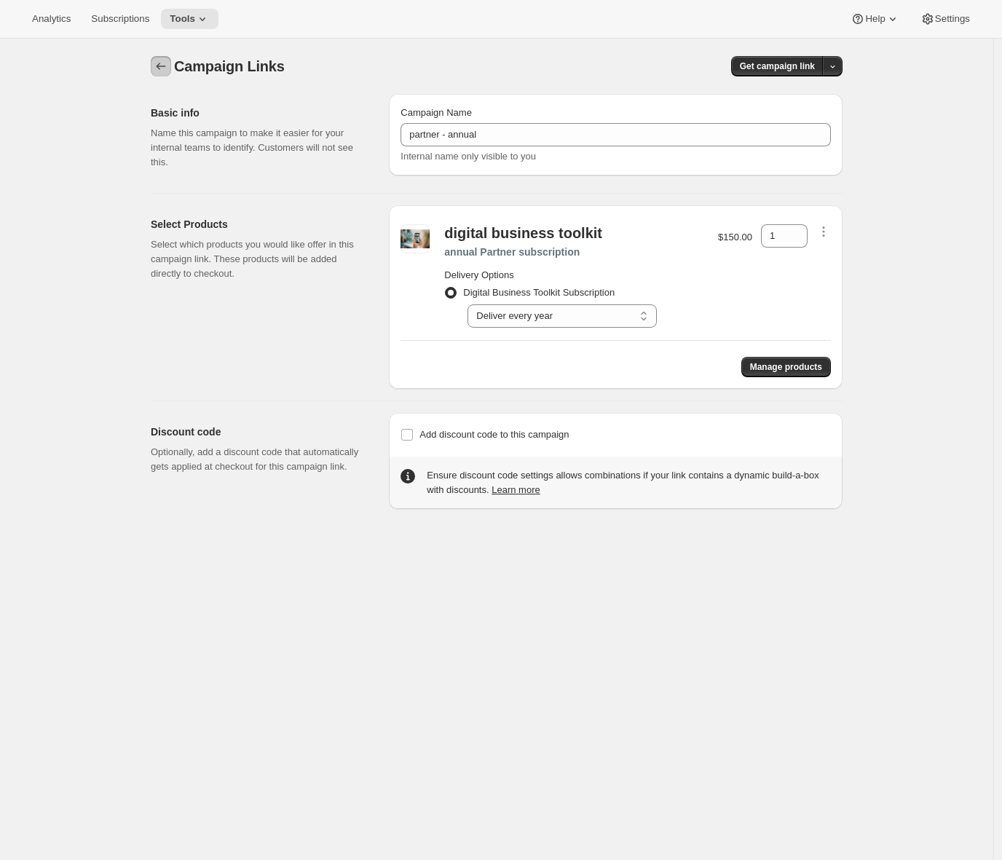
click at [168, 69] on icon "button" at bounding box center [161, 66] width 15 height 15
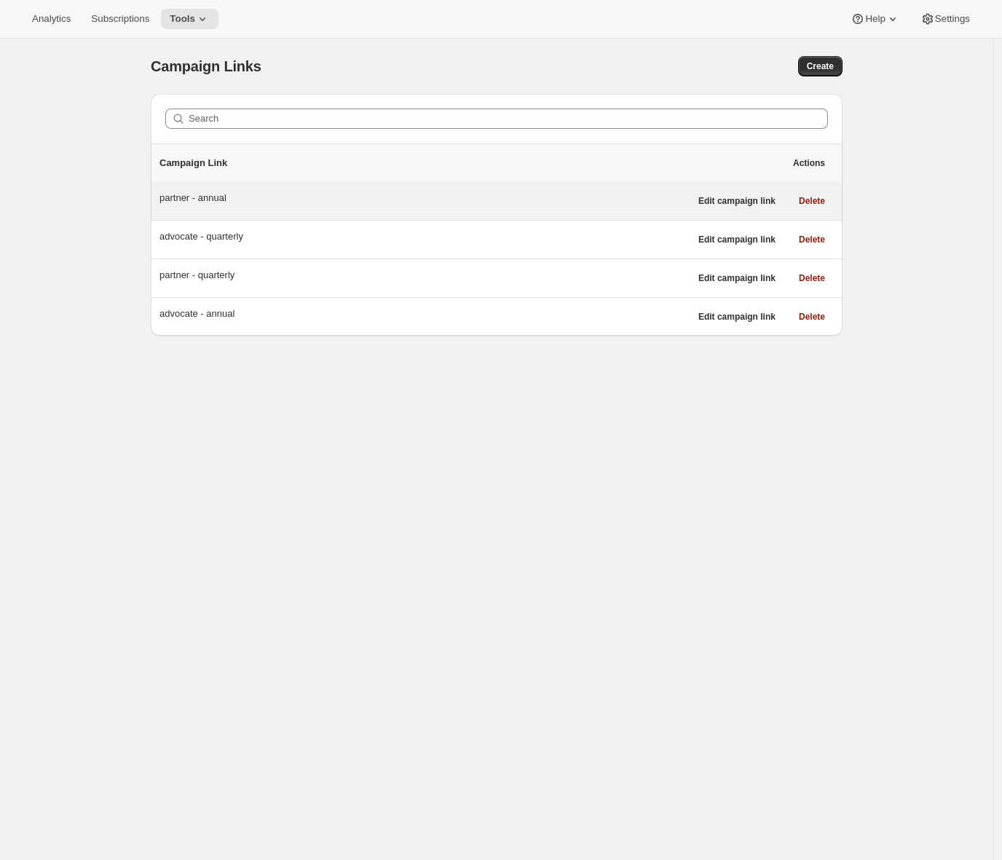
click at [476, 197] on div "partner - annual" at bounding box center [424, 198] width 530 height 15
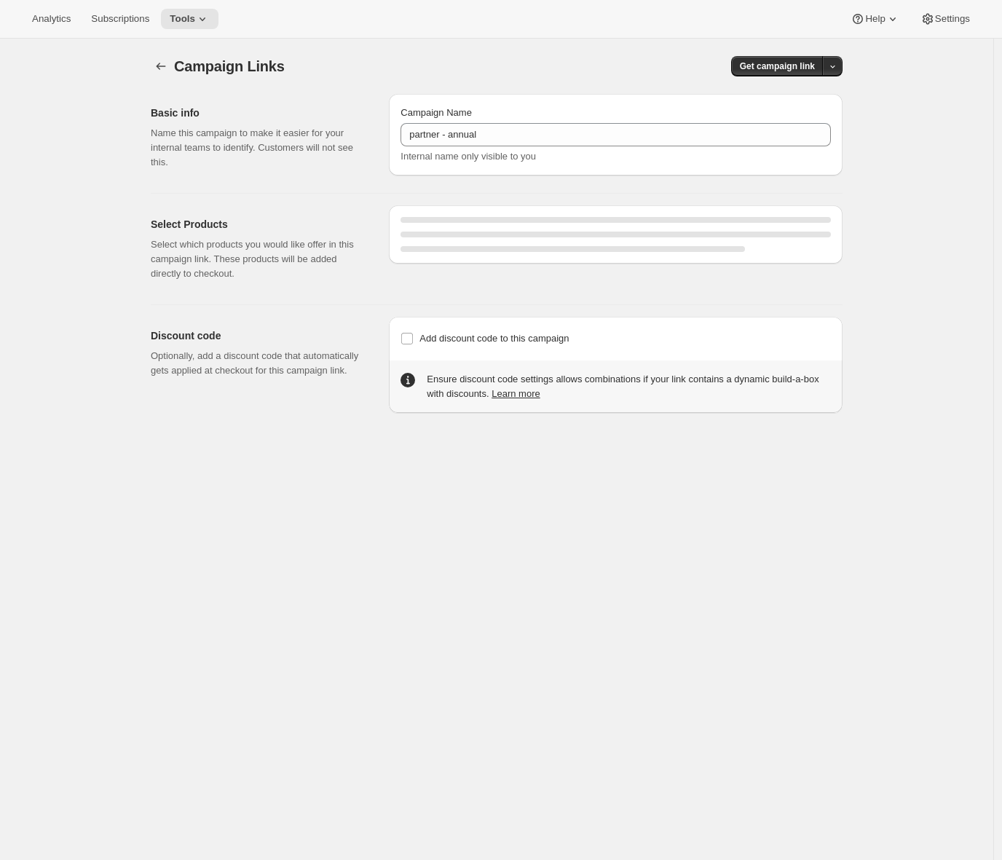
select select "gid://shopify/SellingPlan/2222915783"
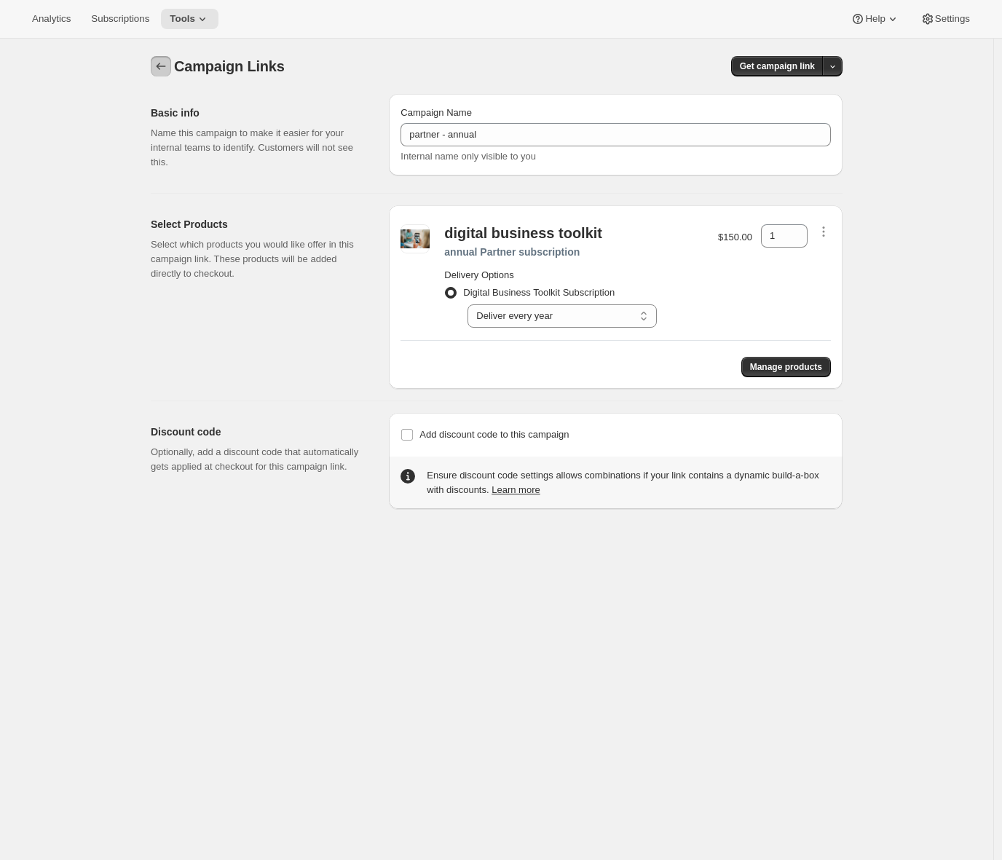
click at [168, 66] on icon "button" at bounding box center [161, 66] width 15 height 15
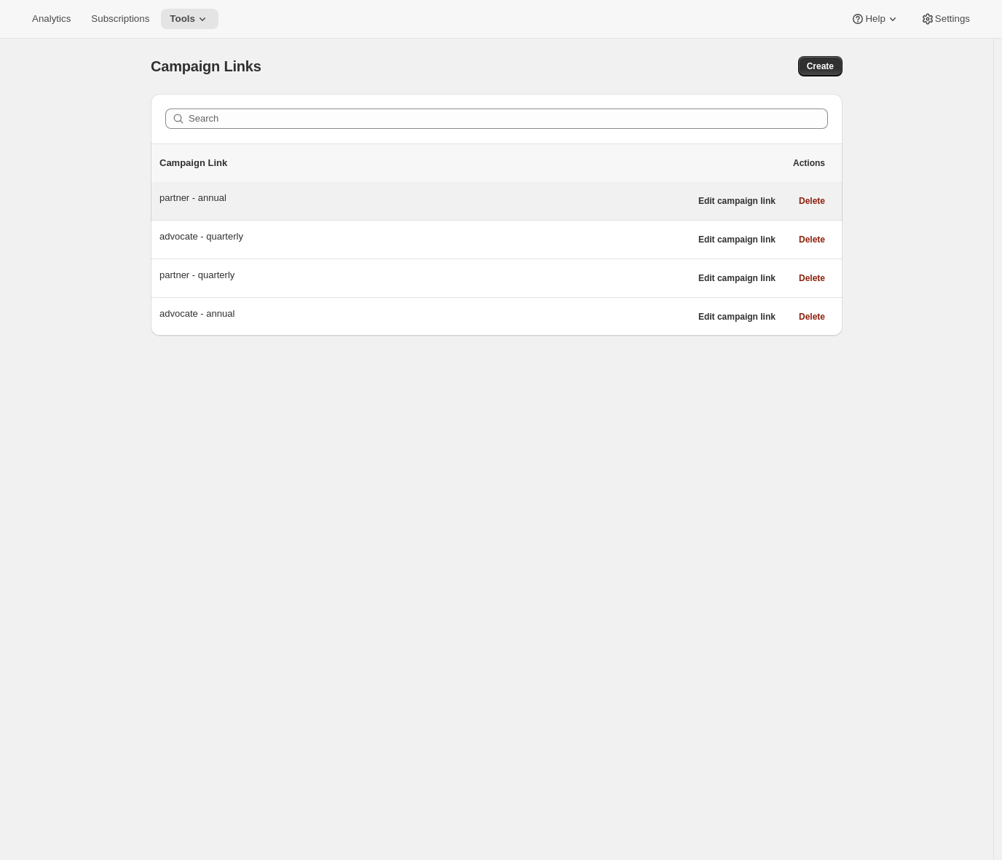
click at [460, 194] on div "partner - annual" at bounding box center [424, 198] width 530 height 15
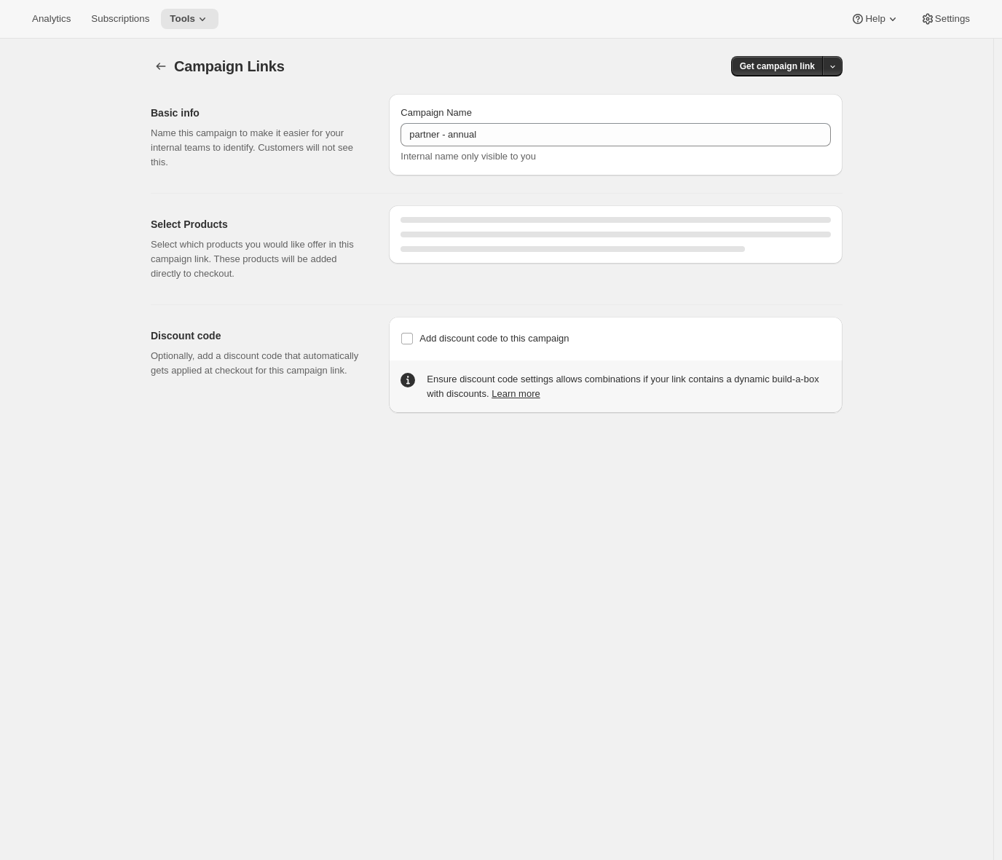
select select "gid://shopify/SellingPlan/2222915783"
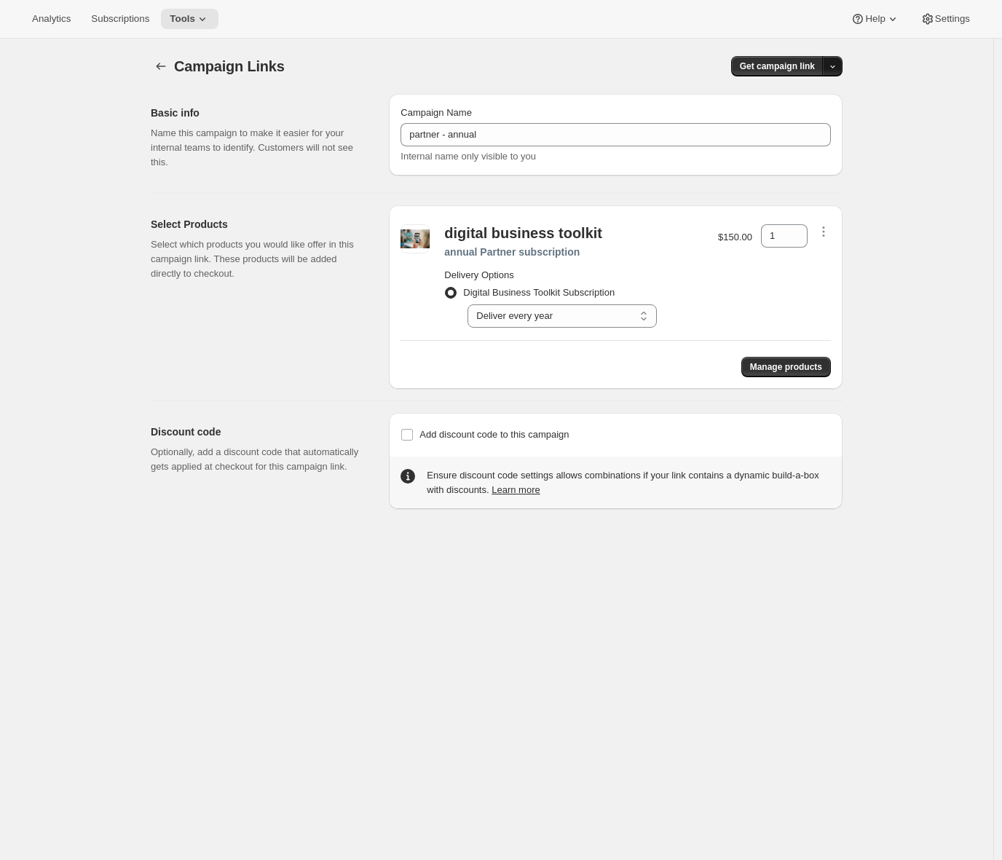
click at [838, 67] on icon "button" at bounding box center [832, 66] width 9 height 9
click at [820, 98] on span "Copy Link" at bounding box center [817, 96] width 42 height 11
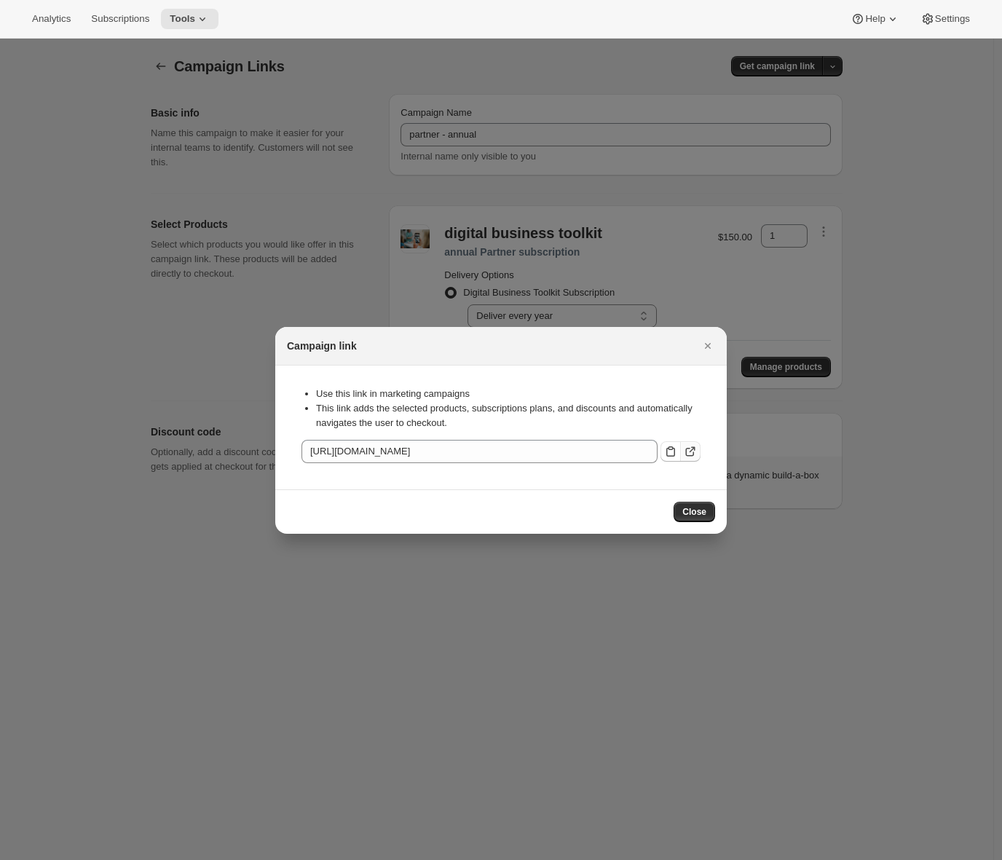
click at [694, 452] on icon ":rb9:" at bounding box center [690, 451] width 15 height 15
click at [705, 345] on icon "Close" at bounding box center [708, 346] width 15 height 15
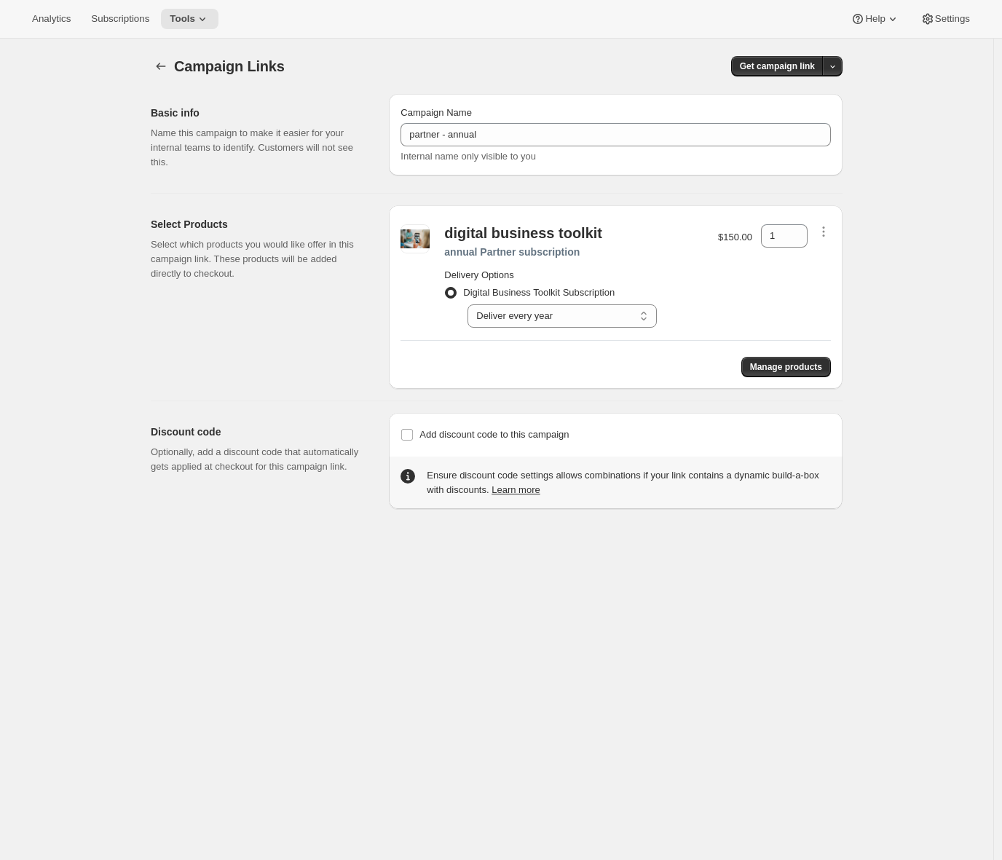
click at [232, 328] on div "Select Products Select which products you would like offer in this campaign lin…" at bounding box center [264, 297] width 226 height 184
click at [163, 62] on icon "button" at bounding box center [161, 66] width 15 height 15
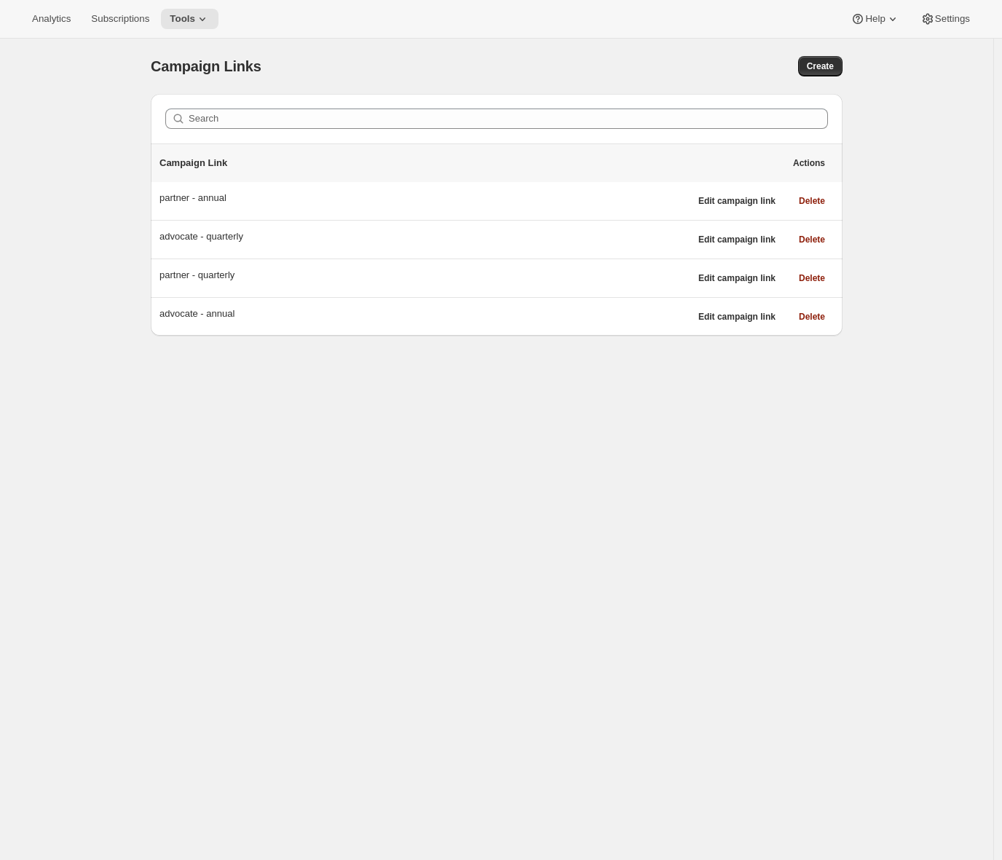
click at [65, 406] on div "Campaign Links. This page is ready Campaign Links Create Search Campaign Link A…" at bounding box center [496, 469] width 993 height 860
drag, startPoint x: 813, startPoint y: 68, endPoint x: 677, endPoint y: 63, distance: 135.6
click at [677, 63] on div "Create" at bounding box center [688, 66] width 307 height 20
click at [143, 311] on div "Search Campaign Link Actions partner - annual Edit campaign link Delete advocat…" at bounding box center [491, 208] width 704 height 253
click at [210, 23] on icon at bounding box center [202, 19] width 15 height 15
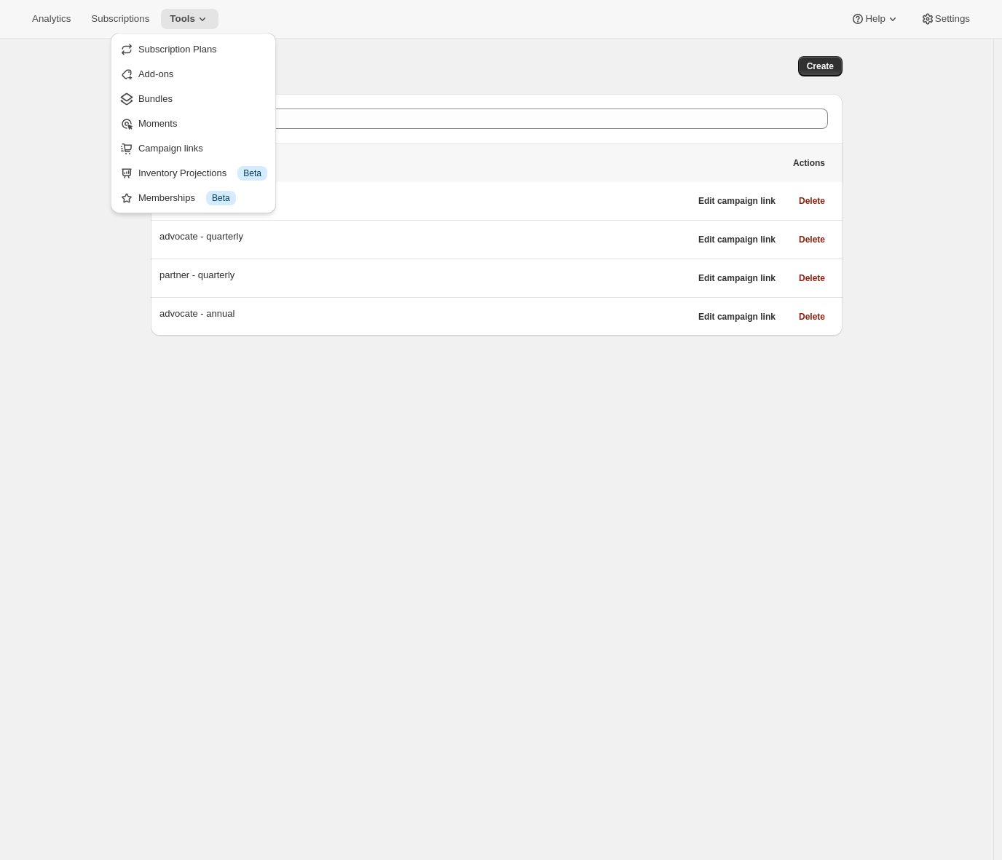
click at [40, 202] on div "Campaign Links. This page is ready Campaign Links Create Search Campaign Link A…" at bounding box center [496, 469] width 993 height 860
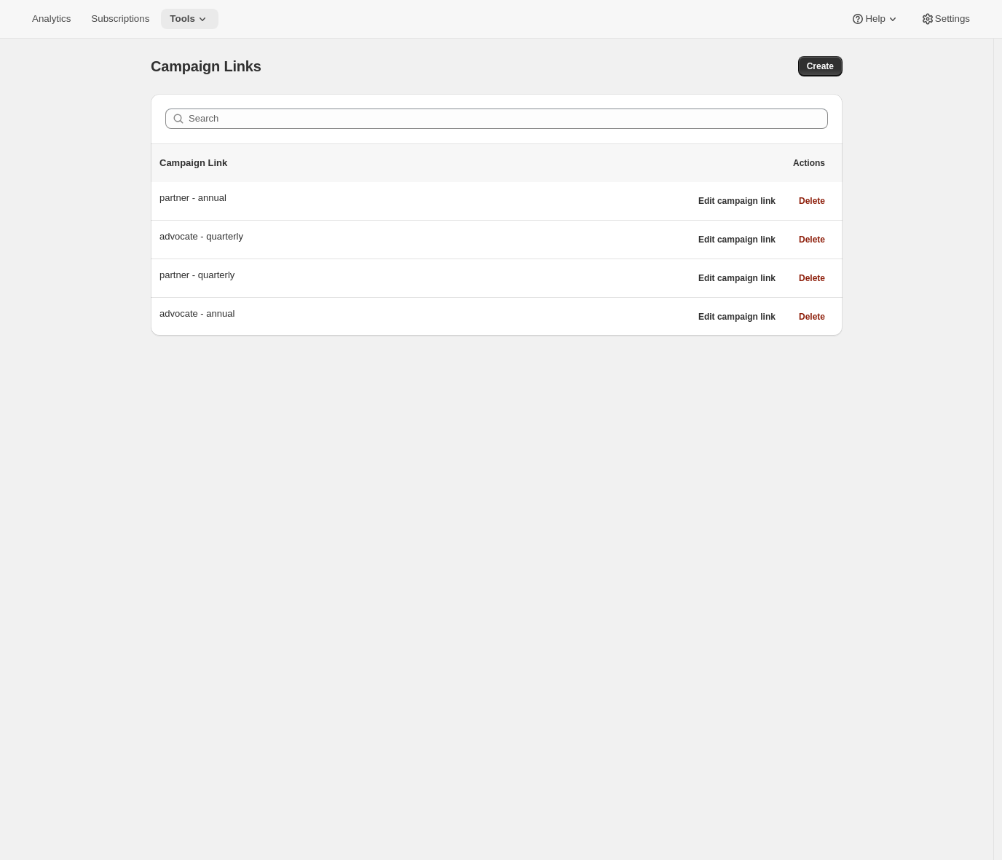
click at [210, 24] on icon at bounding box center [202, 19] width 15 height 15
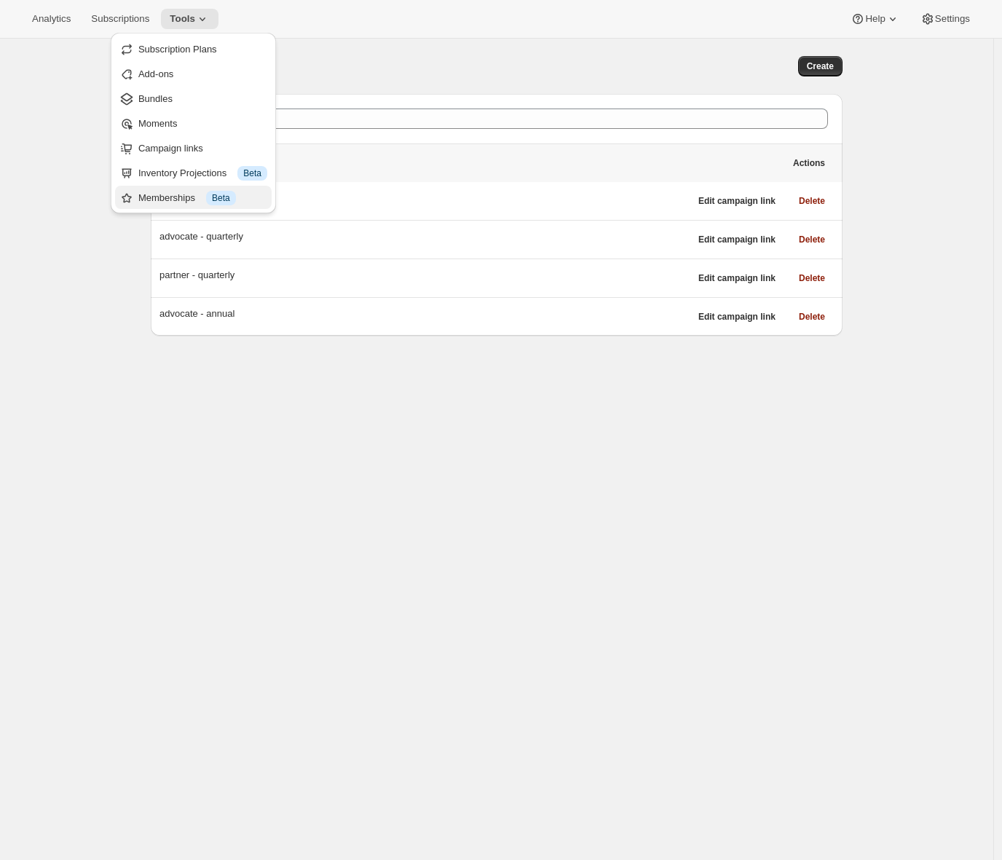
click at [151, 193] on div "Memberships Info Beta" at bounding box center [202, 198] width 129 height 15
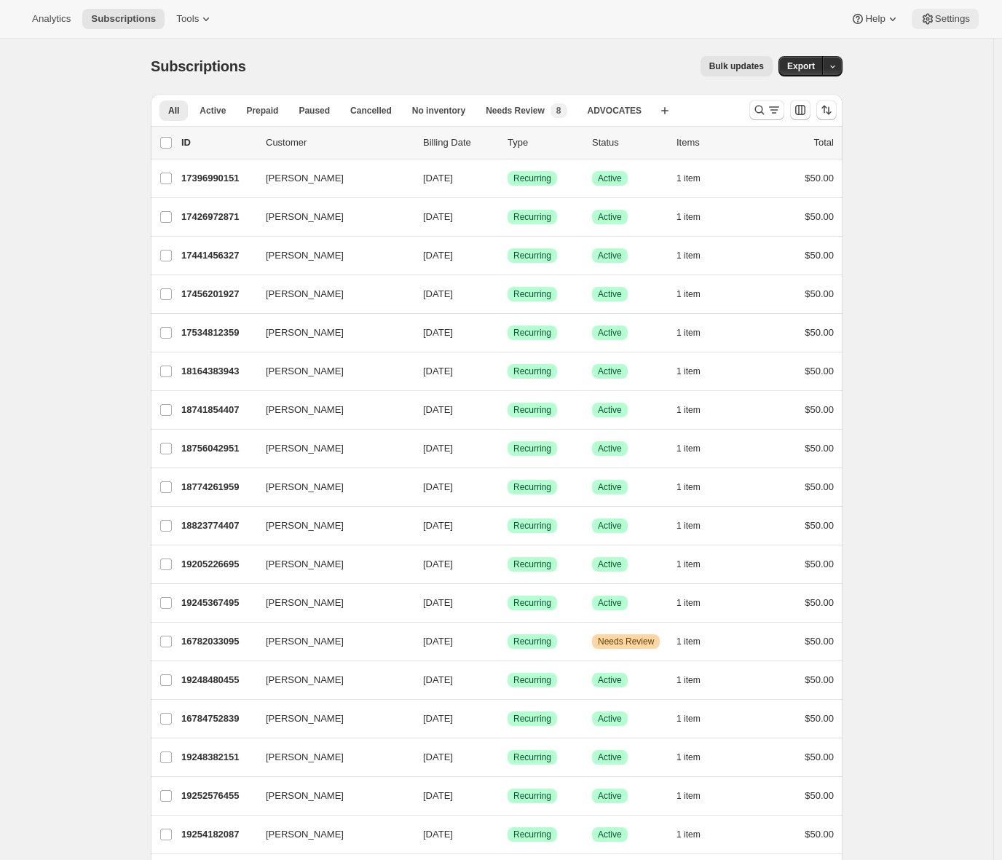
click at [931, 20] on icon at bounding box center [928, 19] width 15 height 15
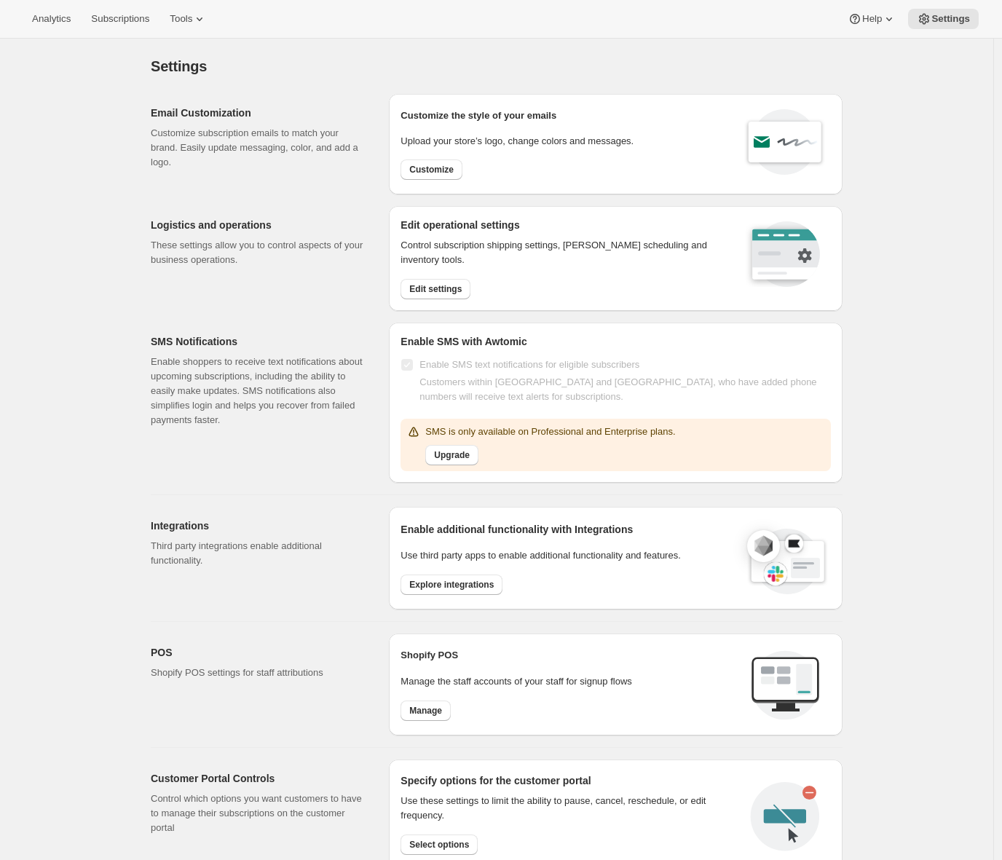
scroll to position [296, 0]
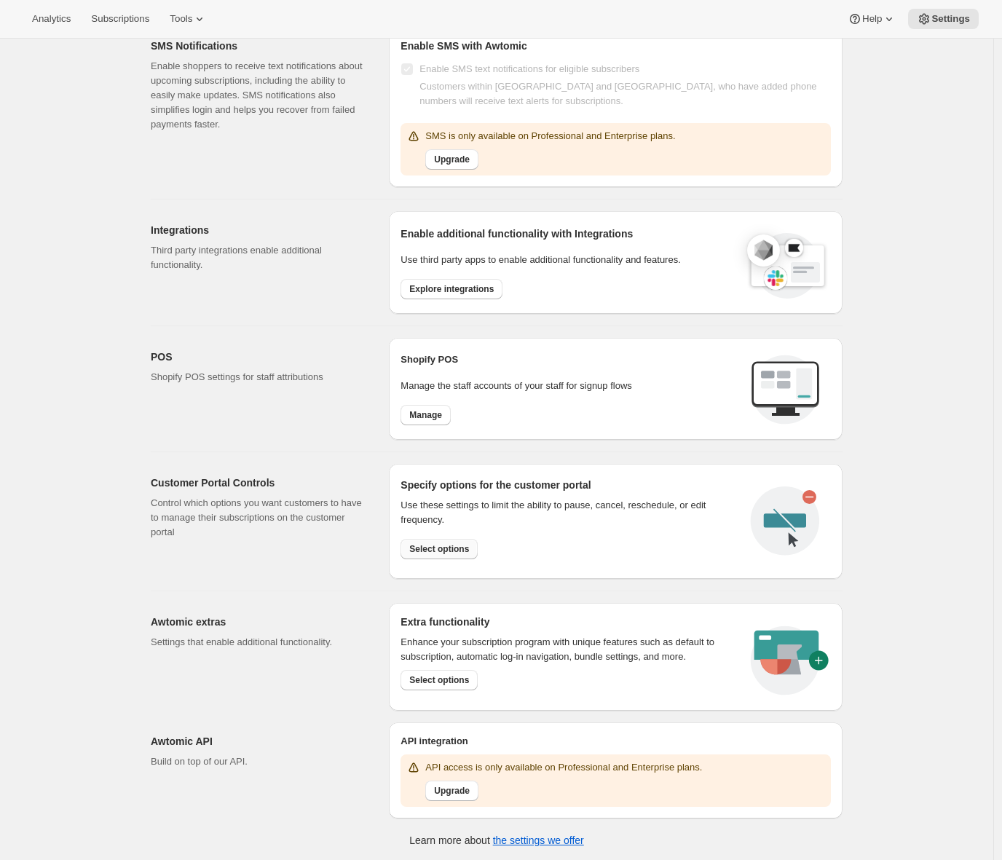
click at [445, 548] on span "Select options" at bounding box center [439, 549] width 60 height 12
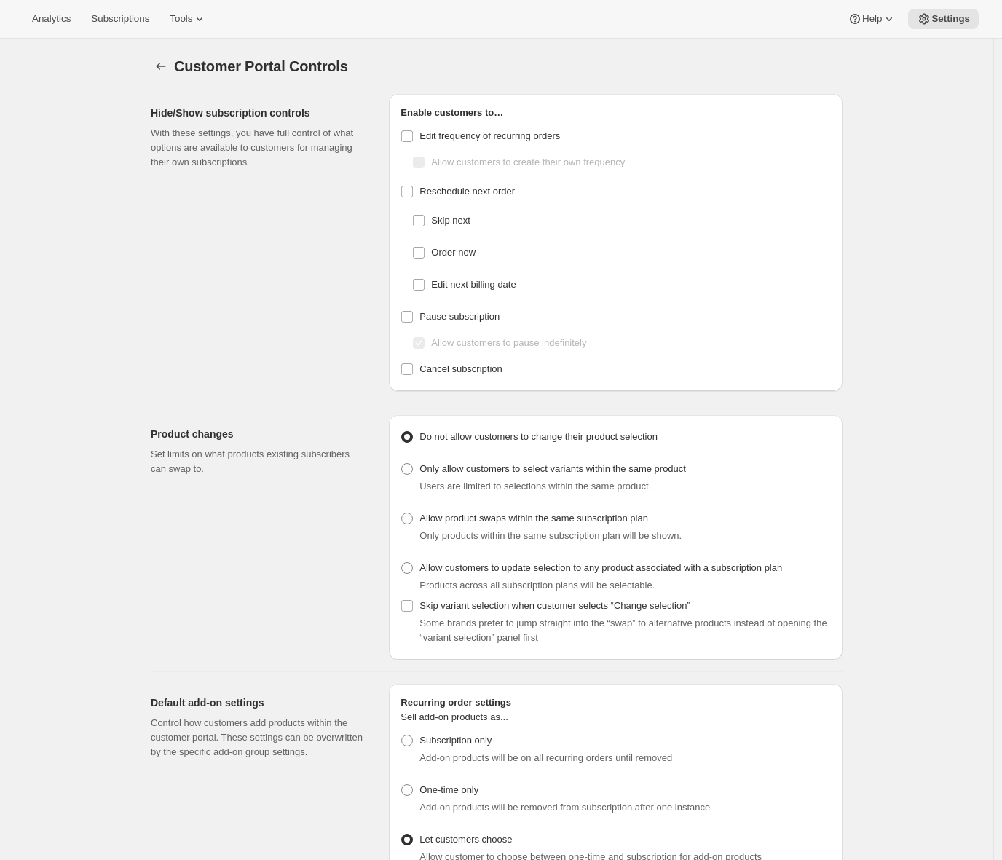
drag, startPoint x: 838, startPoint y: 571, endPoint x: 393, endPoint y: 578, distance: 445.0
click at [393, 578] on div "Do not allow customers to change their product selection Only allow customers t…" at bounding box center [616, 537] width 454 height 245
drag, startPoint x: 723, startPoint y: 470, endPoint x: 426, endPoint y: 476, distance: 297.2
click at [426, 476] on div "Only allow customers to select variants within the same product Users are limit…" at bounding box center [616, 476] width 430 height 35
